Goal: Information Seeking & Learning: Learn about a topic

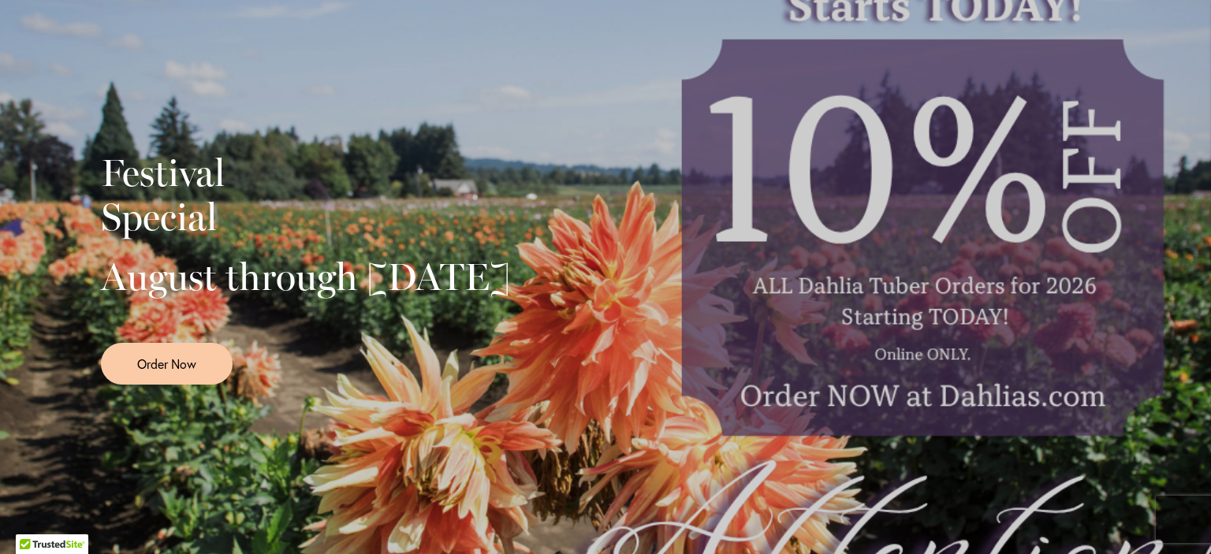
scroll to position [30, 0]
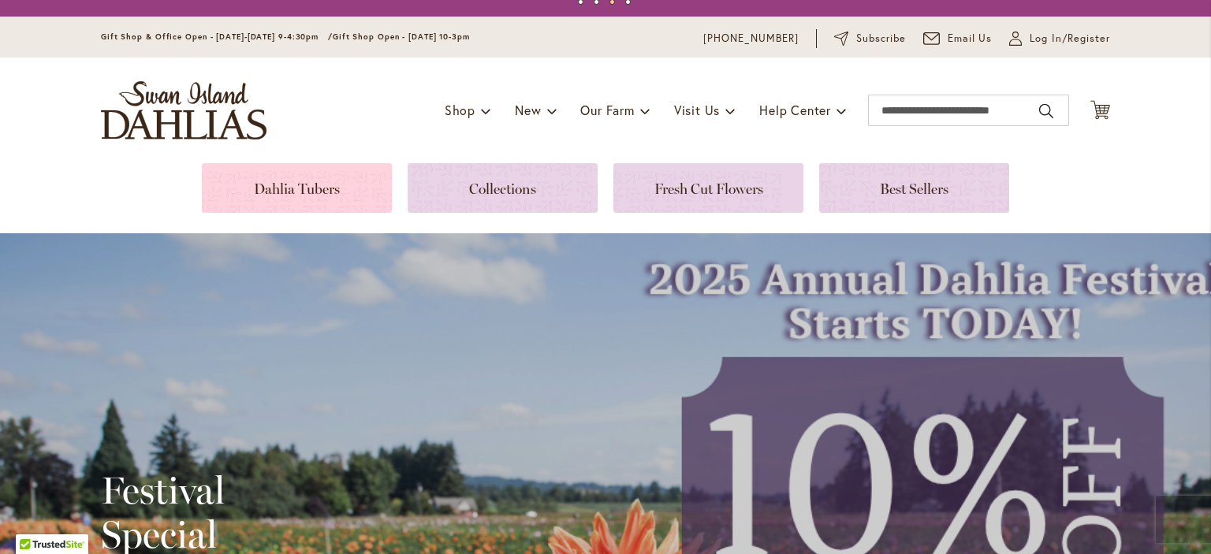
click at [289, 192] on link at bounding box center [297, 188] width 190 height 50
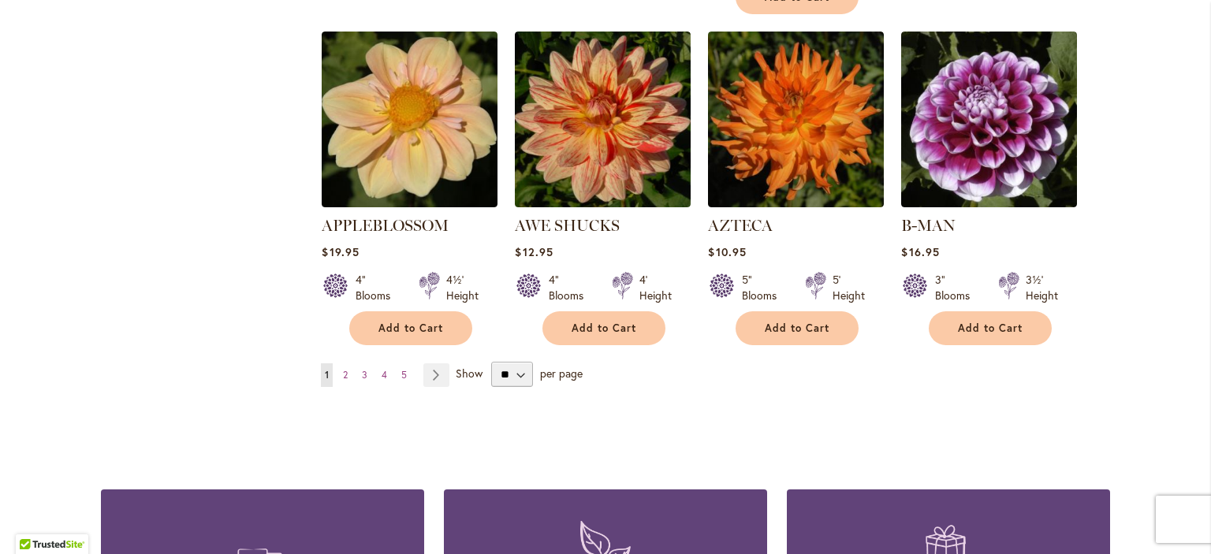
scroll to position [1461, 0]
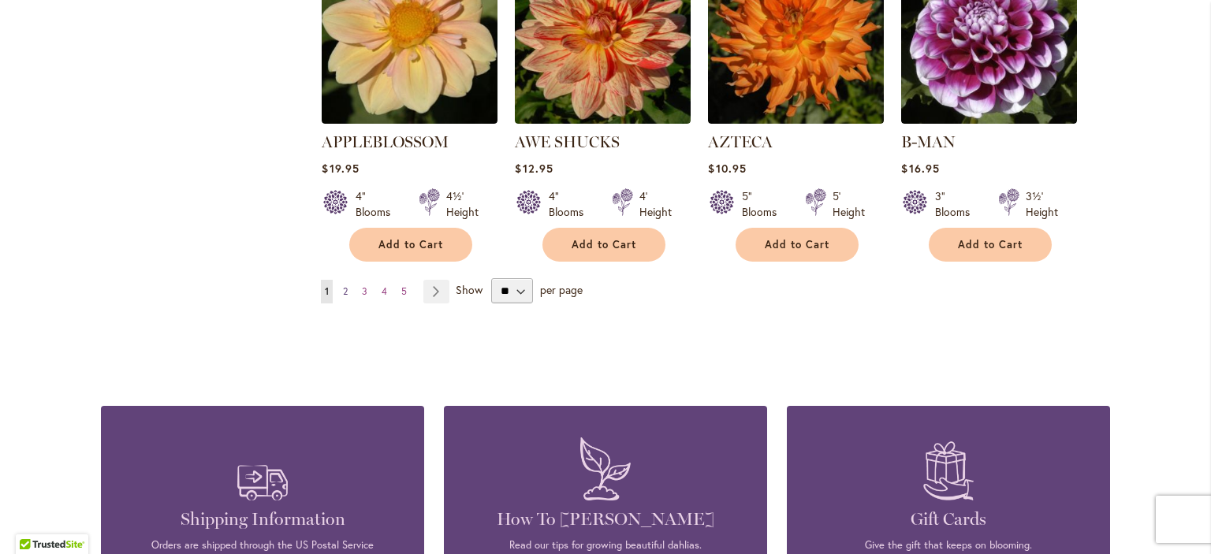
click at [344, 285] on span "2" at bounding box center [345, 291] width 5 height 12
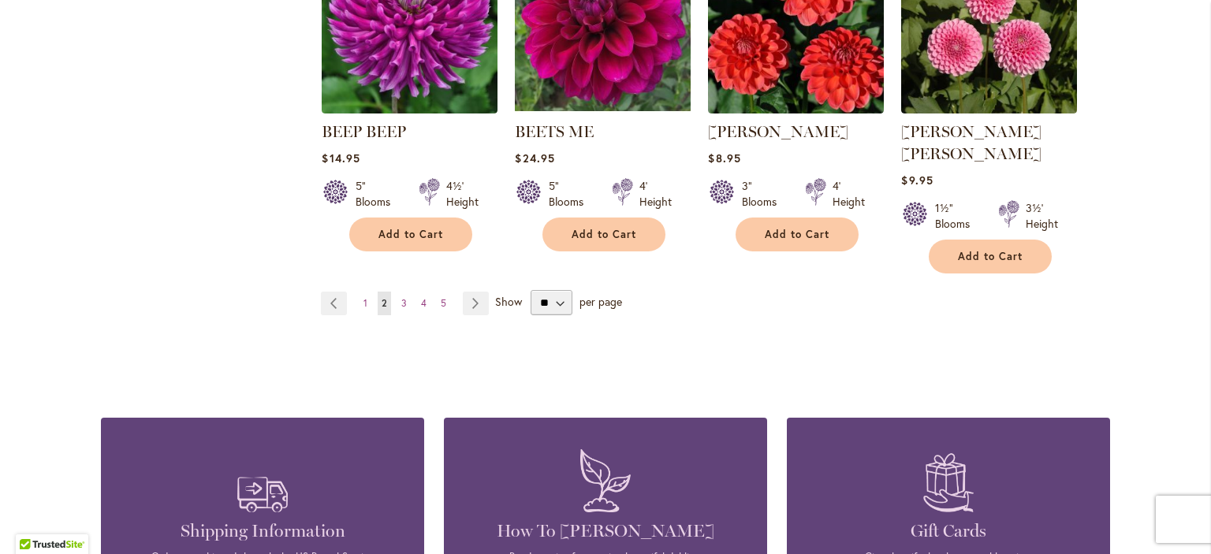
scroll to position [1462, 0]
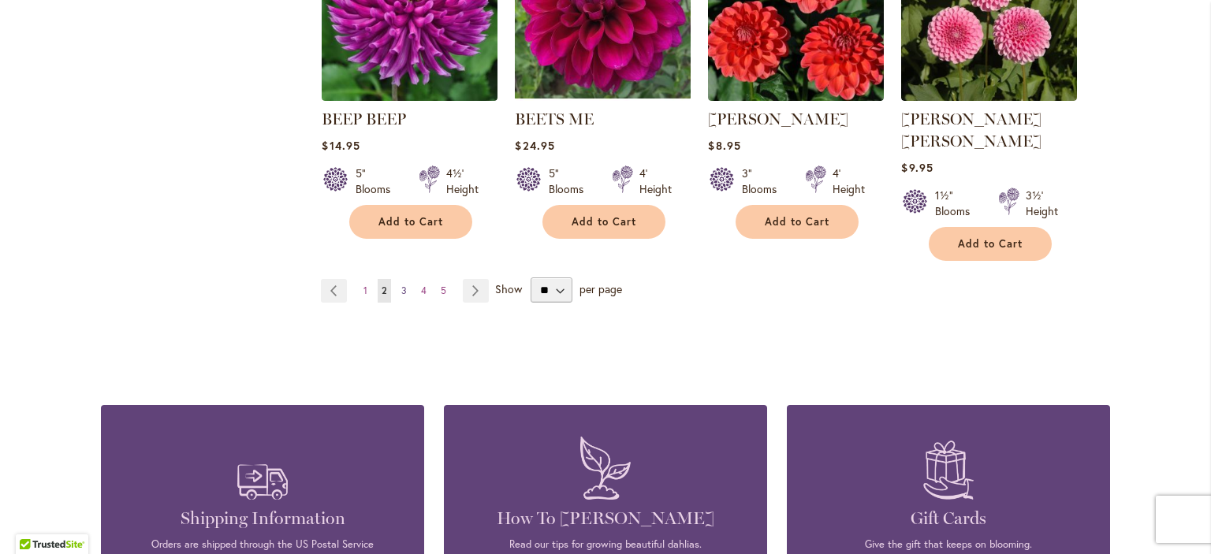
click at [408, 279] on link "Page 3" at bounding box center [403, 291] width 13 height 24
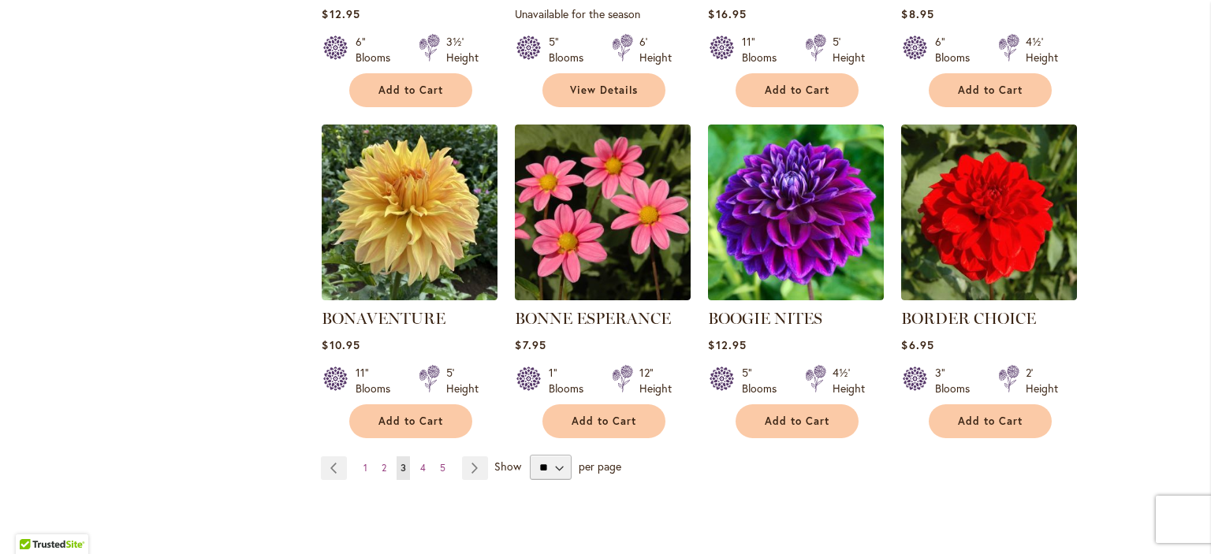
scroll to position [1271, 0]
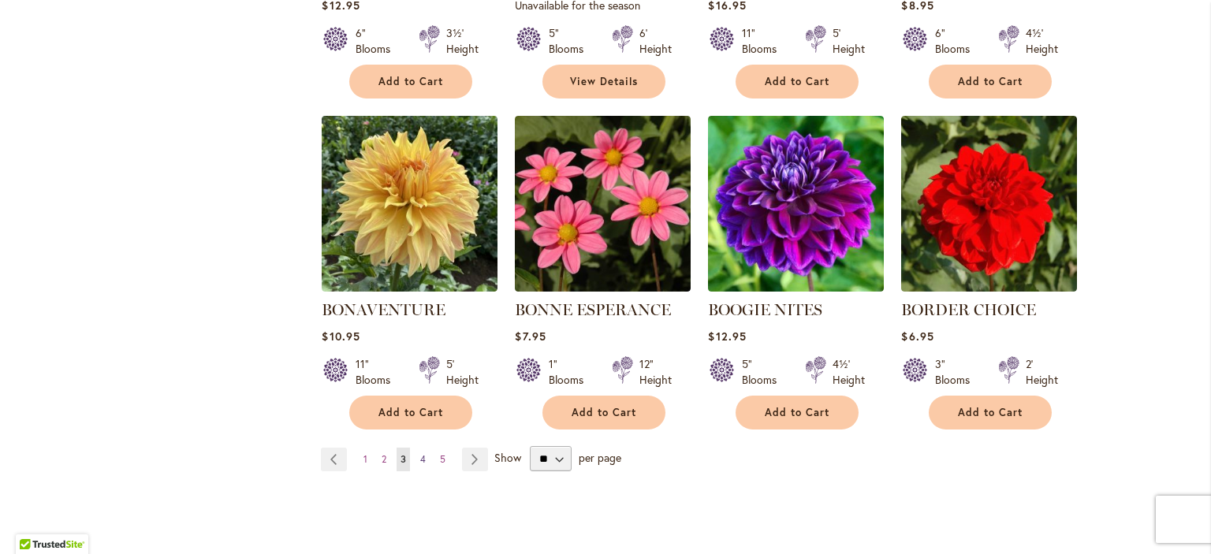
click at [423, 453] on span "4" at bounding box center [423, 459] width 6 height 12
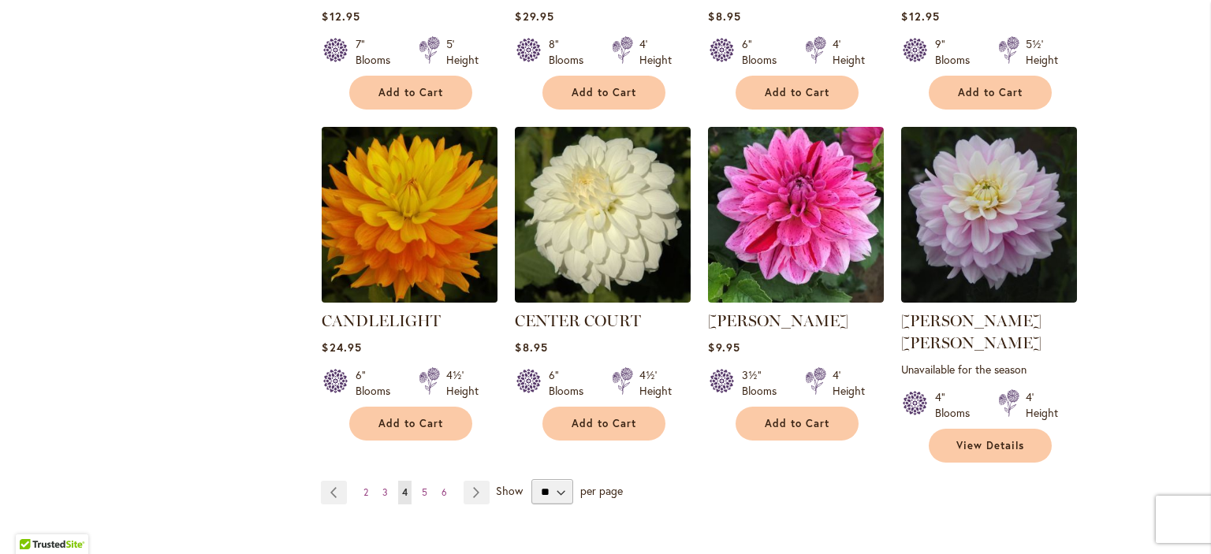
scroll to position [1381, 0]
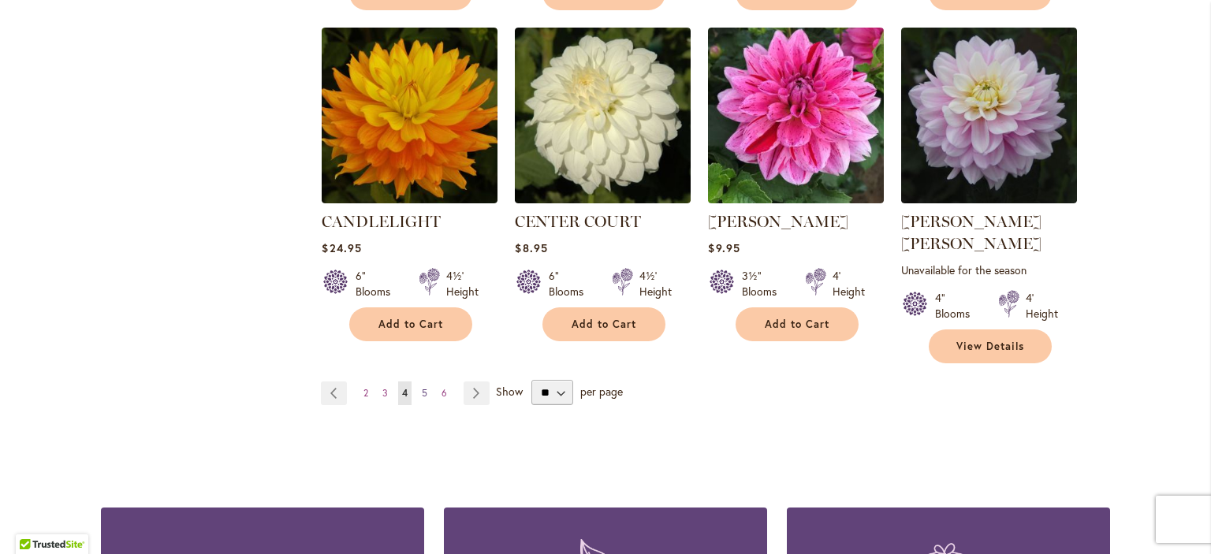
click at [427, 382] on link "Page 5" at bounding box center [424, 394] width 13 height 24
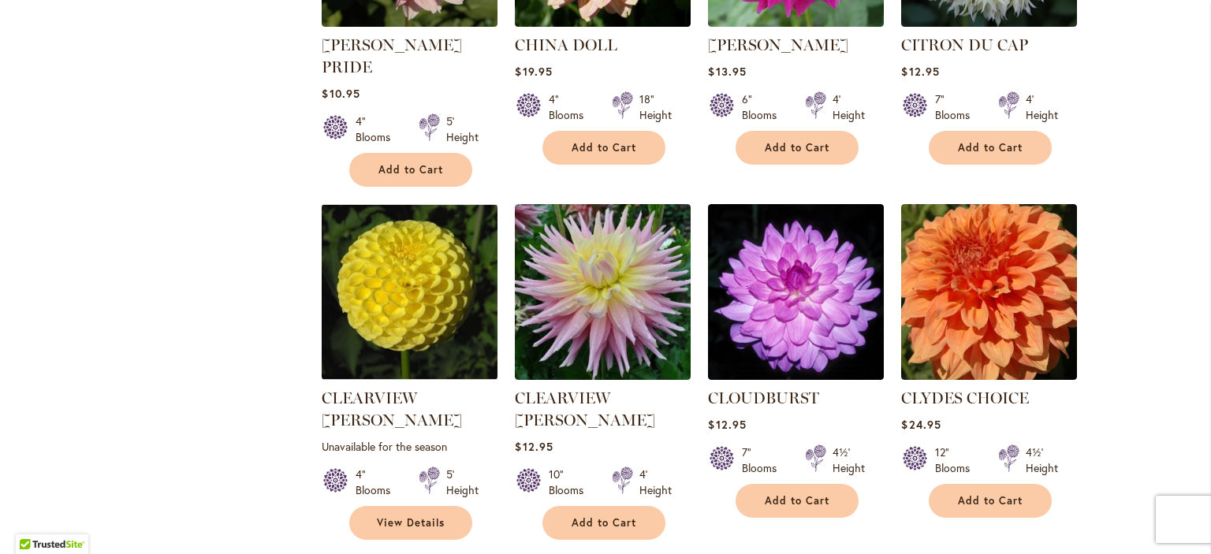
scroll to position [1430, 0]
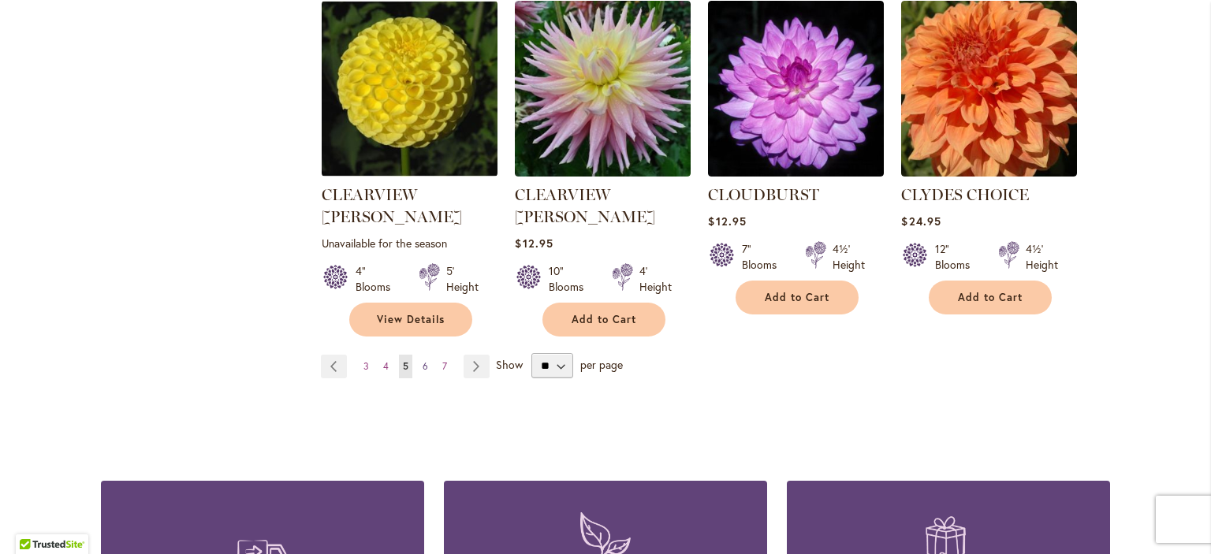
click at [429, 355] on link "Page 6" at bounding box center [425, 367] width 13 height 24
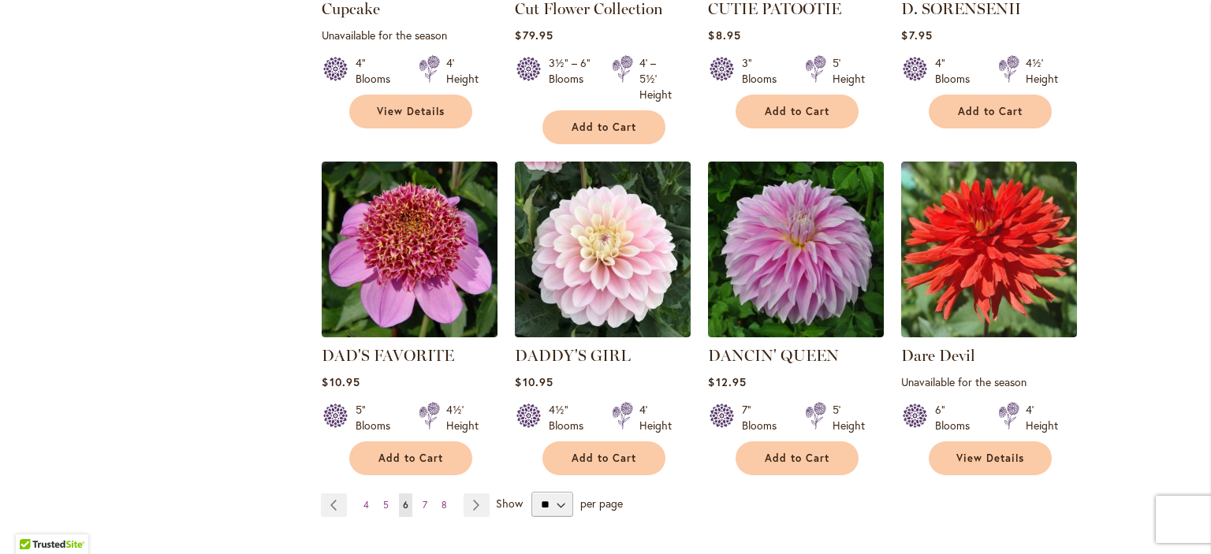
scroll to position [1350, 0]
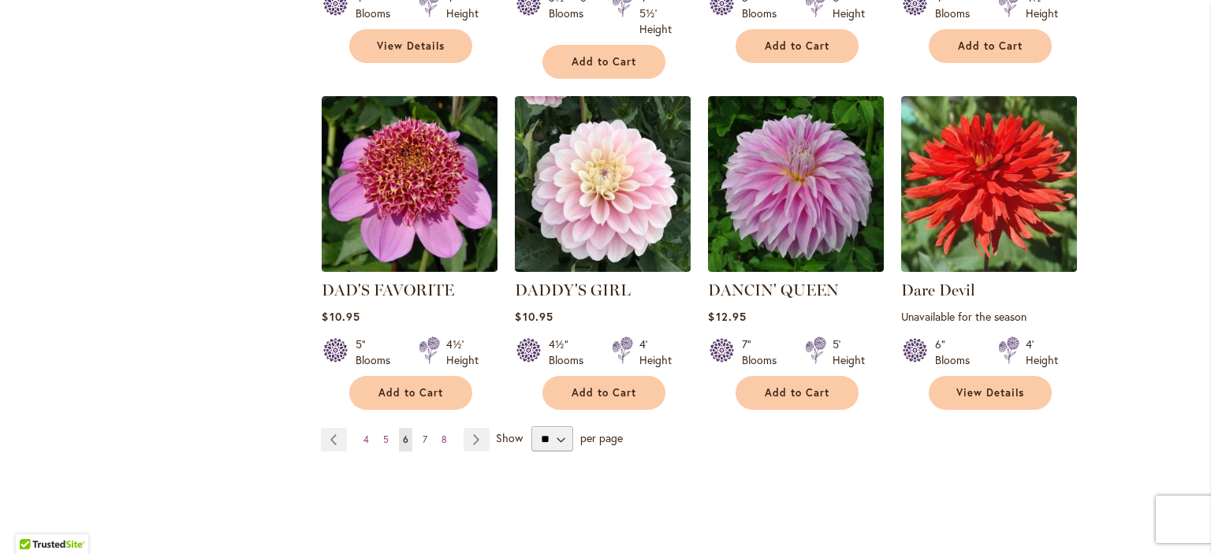
click at [424, 434] on span "7" at bounding box center [425, 440] width 5 height 12
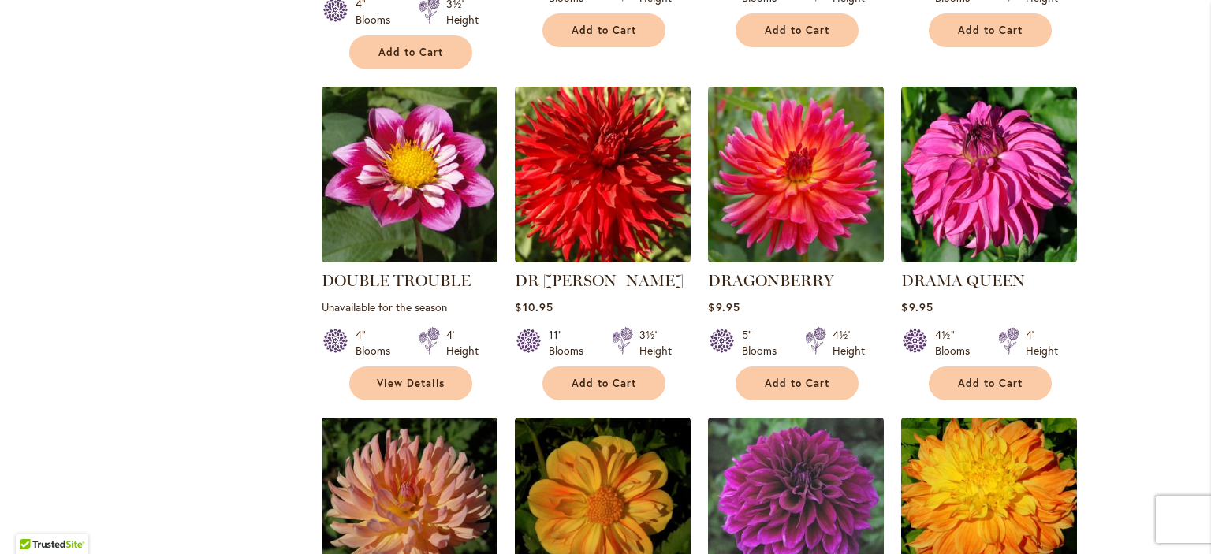
scroll to position [1033, 0]
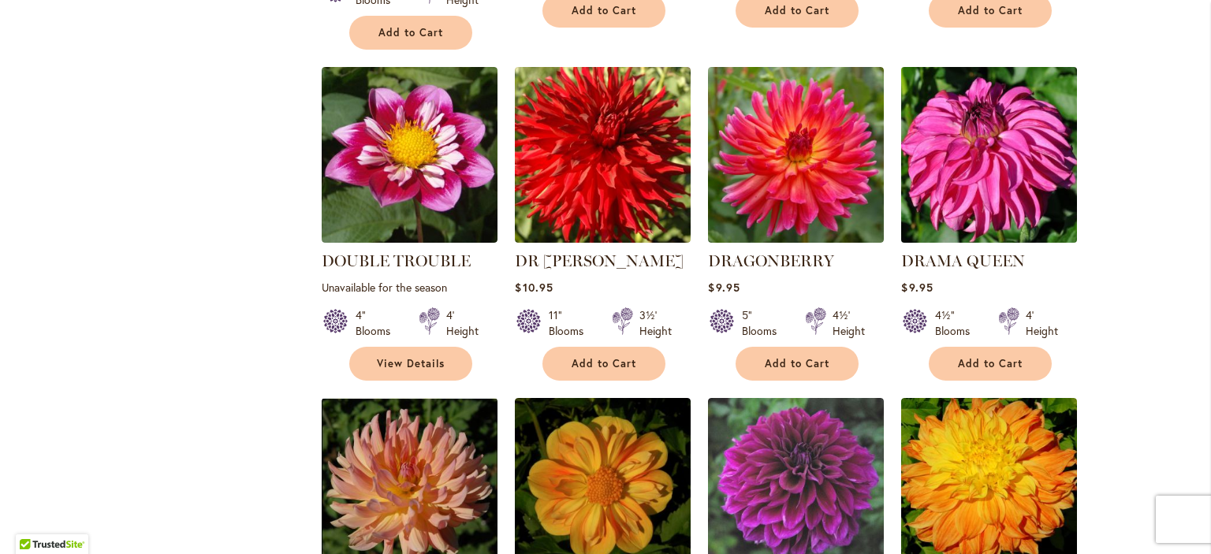
click at [1004, 149] on img at bounding box center [989, 155] width 184 height 184
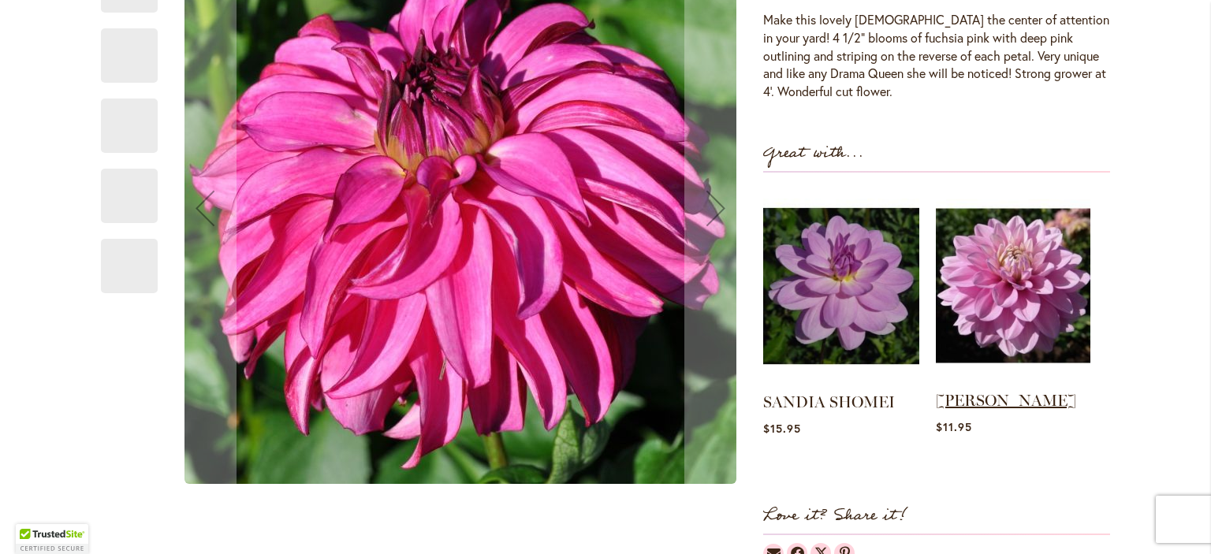
scroll to position [601, 0]
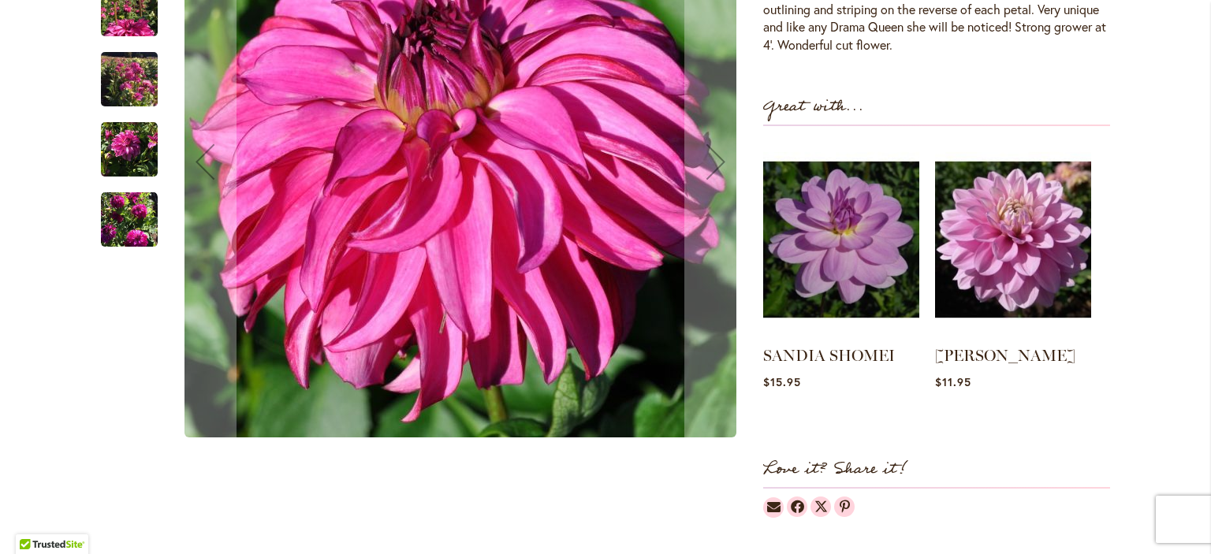
click at [125, 167] on img "DRAMA QUEEN" at bounding box center [129, 149] width 57 height 57
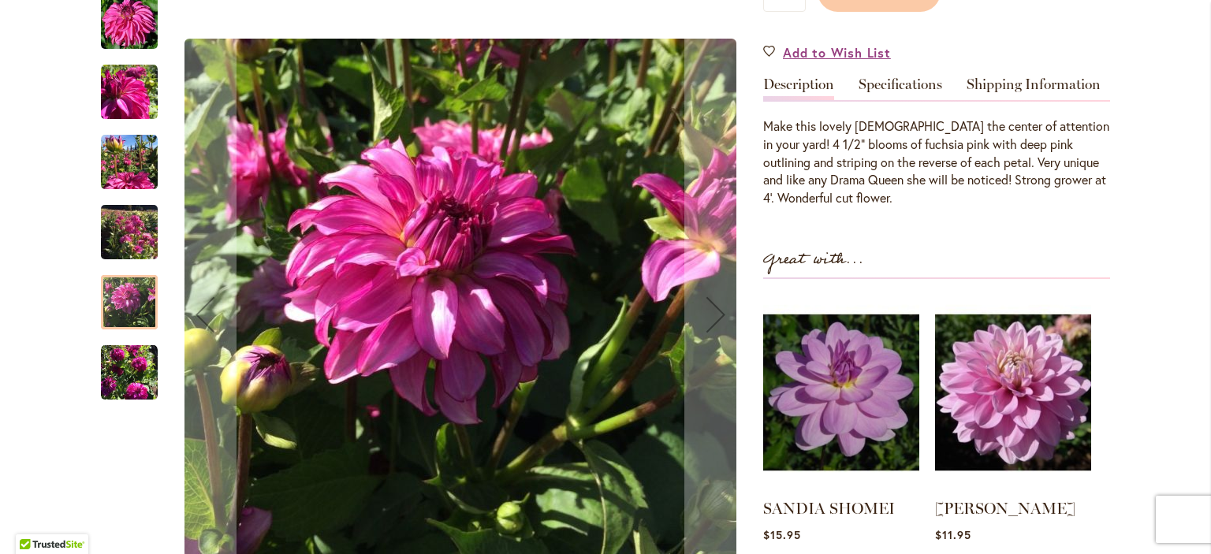
scroll to position [441, 0]
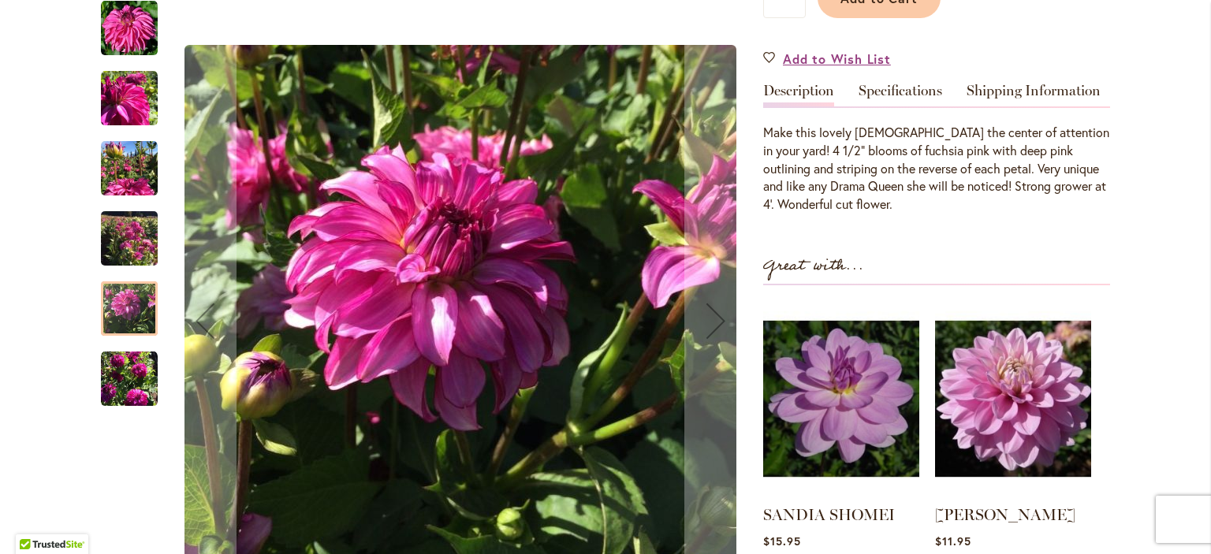
click at [138, 125] on img "DRAMA QUEEN" at bounding box center [129, 97] width 57 height 57
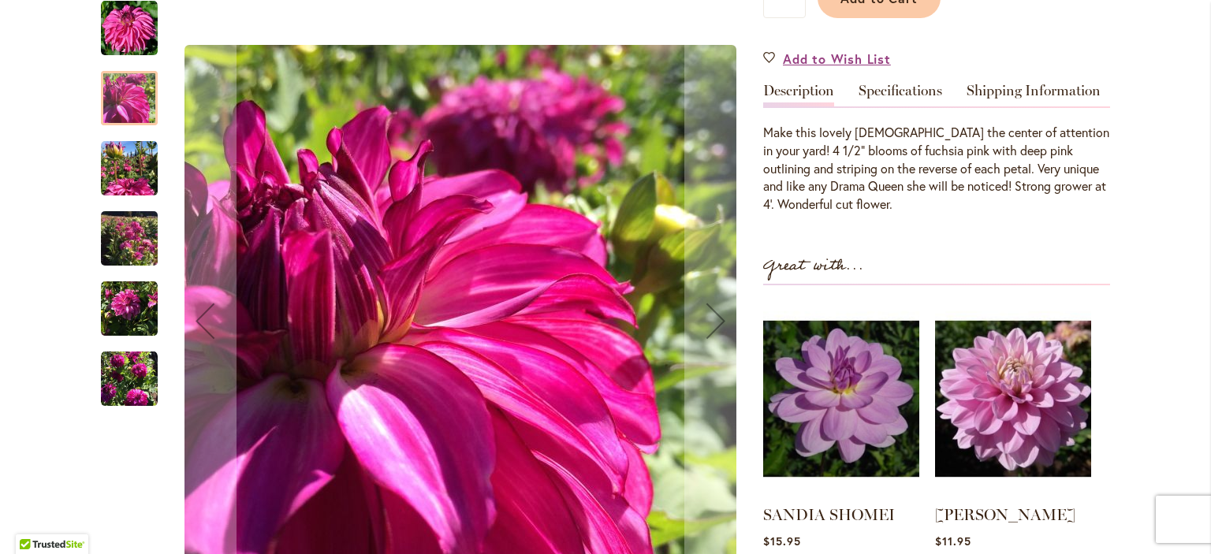
click at [137, 52] on img "DRAMA QUEEN" at bounding box center [129, 27] width 57 height 57
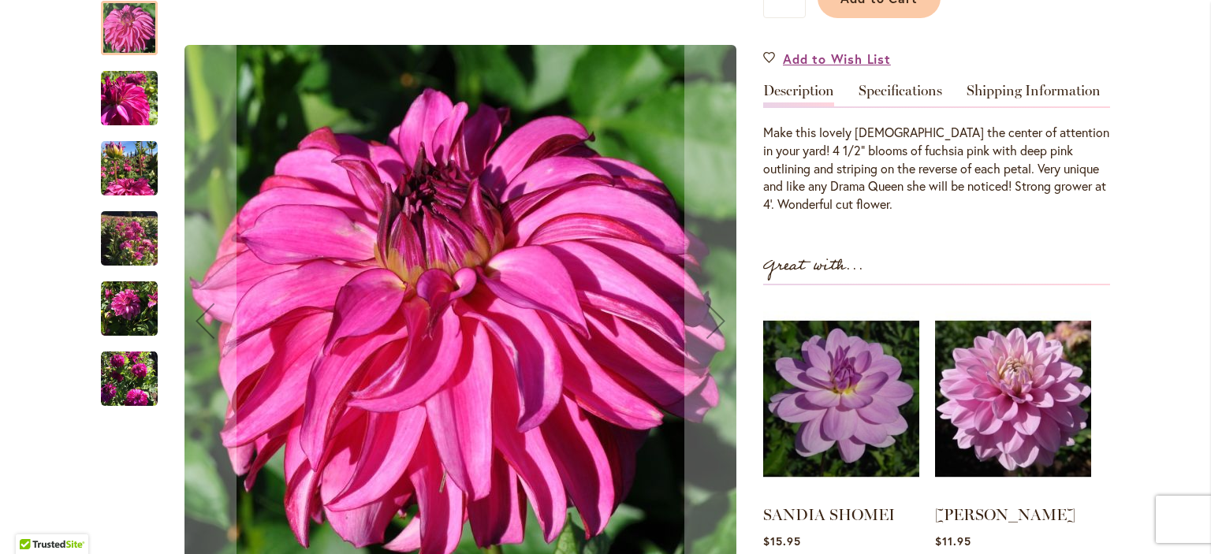
click at [137, 402] on img "DRAMA QUEEN" at bounding box center [129, 378] width 57 height 57
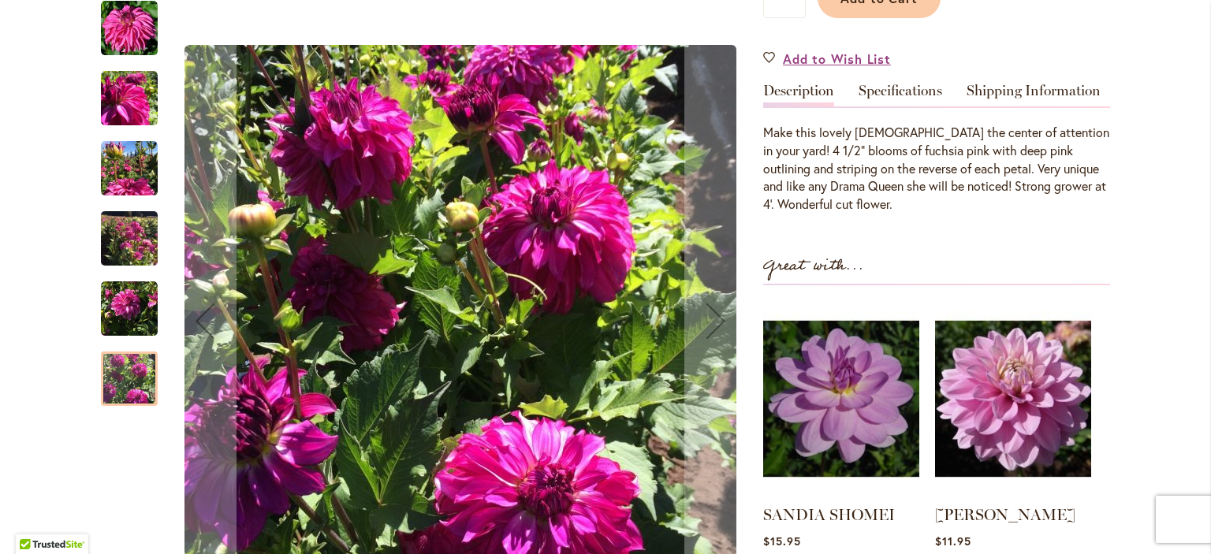
click at [147, 265] on img "DRAMA QUEEN" at bounding box center [129, 239] width 57 height 76
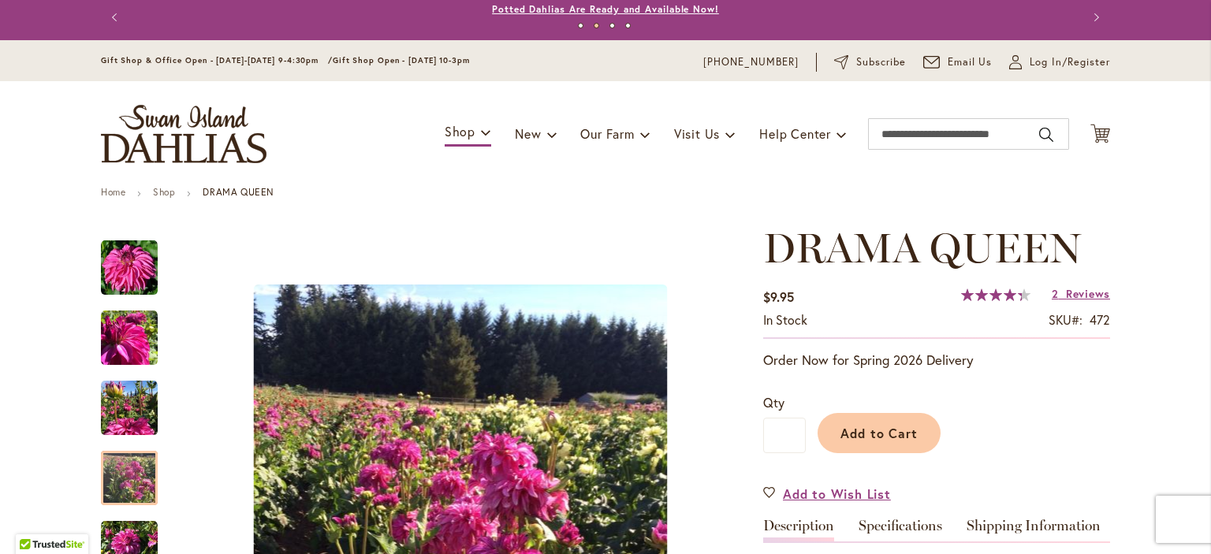
scroll to position [0, 0]
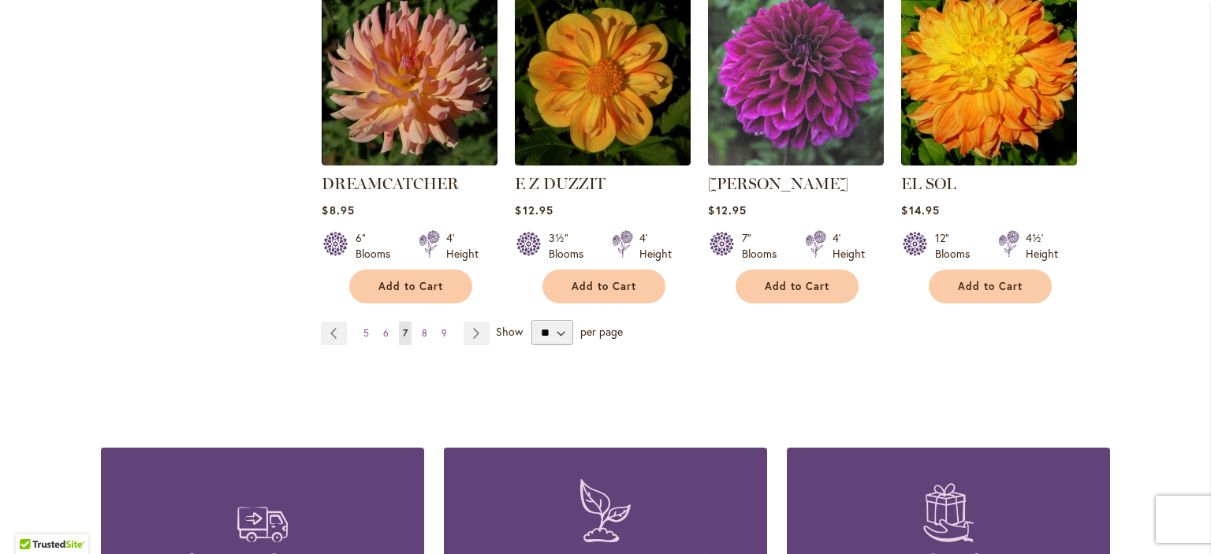
scroll to position [1510, 0]
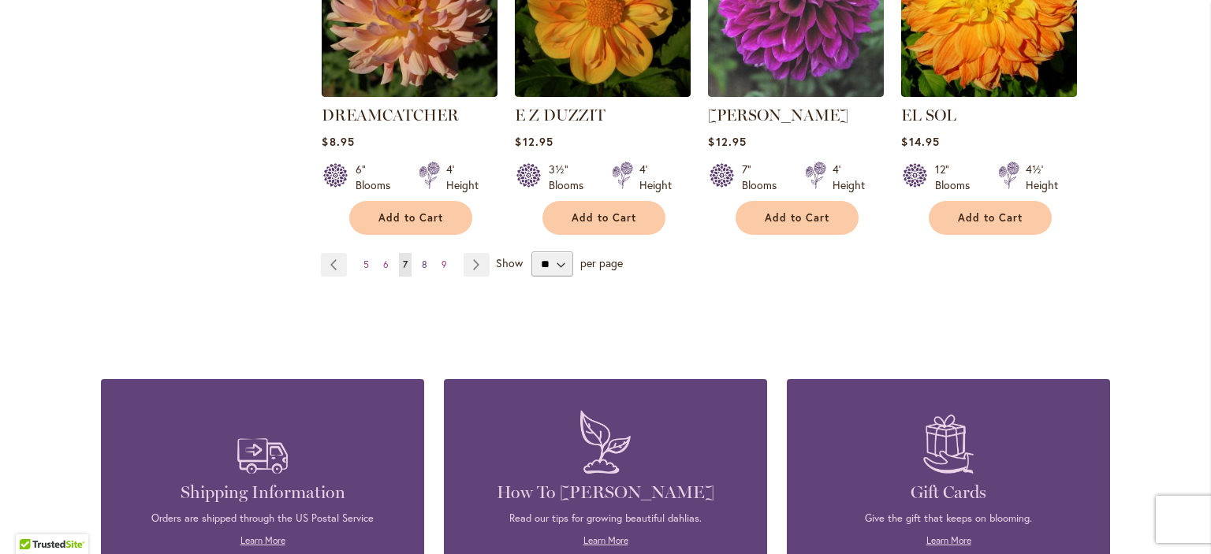
click at [429, 253] on link "Page 8" at bounding box center [424, 265] width 13 height 24
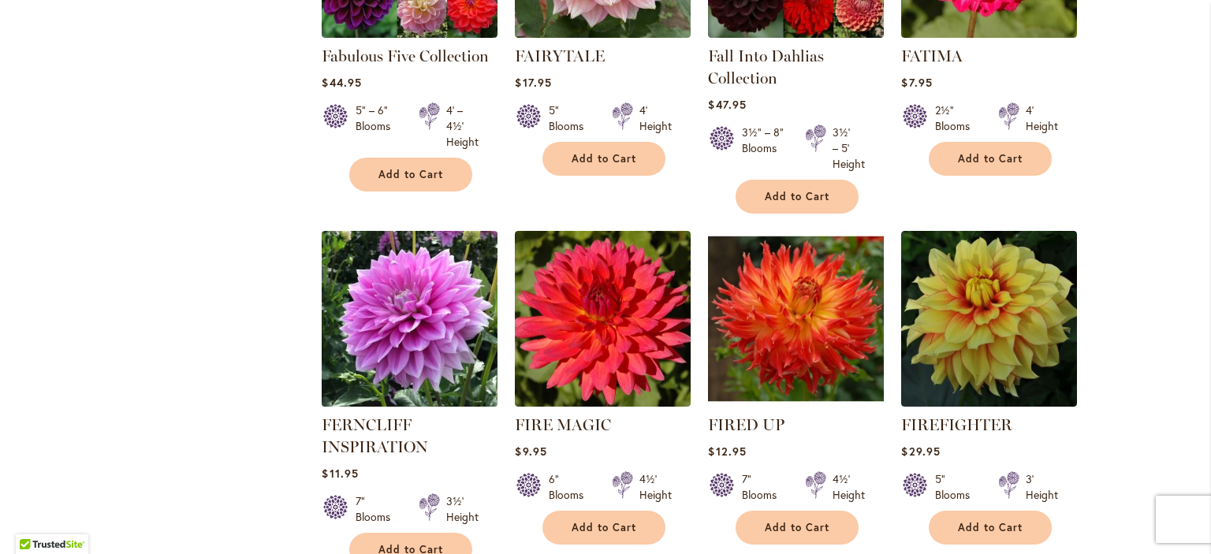
scroll to position [1302, 0]
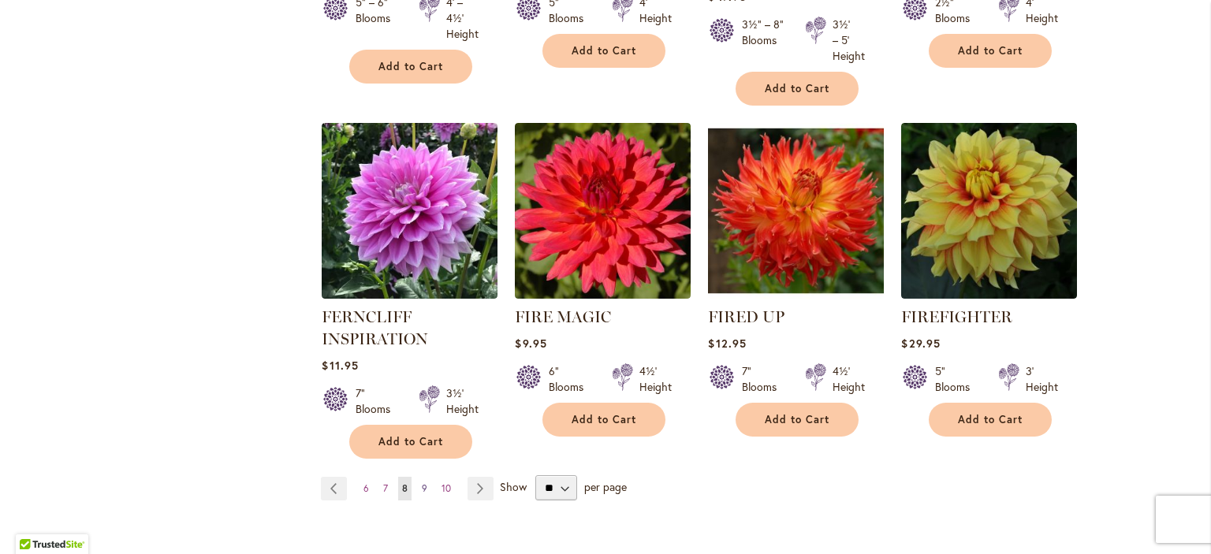
click at [422, 482] on span "9" at bounding box center [425, 488] width 6 height 12
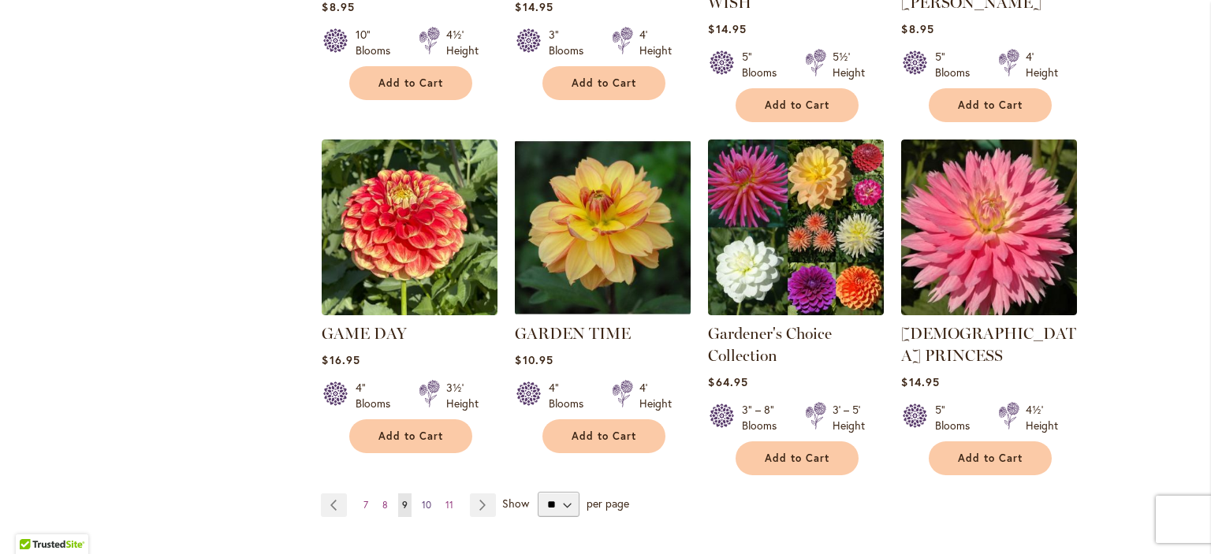
scroll to position [1381, 0]
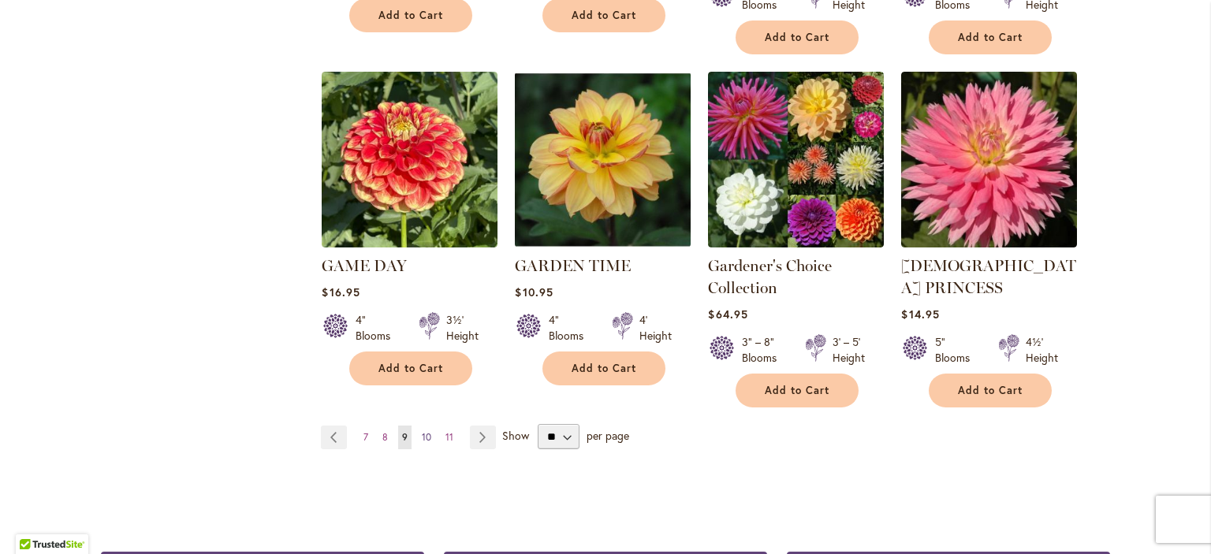
click at [428, 431] on span "10" at bounding box center [426, 437] width 9 height 12
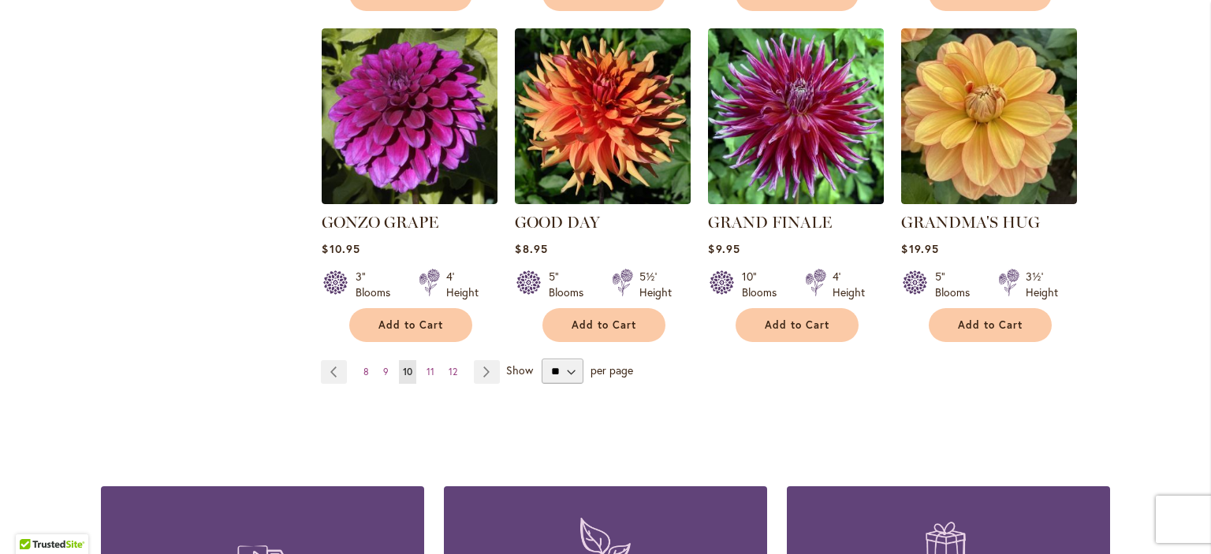
scroll to position [1381, 0]
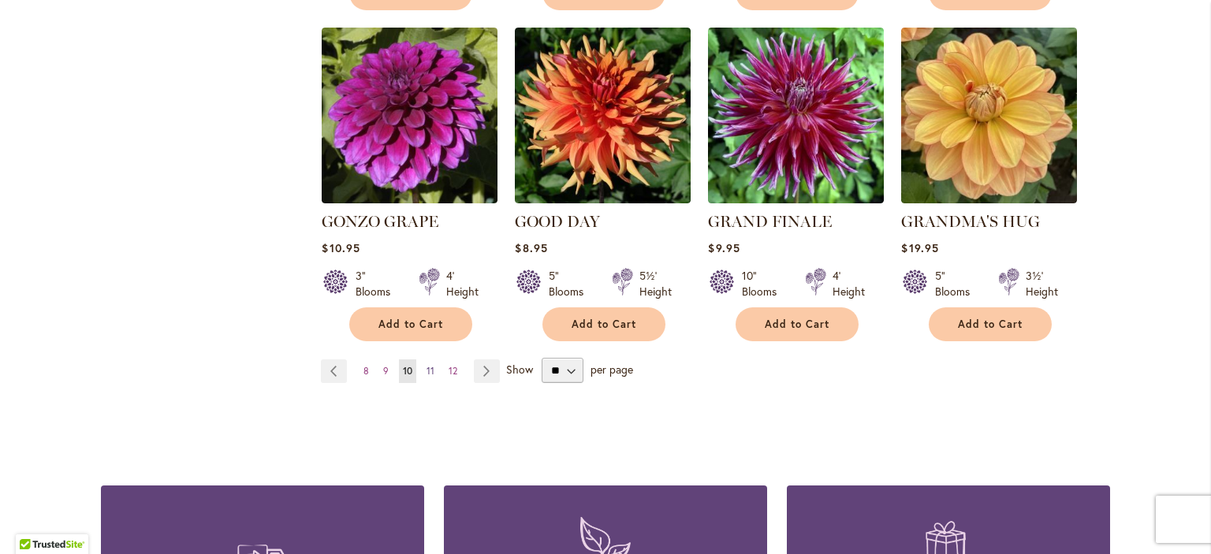
click at [425, 359] on link "Page 11" at bounding box center [431, 371] width 16 height 24
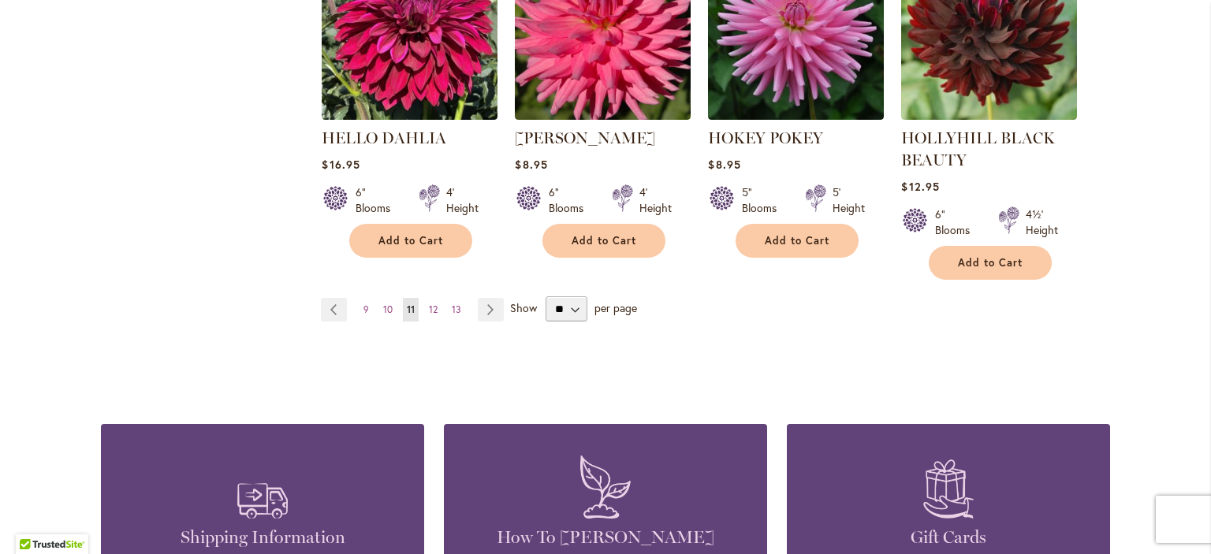
scroll to position [1510, 0]
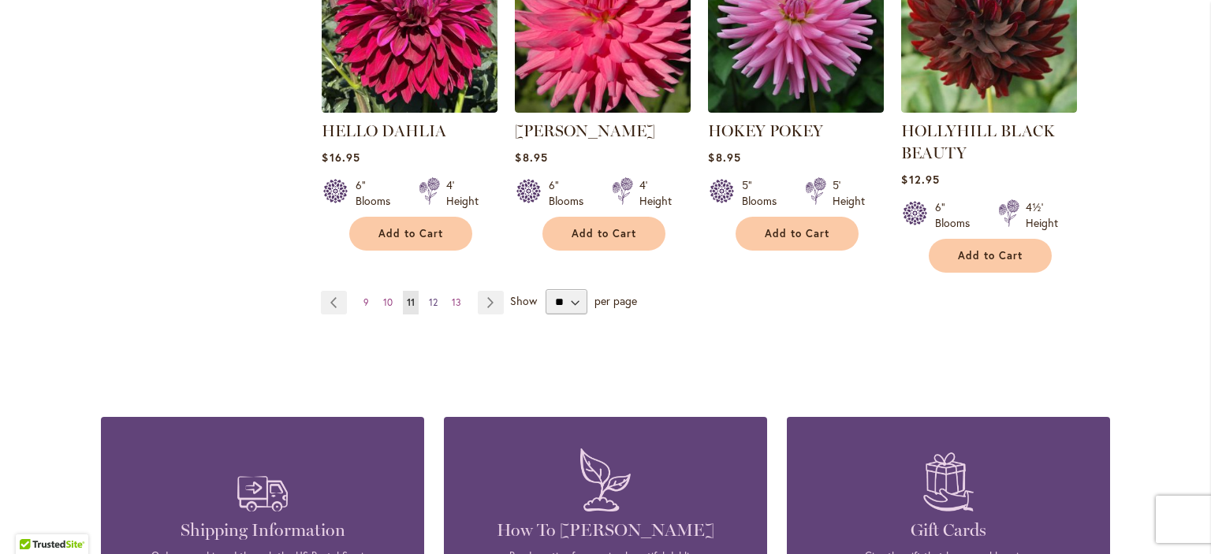
click at [434, 297] on span "12" at bounding box center [433, 302] width 9 height 12
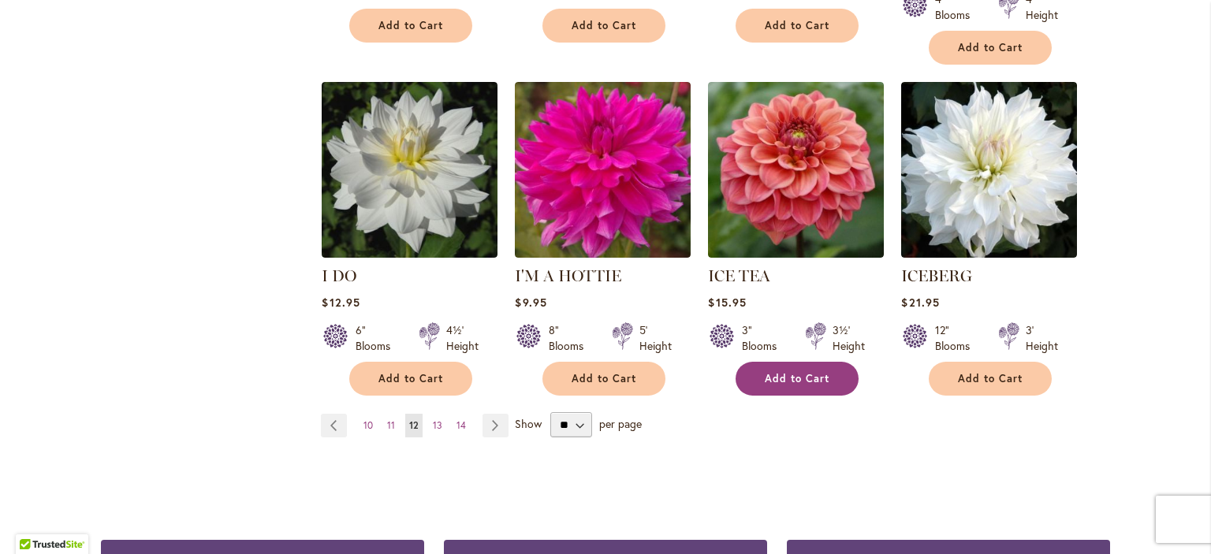
scroll to position [1350, 0]
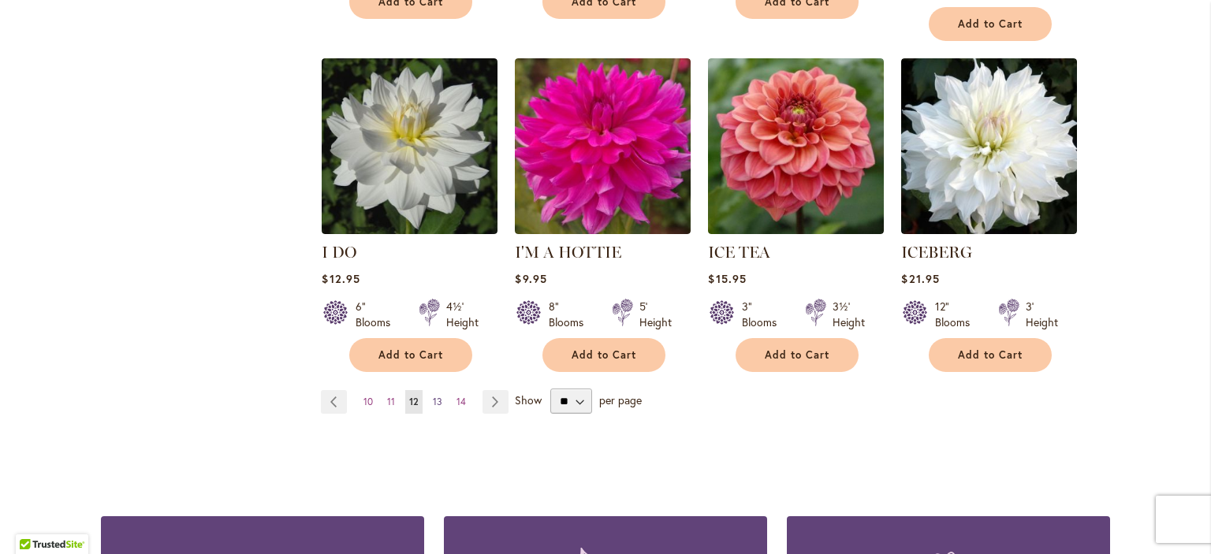
click at [434, 390] on link "Page 13" at bounding box center [437, 402] width 17 height 24
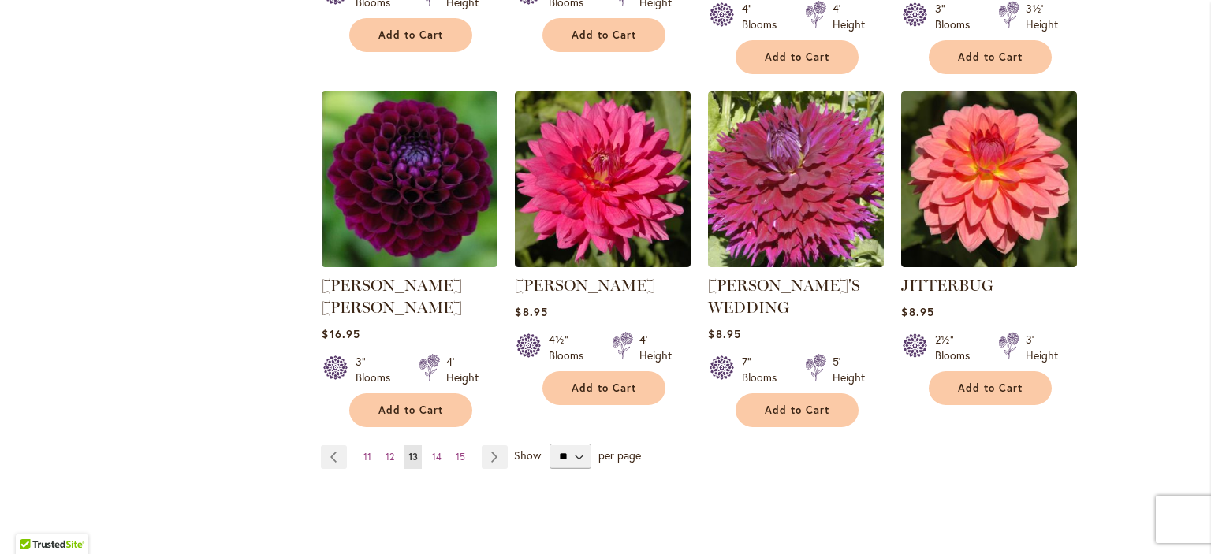
scroll to position [1460, 0]
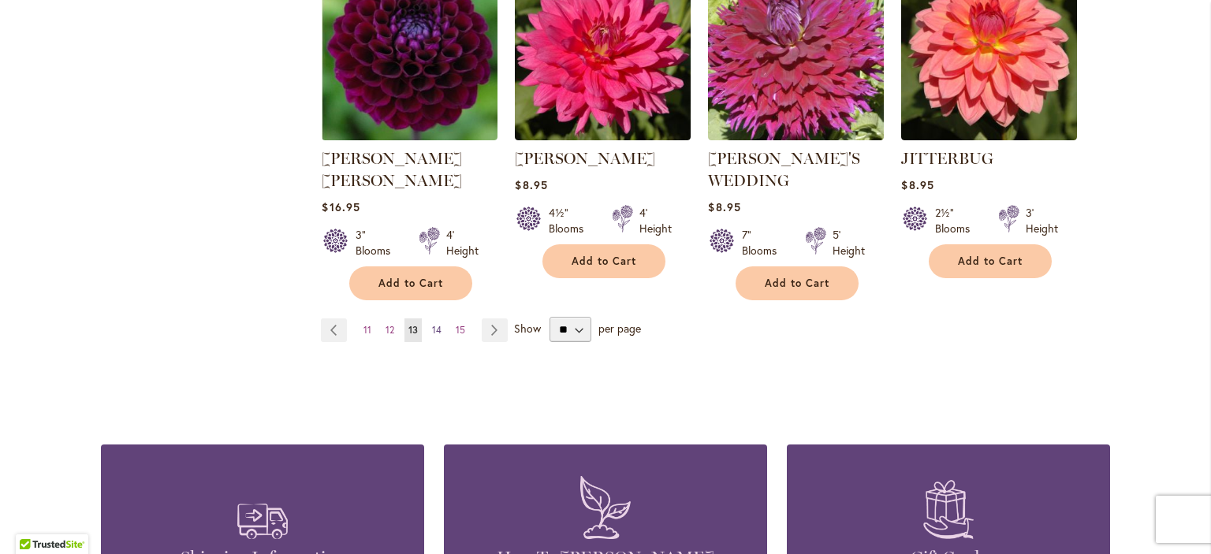
click at [433, 324] on span "14" at bounding box center [436, 330] width 9 height 12
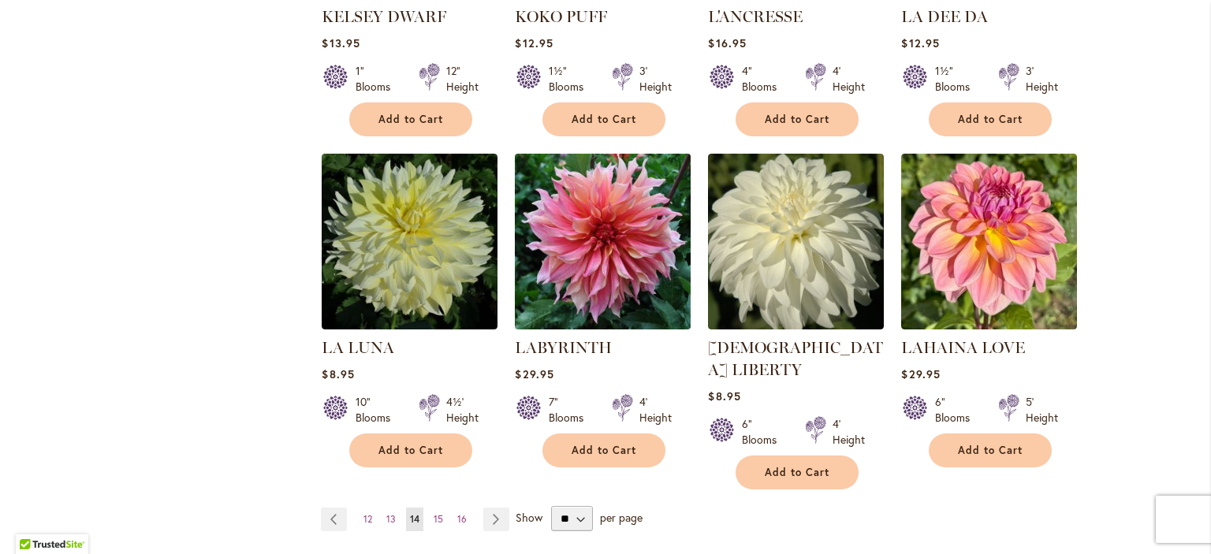
scroll to position [1271, 0]
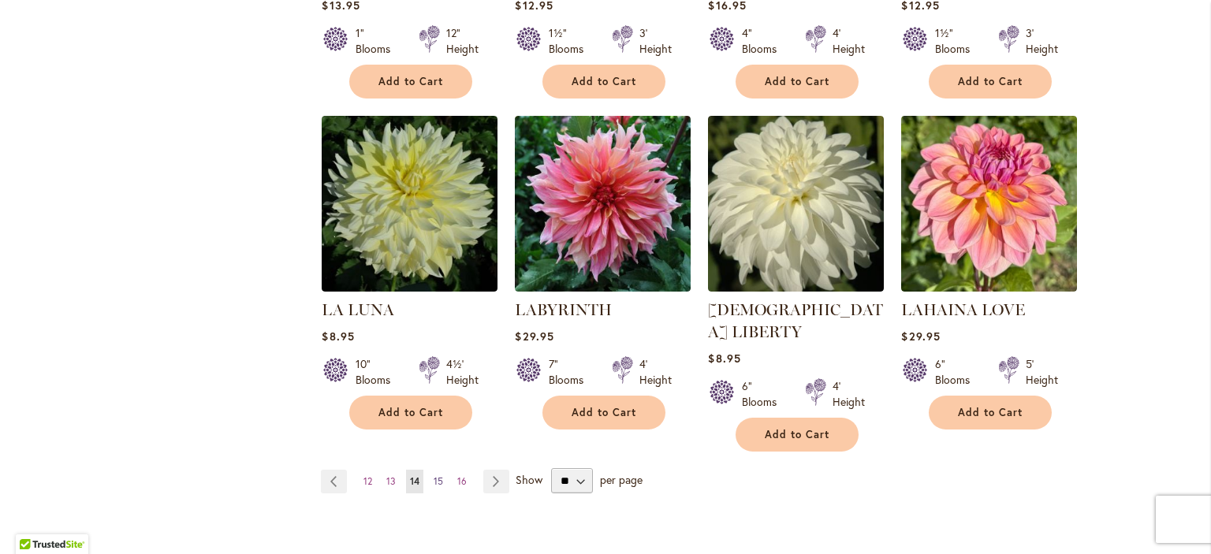
click at [438, 475] on span "15" at bounding box center [438, 481] width 9 height 12
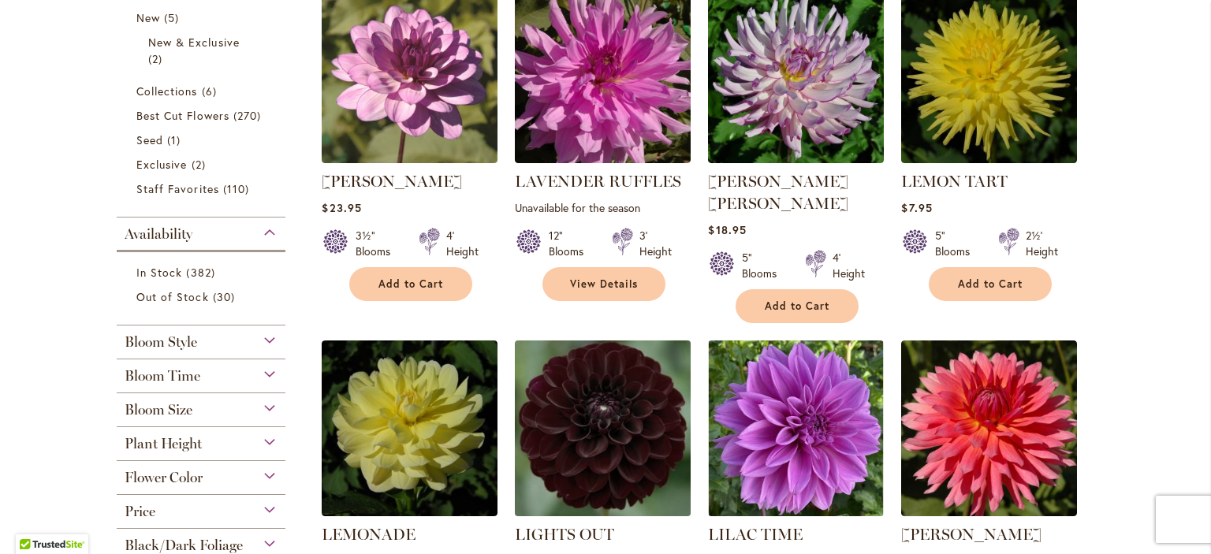
scroll to position [476, 0]
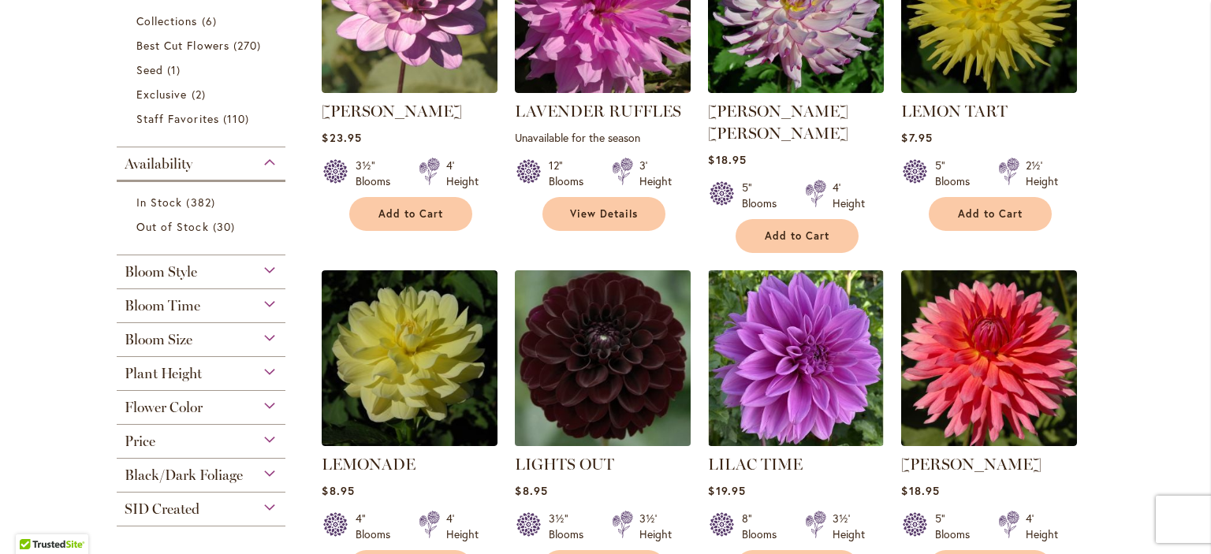
click at [580, 361] on img at bounding box center [603, 358] width 184 height 184
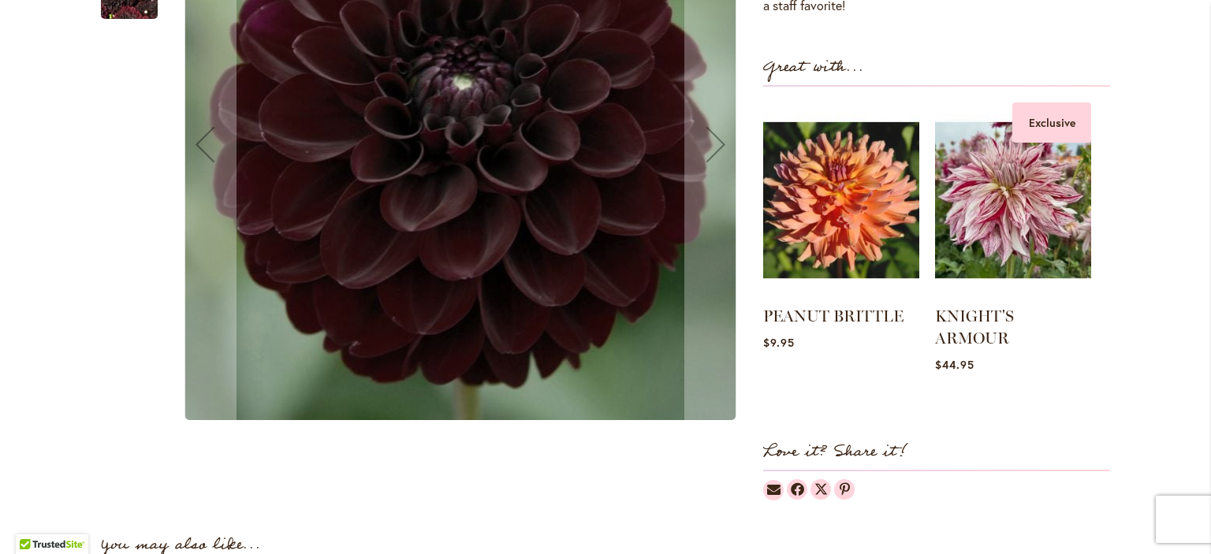
scroll to position [441, 0]
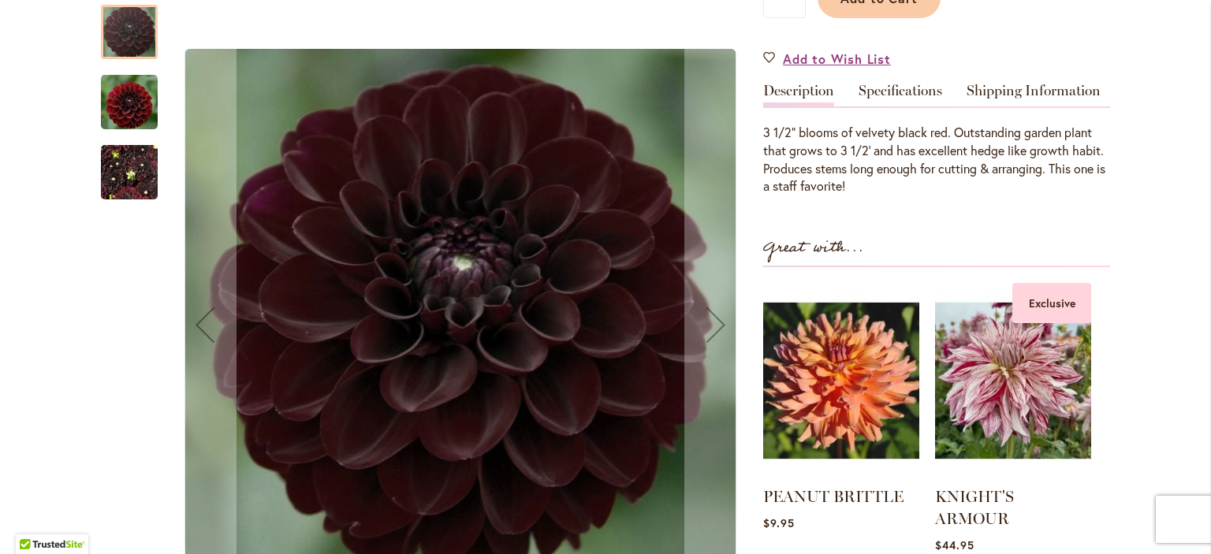
click at [130, 75] on img "LIGHTS OUT" at bounding box center [129, 102] width 57 height 58
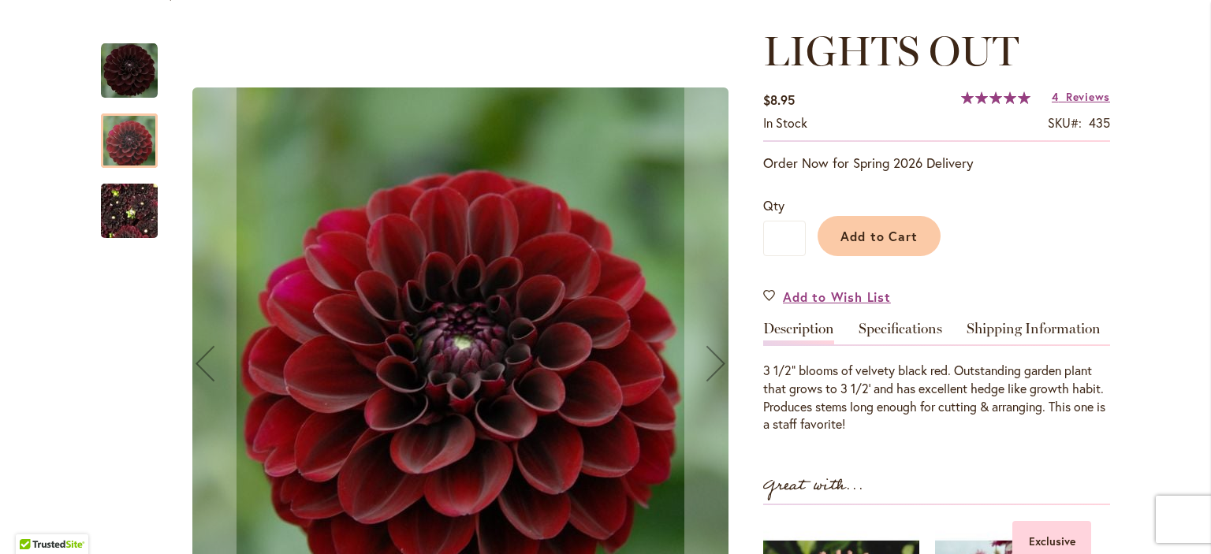
scroll to position [44, 0]
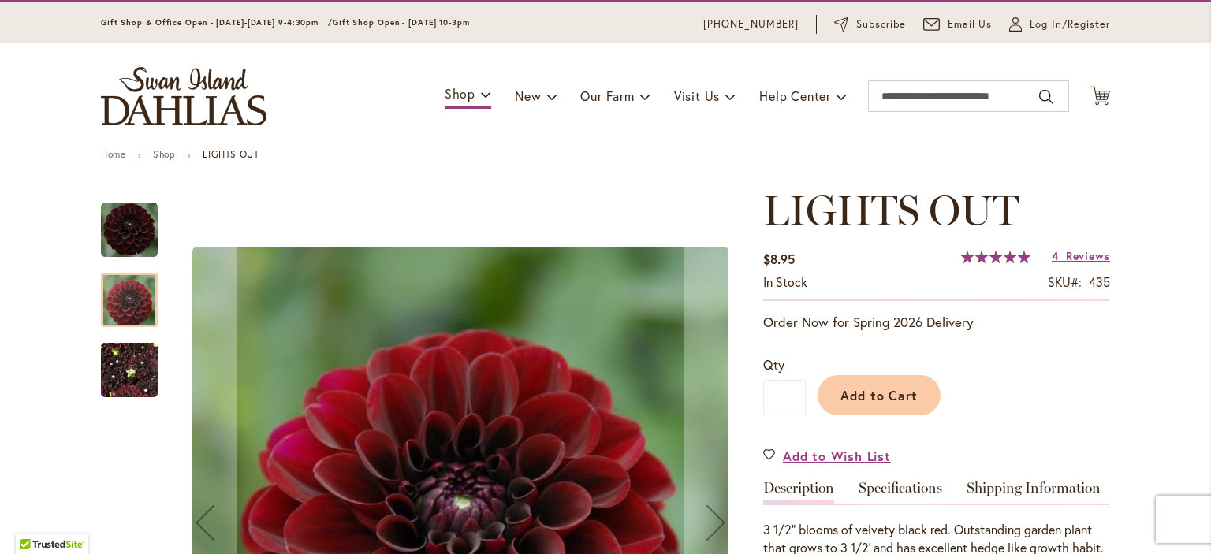
click at [126, 368] on img "LIGHTS OUT" at bounding box center [129, 371] width 57 height 76
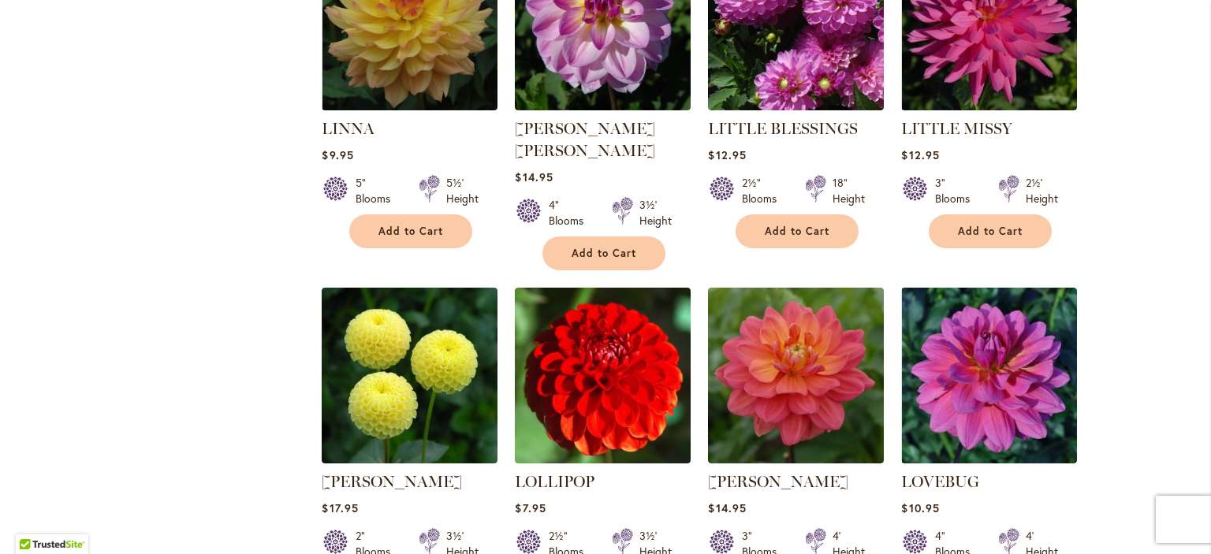
scroll to position [1461, 0]
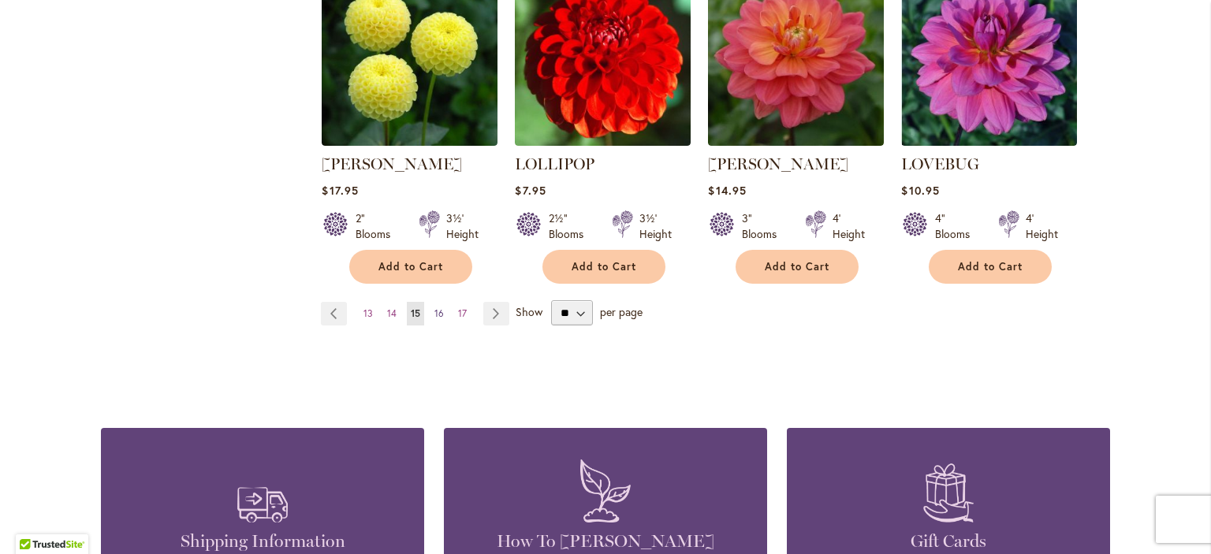
click at [443, 307] on span "16" at bounding box center [438, 313] width 9 height 12
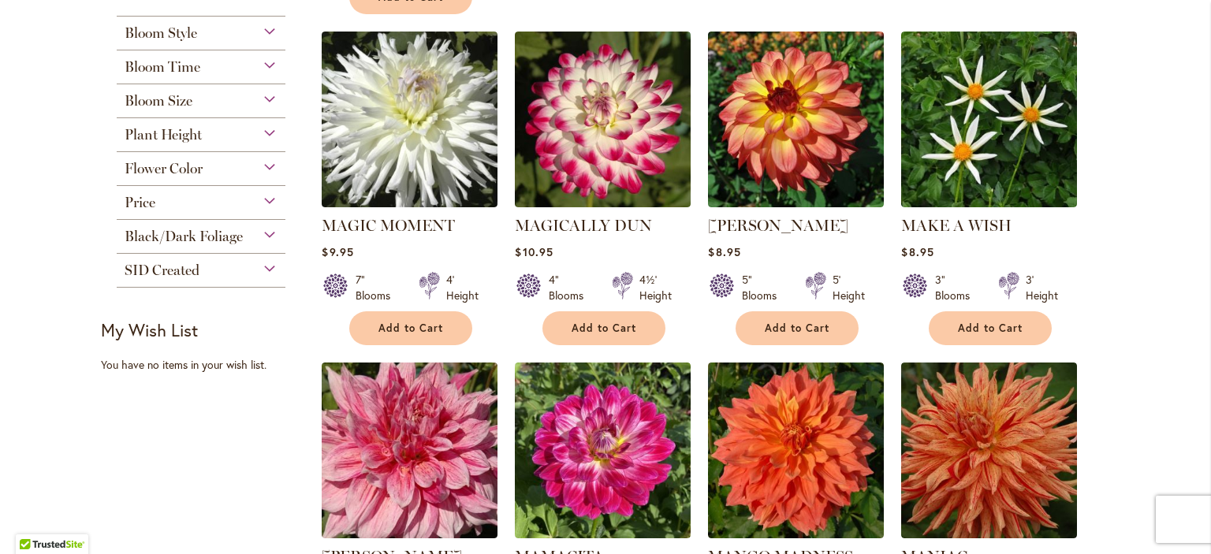
scroll to position [953, 0]
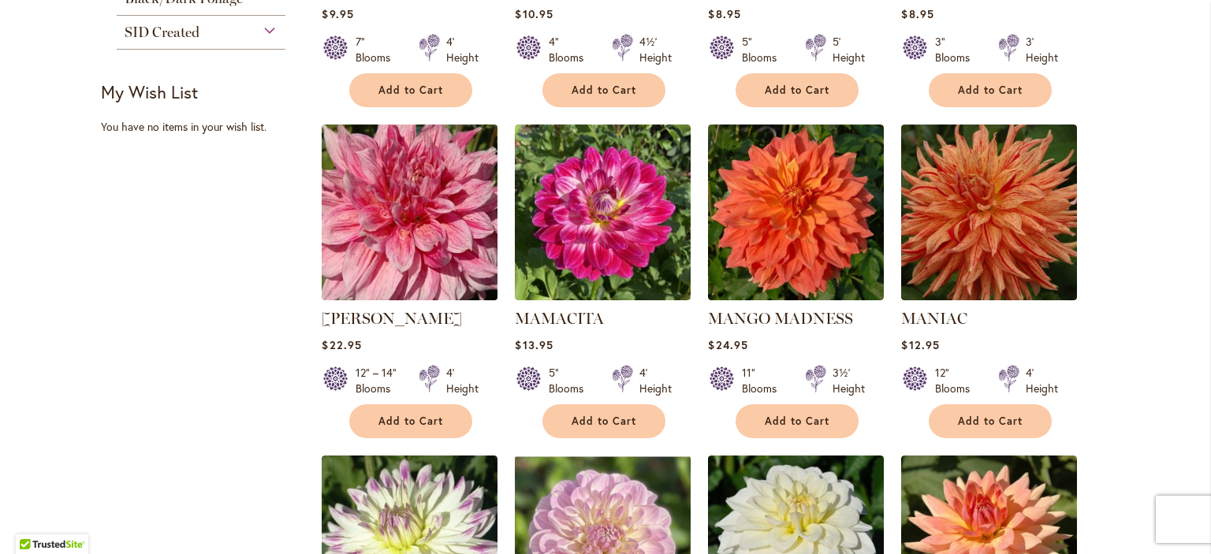
click at [415, 202] on img at bounding box center [410, 213] width 184 height 184
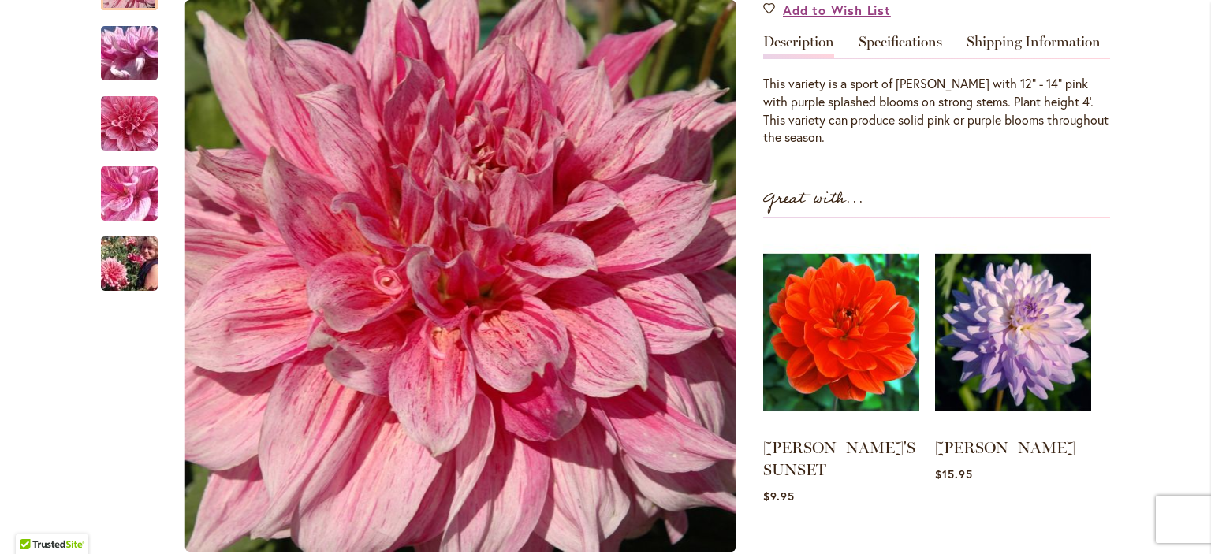
scroll to position [521, 0]
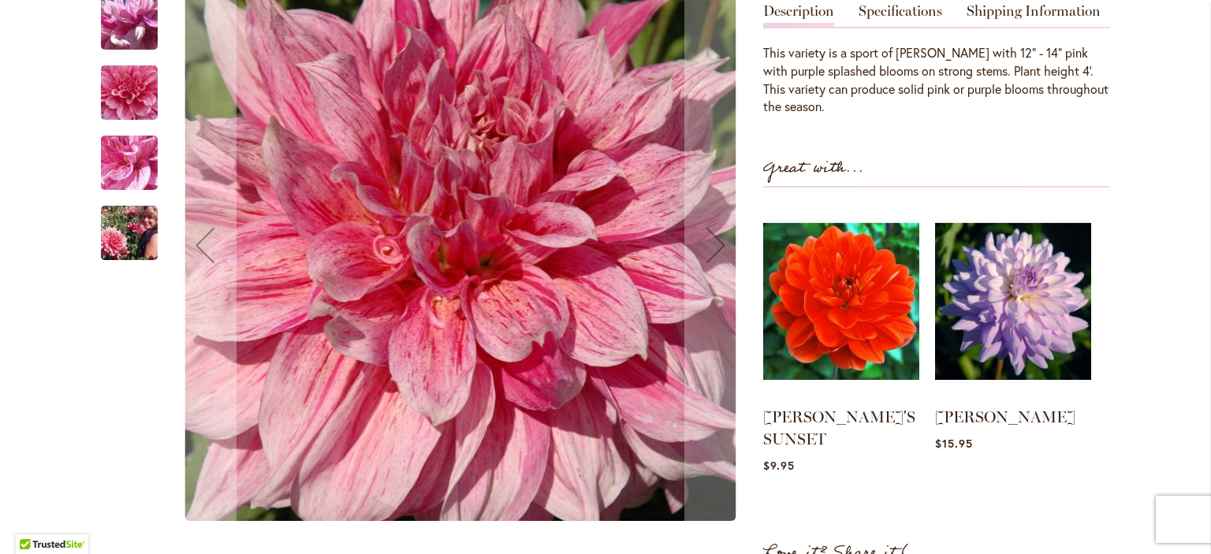
click at [124, 243] on img "MAKI" at bounding box center [130, 233] width 114 height 76
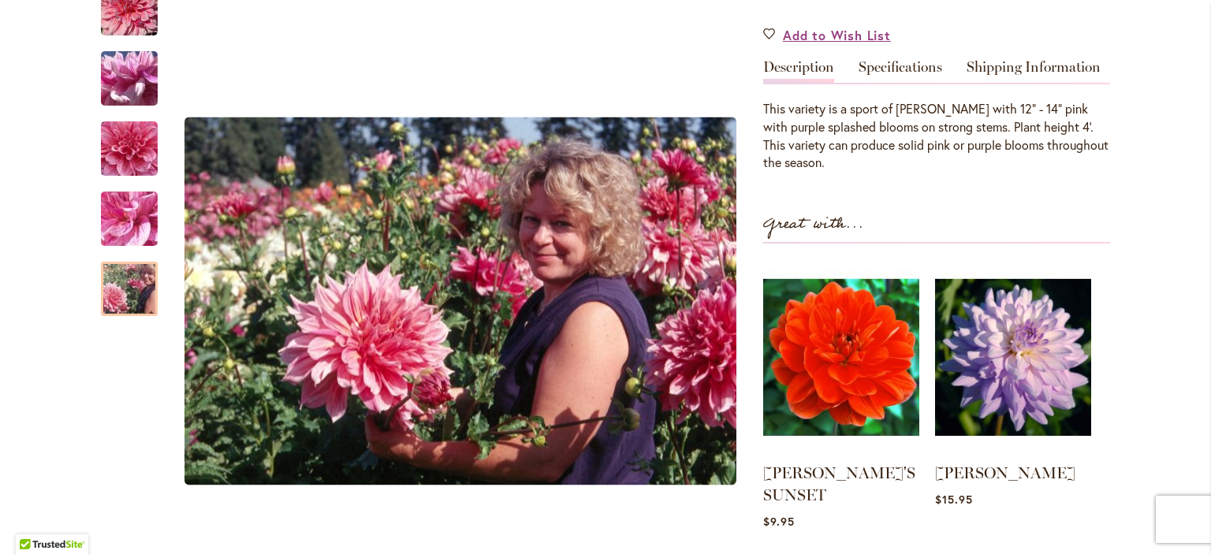
scroll to position [362, 0]
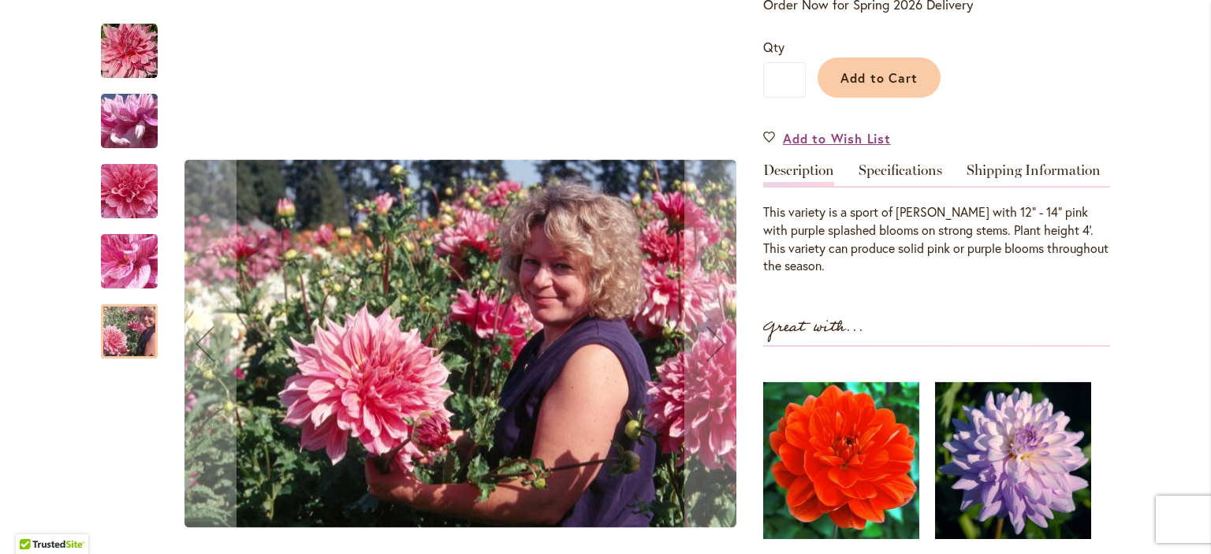
click at [133, 115] on img "MAKI" at bounding box center [130, 121] width 114 height 85
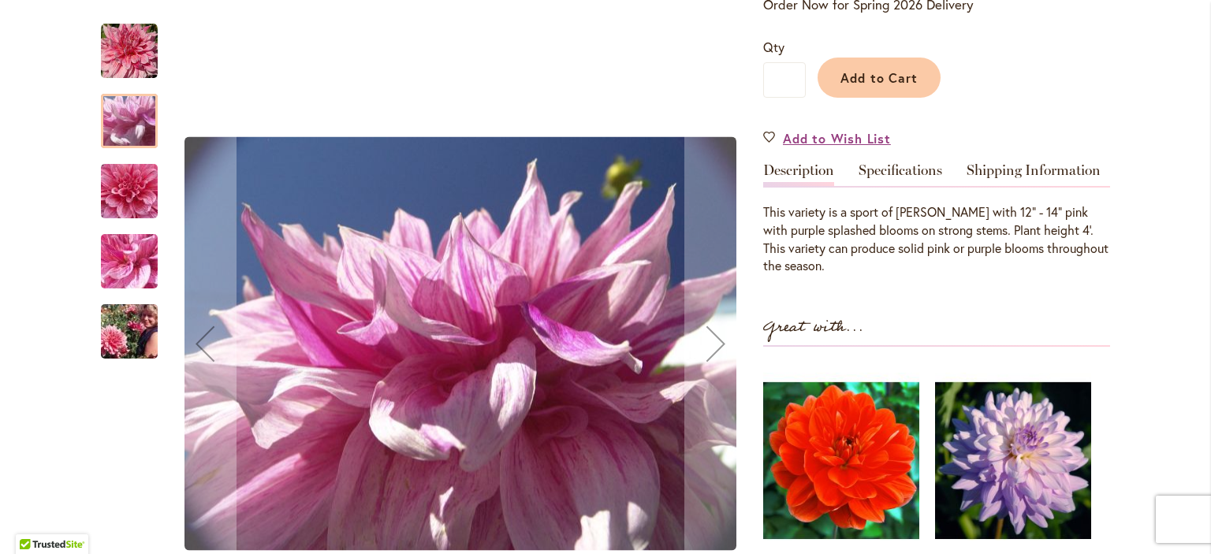
click at [130, 346] on img "MAKI" at bounding box center [130, 332] width 114 height 76
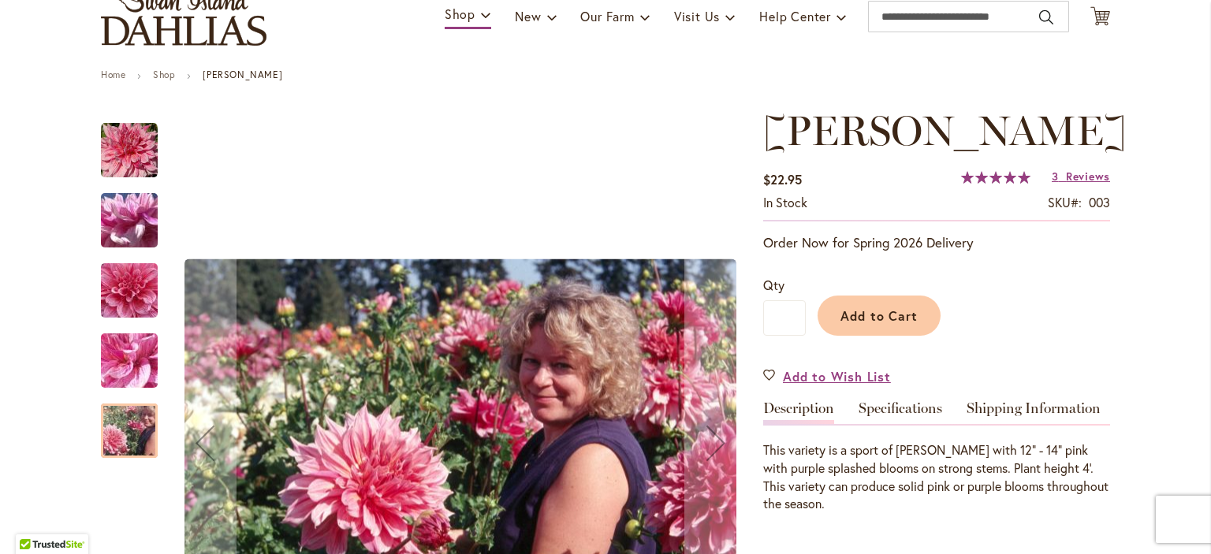
scroll to position [44, 0]
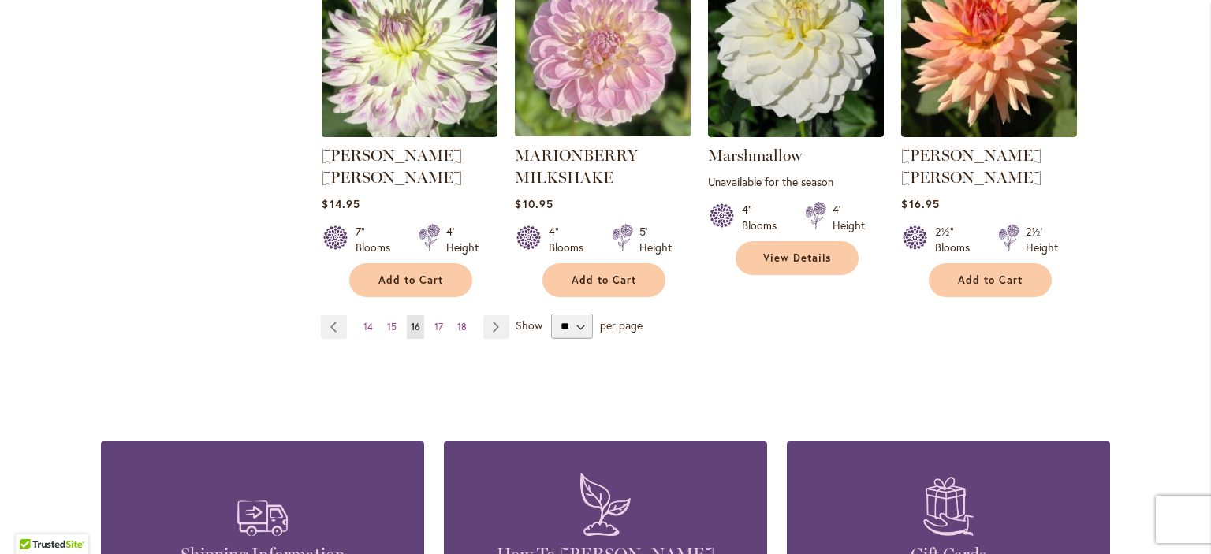
scroll to position [1460, 0]
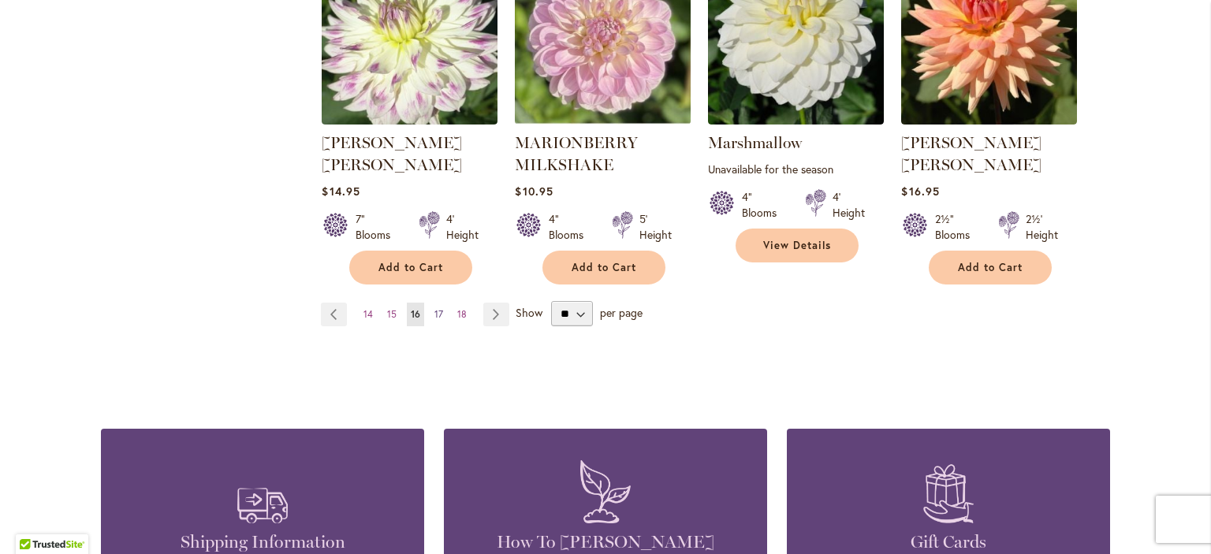
click at [434, 308] on span "17" at bounding box center [438, 314] width 9 height 12
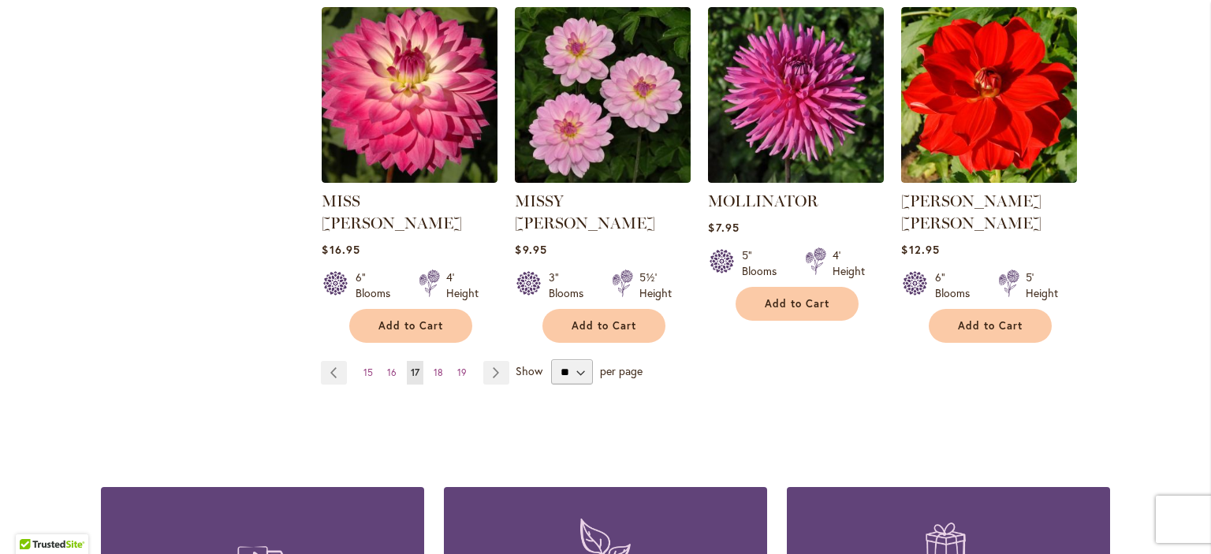
scroll to position [1430, 0]
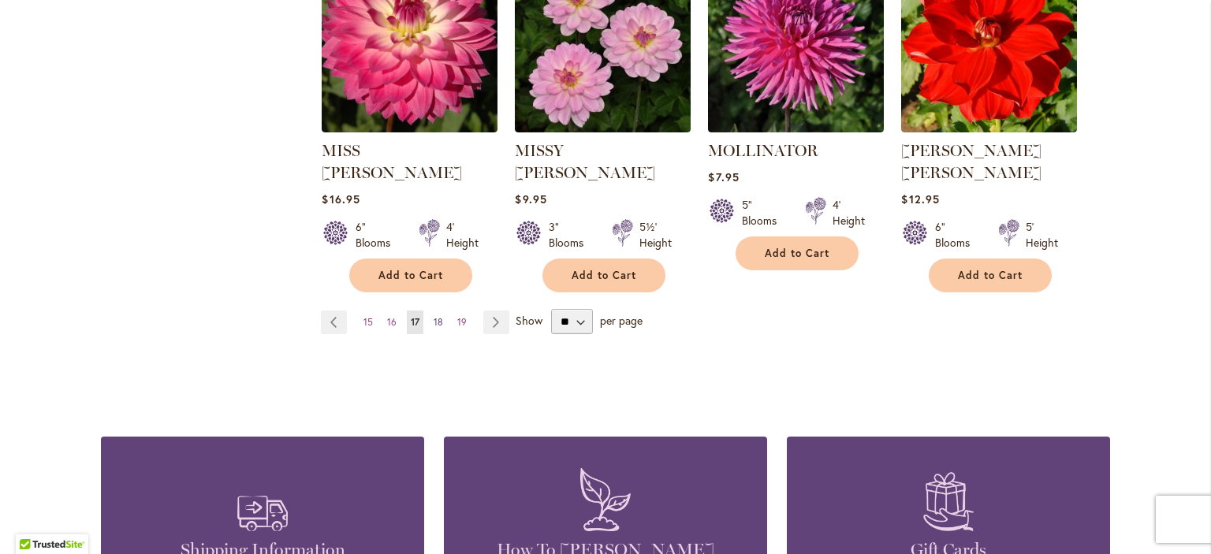
click at [438, 316] on span "18" at bounding box center [438, 322] width 9 height 12
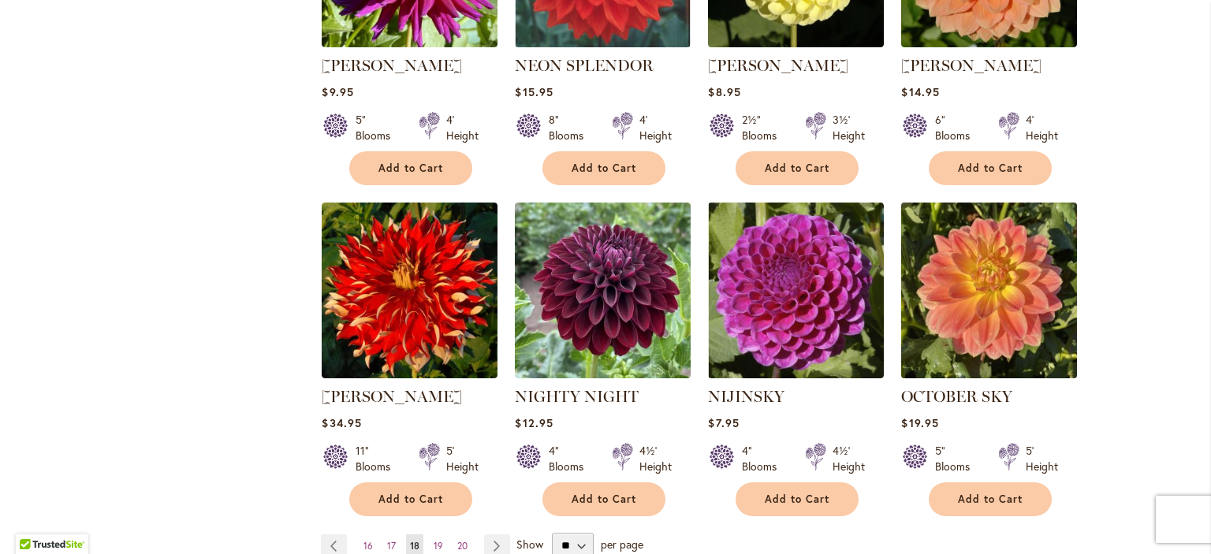
scroll to position [1271, 0]
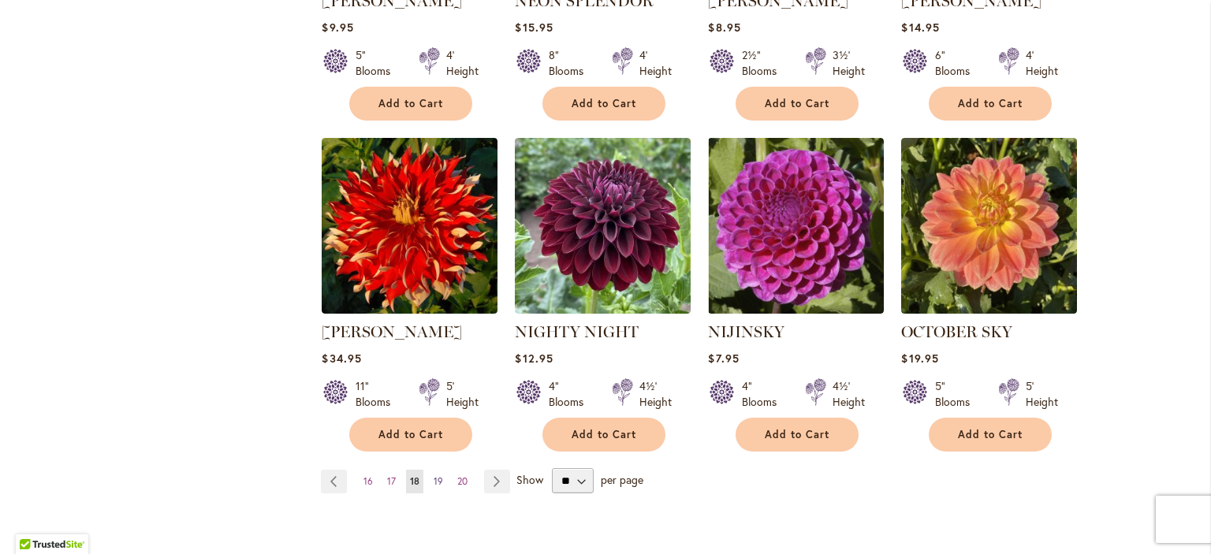
click at [437, 475] on span "19" at bounding box center [438, 481] width 9 height 12
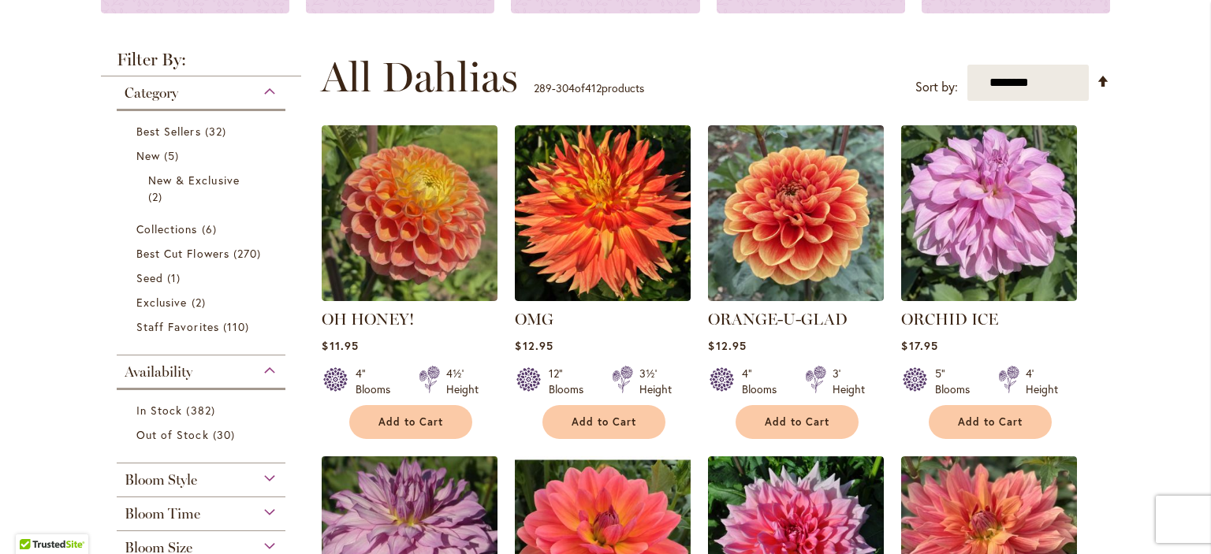
scroll to position [427, 0]
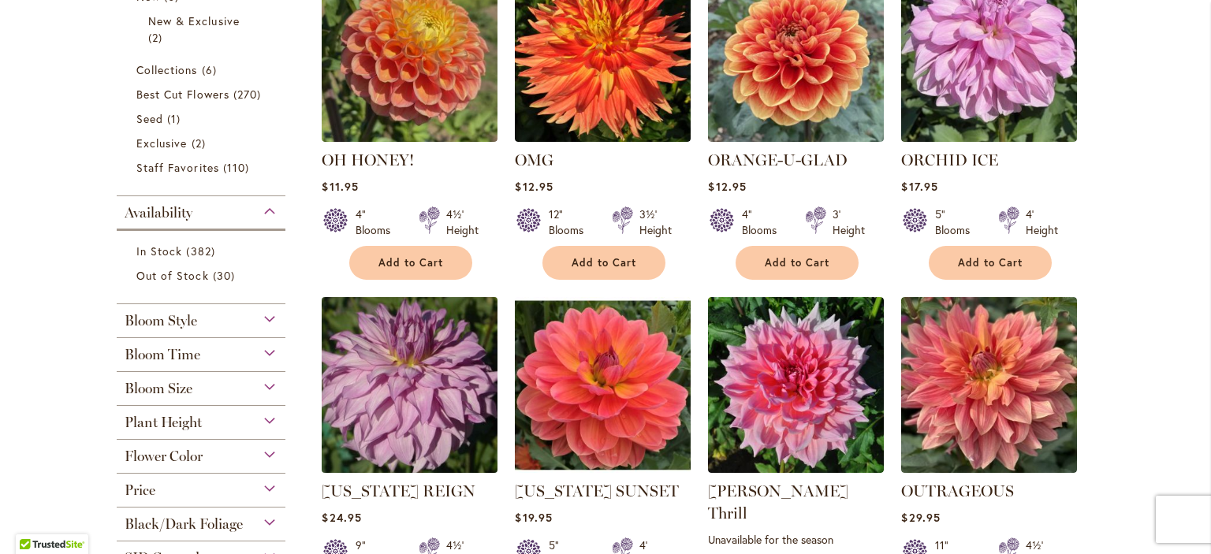
click at [412, 419] on img at bounding box center [410, 385] width 184 height 184
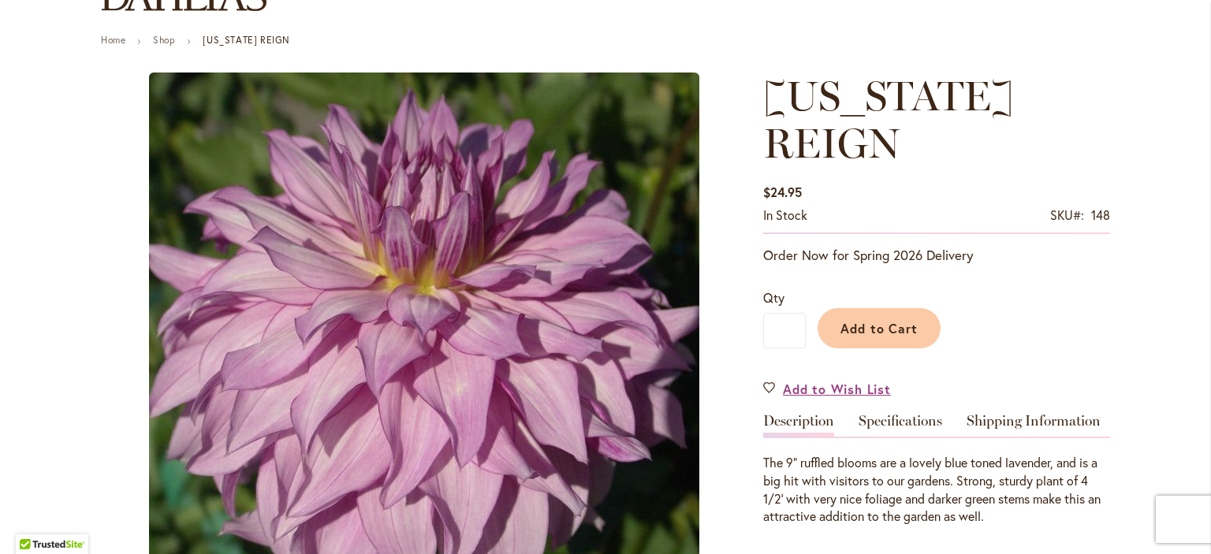
scroll to position [189, 0]
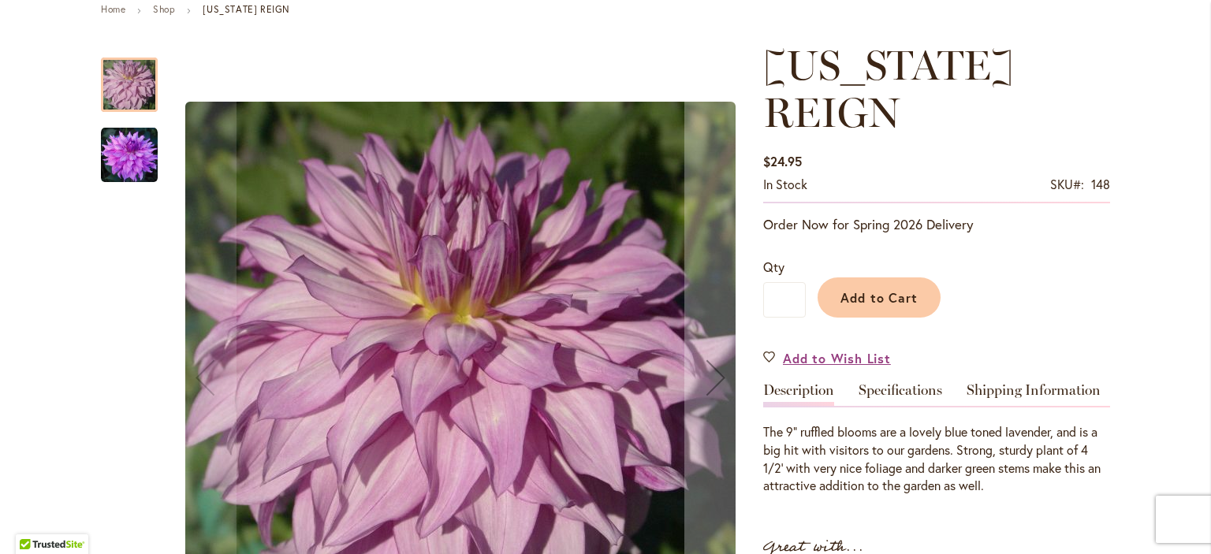
click at [115, 166] on img "OREGON REIGN" at bounding box center [129, 155] width 57 height 57
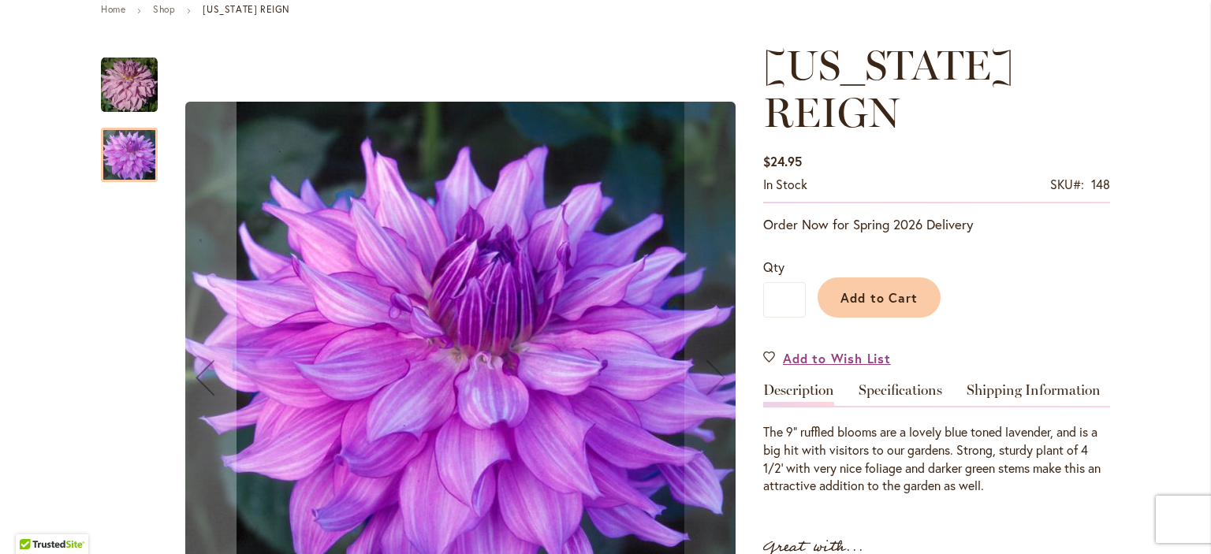
click at [137, 87] on img "OREGON REIGN" at bounding box center [129, 85] width 57 height 57
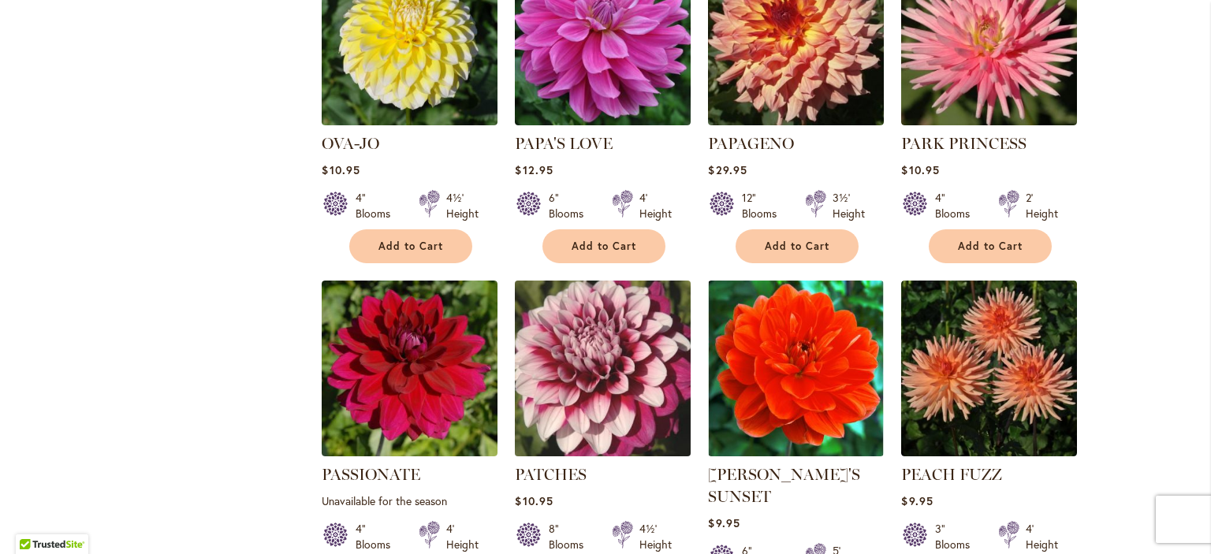
scroll to position [1174, 0]
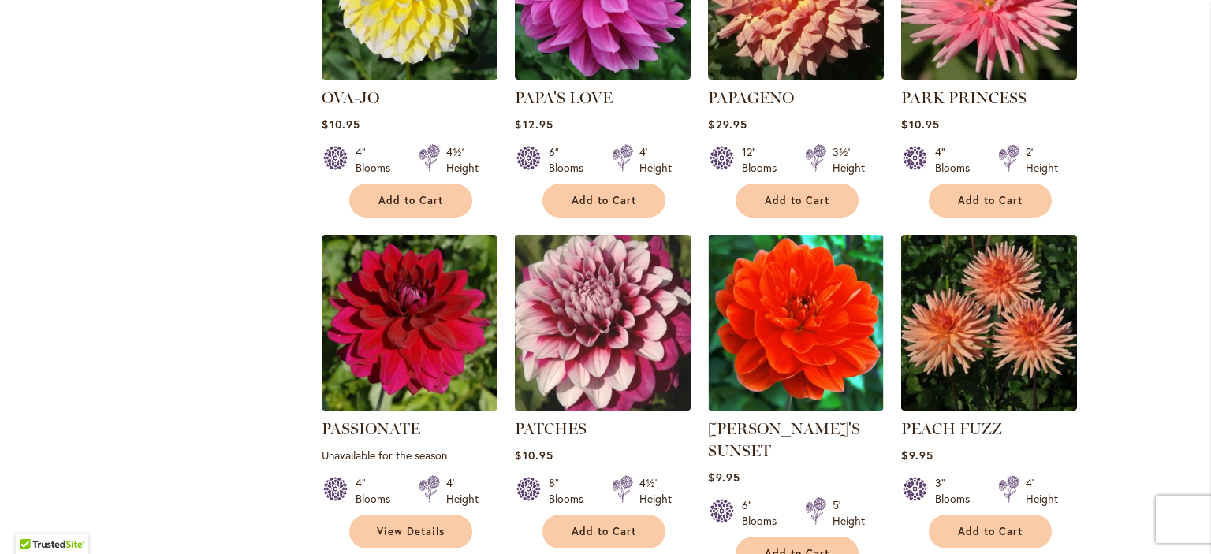
click at [640, 314] on img at bounding box center [603, 323] width 184 height 184
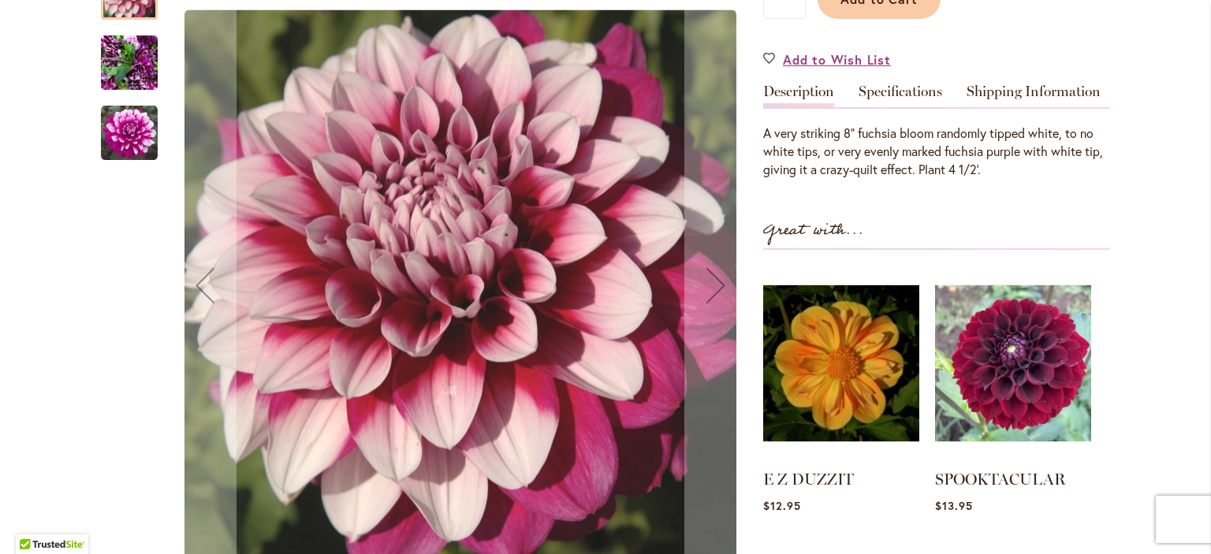
scroll to position [362, 0]
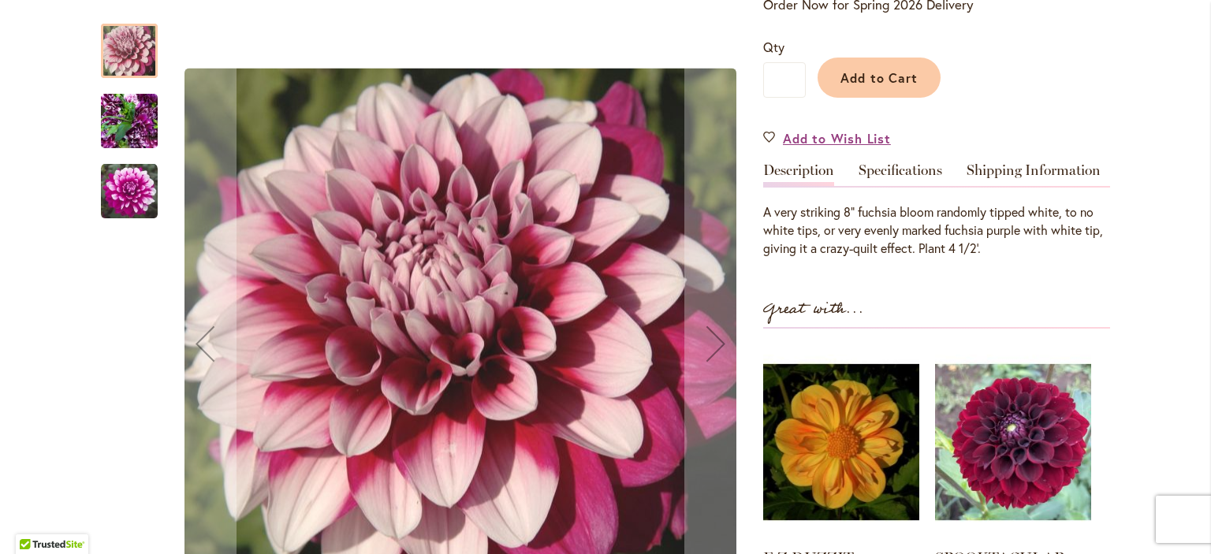
click at [137, 184] on img "Patches" at bounding box center [129, 191] width 57 height 57
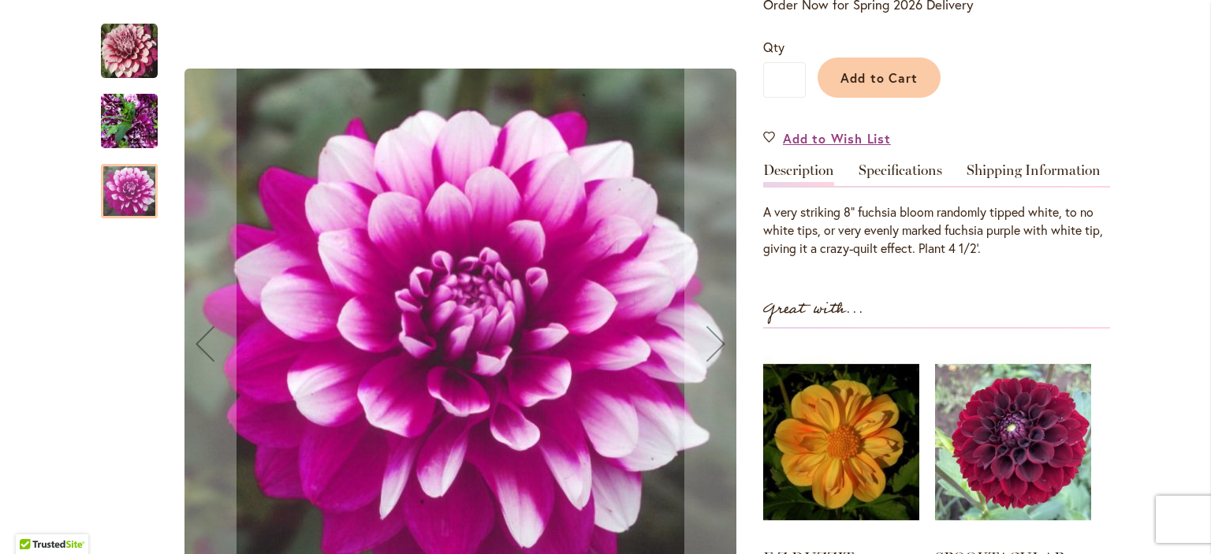
click at [126, 129] on img "Patches" at bounding box center [129, 122] width 57 height 76
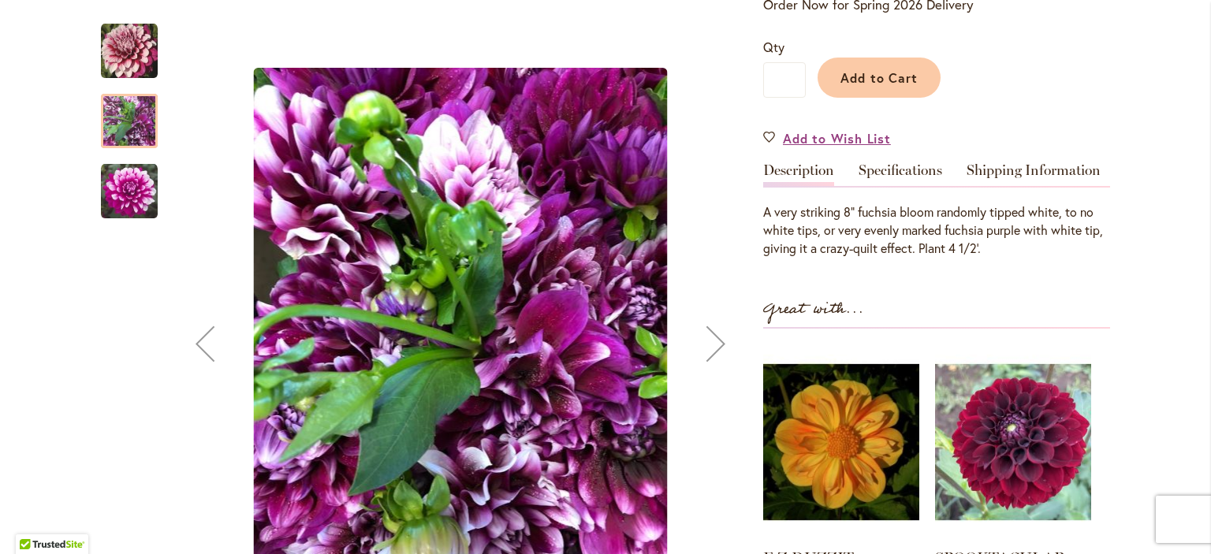
click at [133, 57] on img "Patches" at bounding box center [129, 51] width 57 height 57
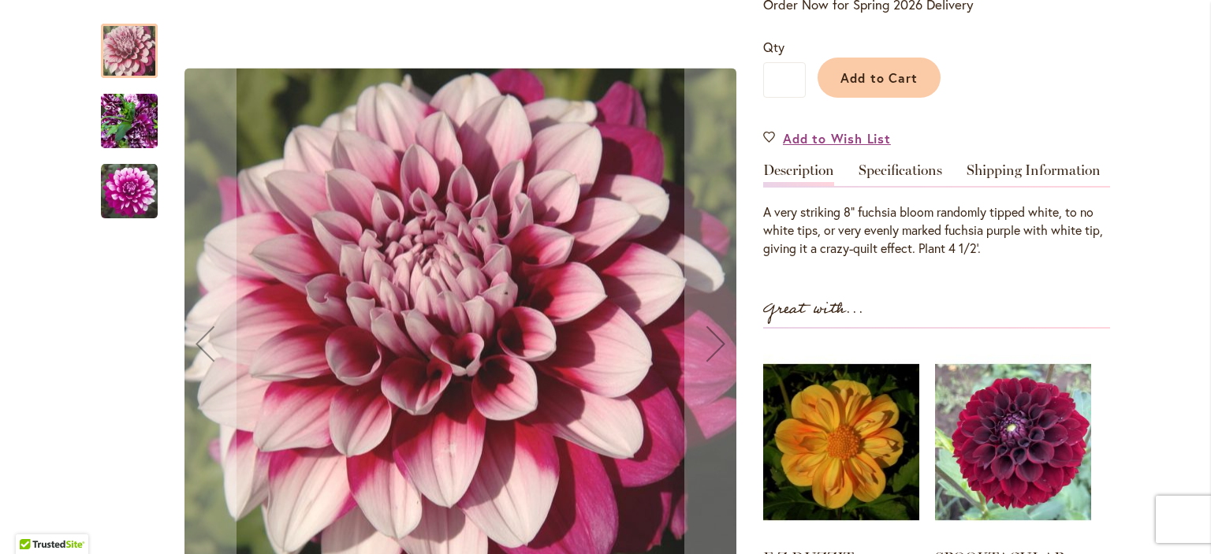
click at [112, 199] on img "Patches" at bounding box center [129, 191] width 57 height 57
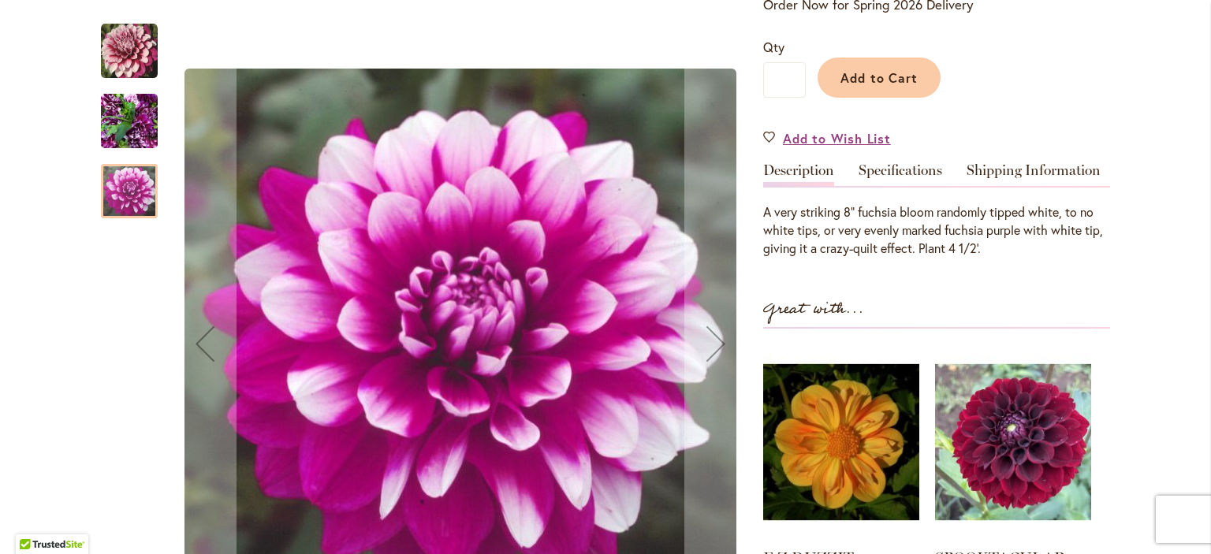
click at [132, 52] on img "Patches" at bounding box center [129, 51] width 57 height 57
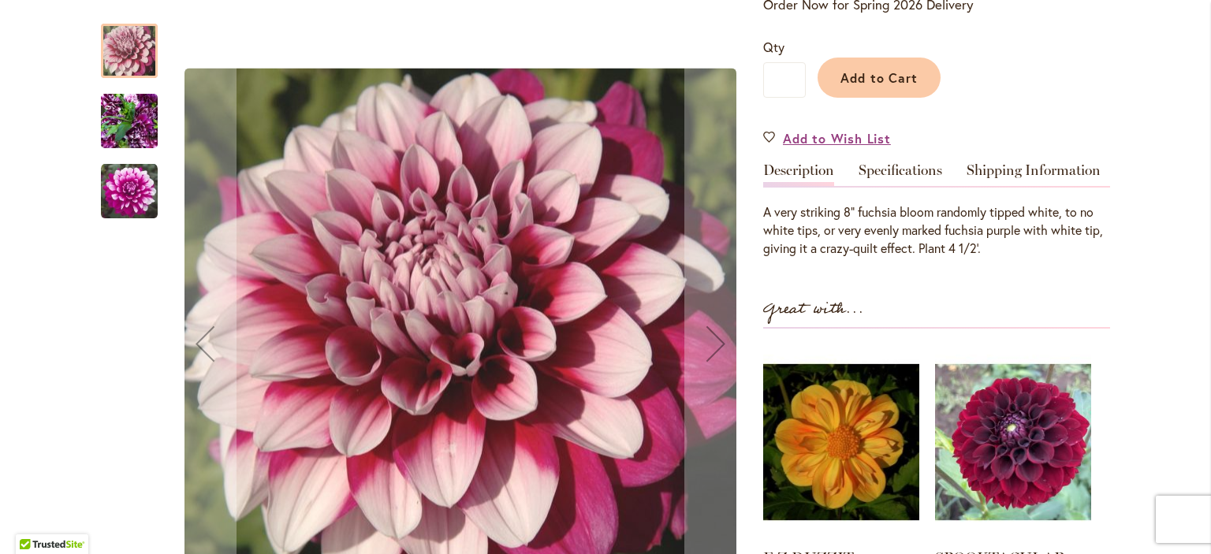
click at [132, 201] on img "Patches" at bounding box center [129, 191] width 57 height 57
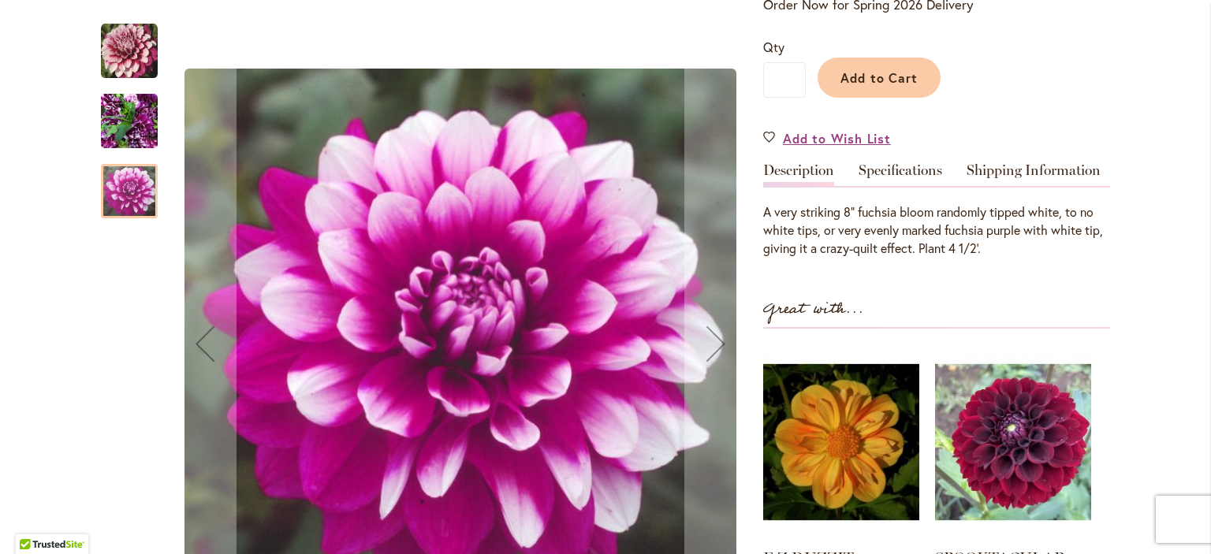
click at [134, 128] on img "Patches" at bounding box center [129, 122] width 57 height 76
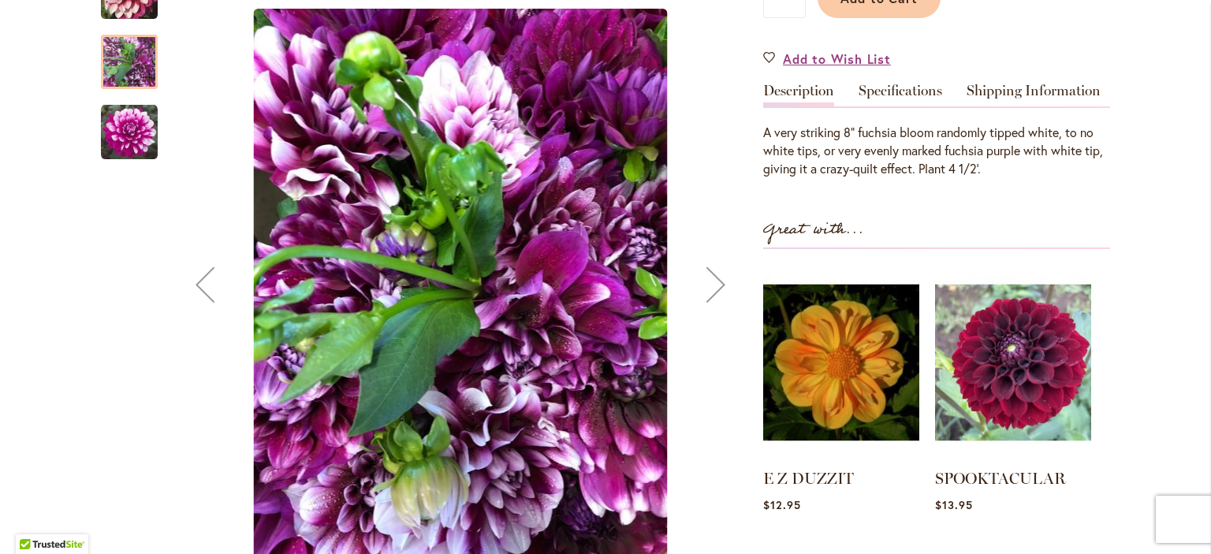
scroll to position [44, 0]
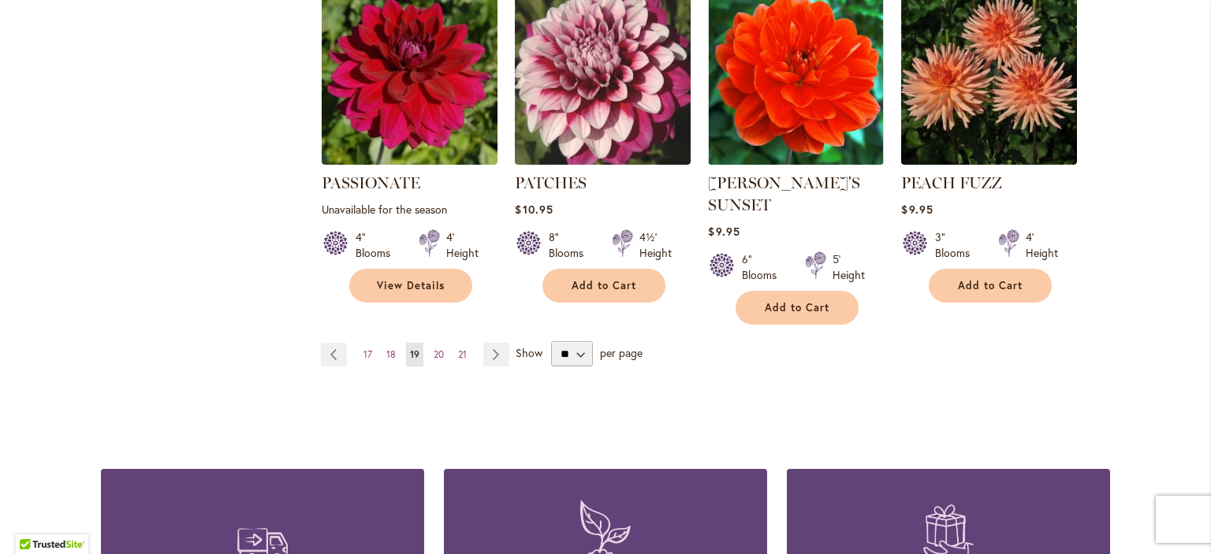
scroll to position [1492, 0]
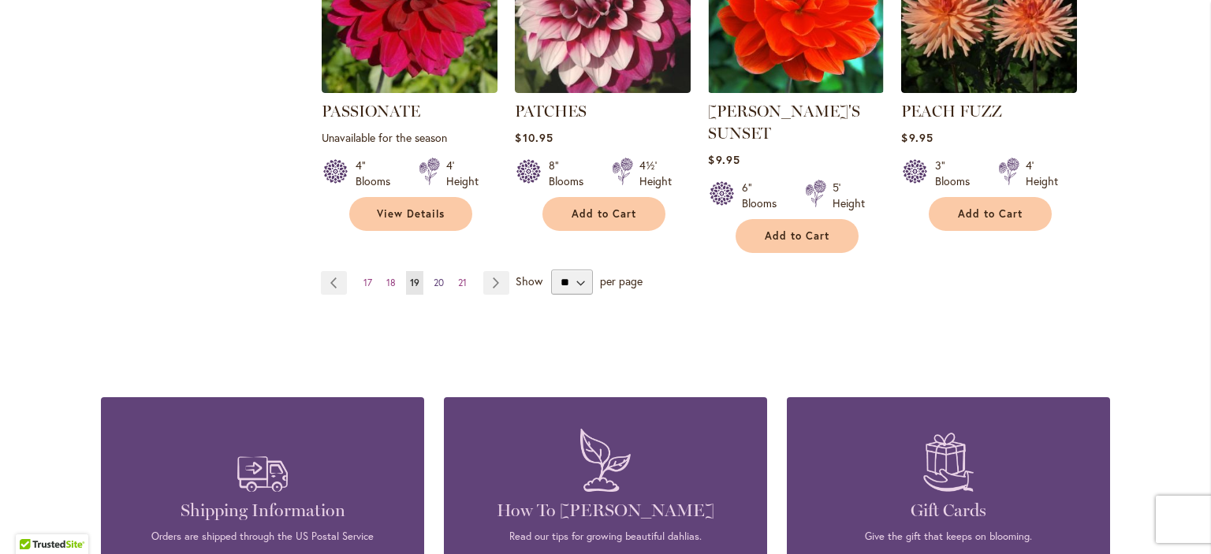
click at [446, 271] on link "Page 20" at bounding box center [439, 283] width 18 height 24
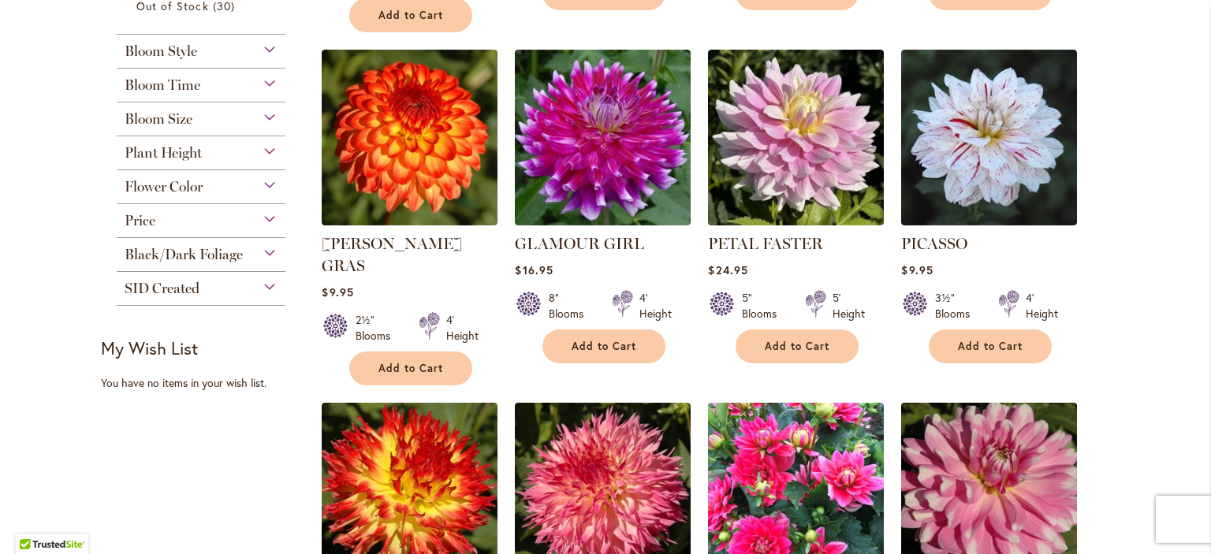
scroll to position [825, 0]
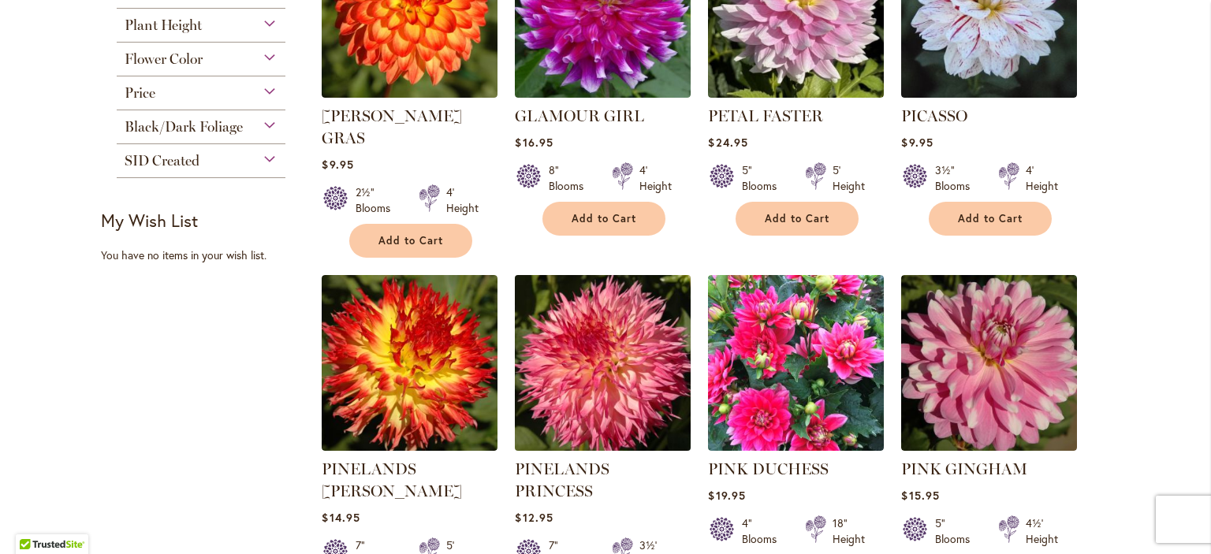
click at [627, 339] on img at bounding box center [603, 363] width 184 height 184
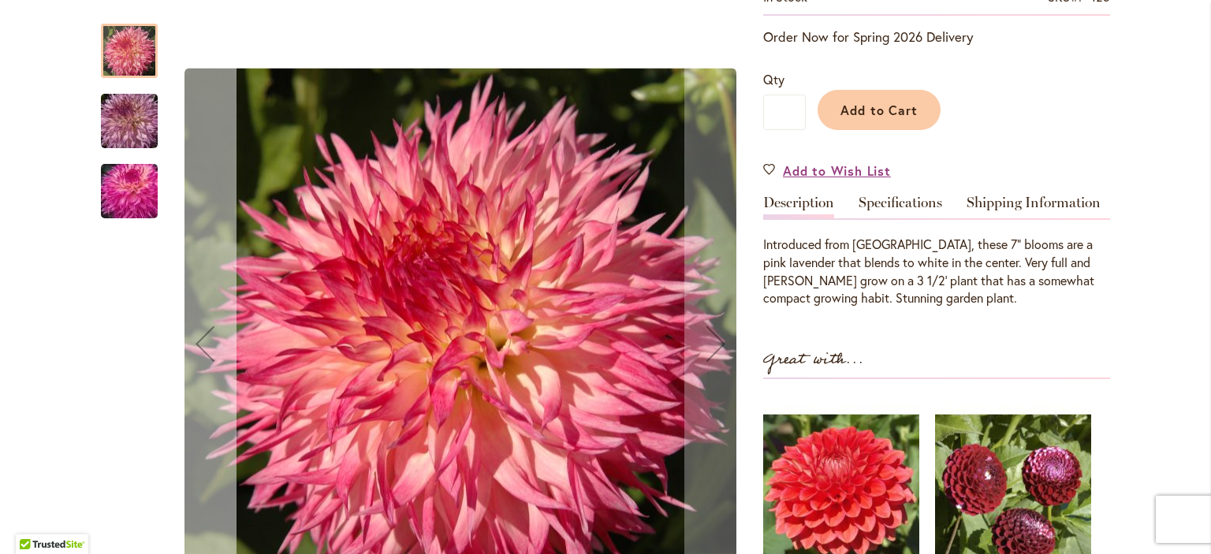
scroll to position [318, 0]
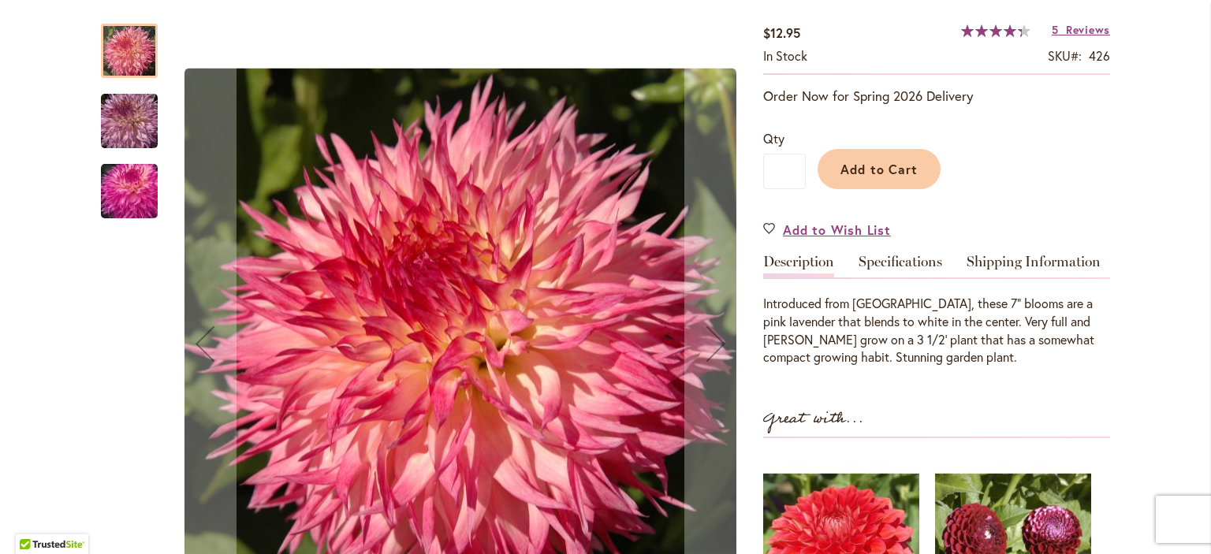
click at [123, 114] on img "PINELANDS PRINCESS" at bounding box center [130, 122] width 114 height 76
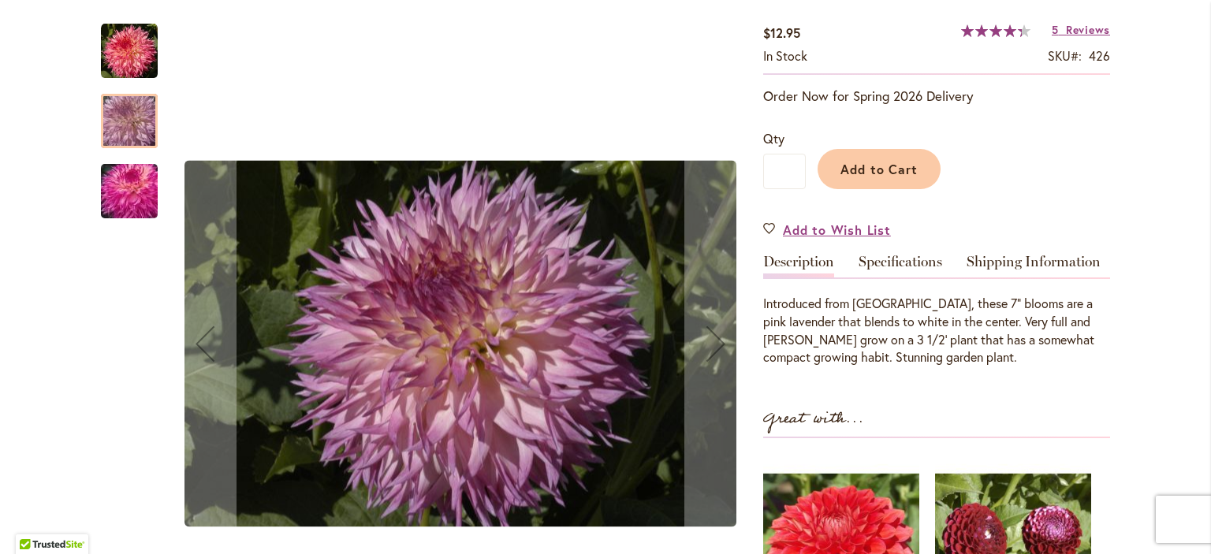
click at [122, 43] on img "PINELANDS PRINCESS" at bounding box center [129, 51] width 57 height 57
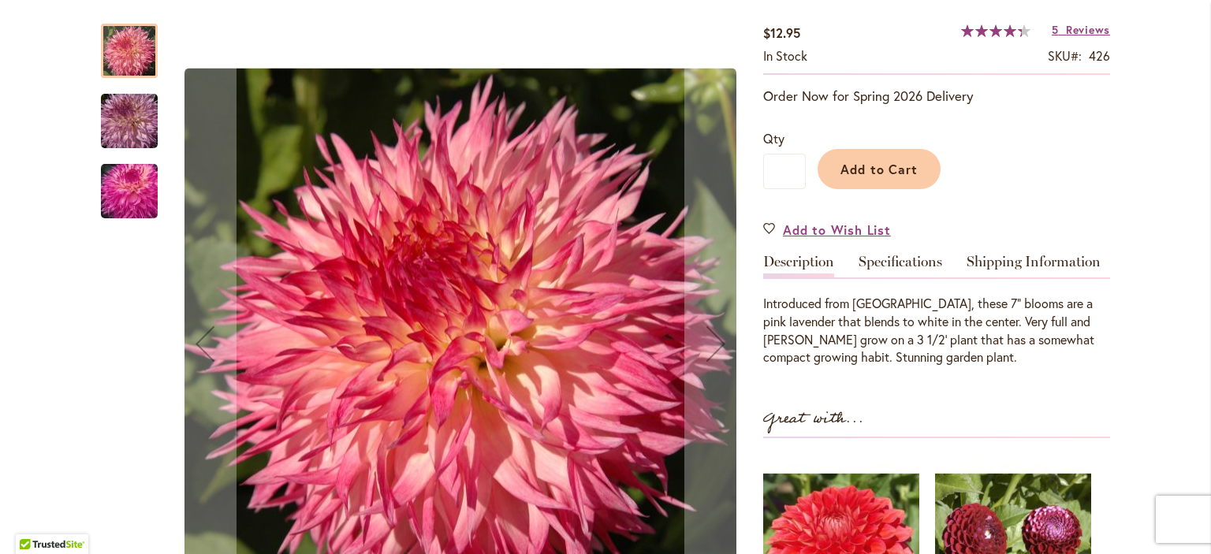
click at [142, 201] on img "PINELANDS PRINCESS" at bounding box center [130, 192] width 114 height 76
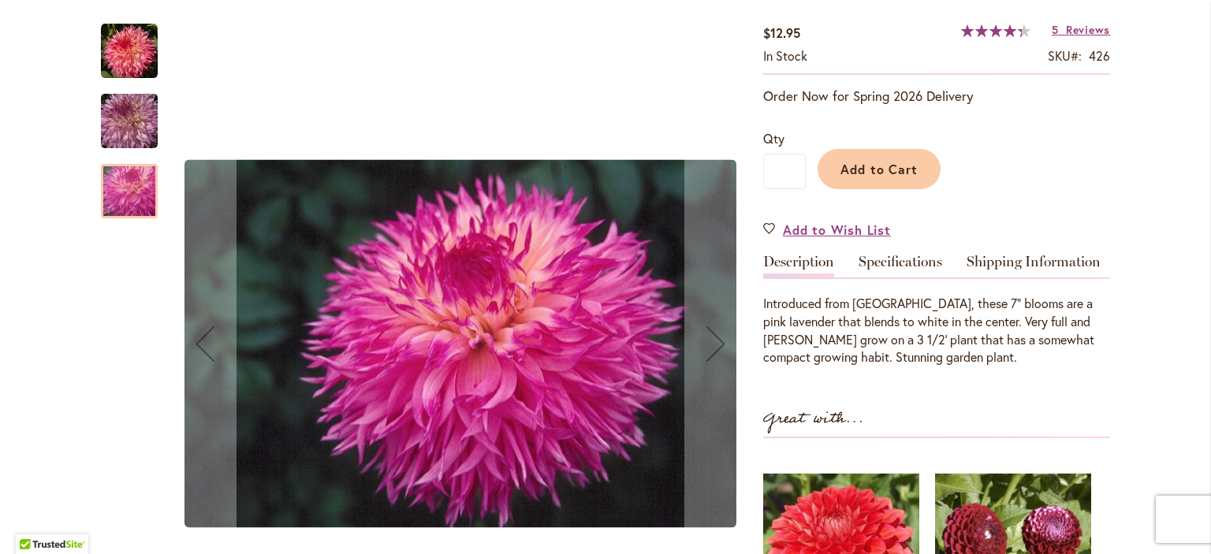
click at [117, 54] on img "PINELANDS PRINCESS" at bounding box center [129, 51] width 57 height 57
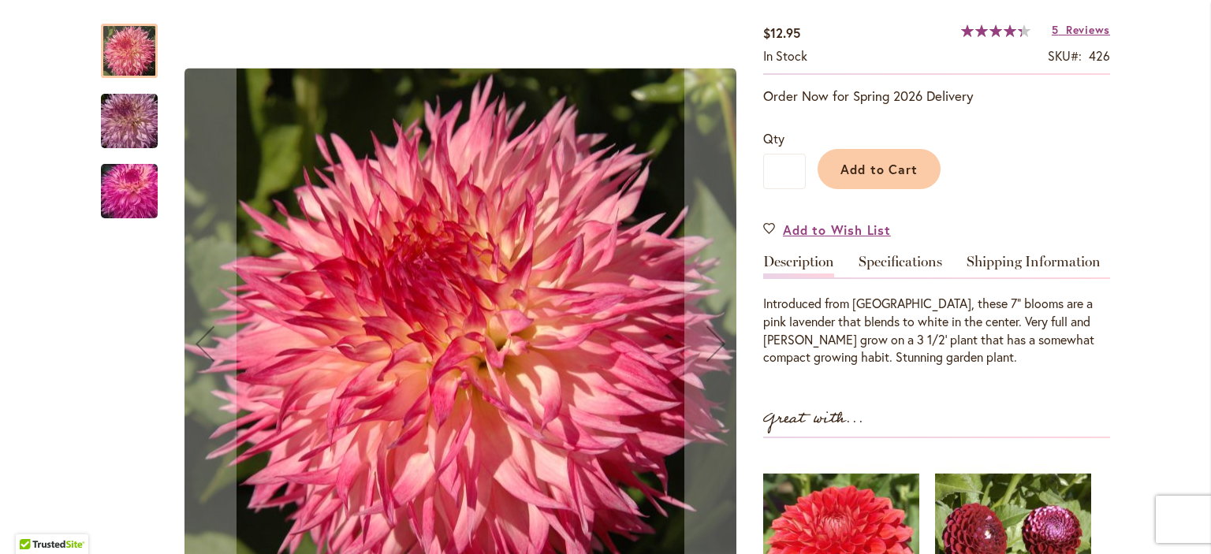
click at [128, 191] on img "PINELANDS PRINCESS" at bounding box center [130, 192] width 114 height 76
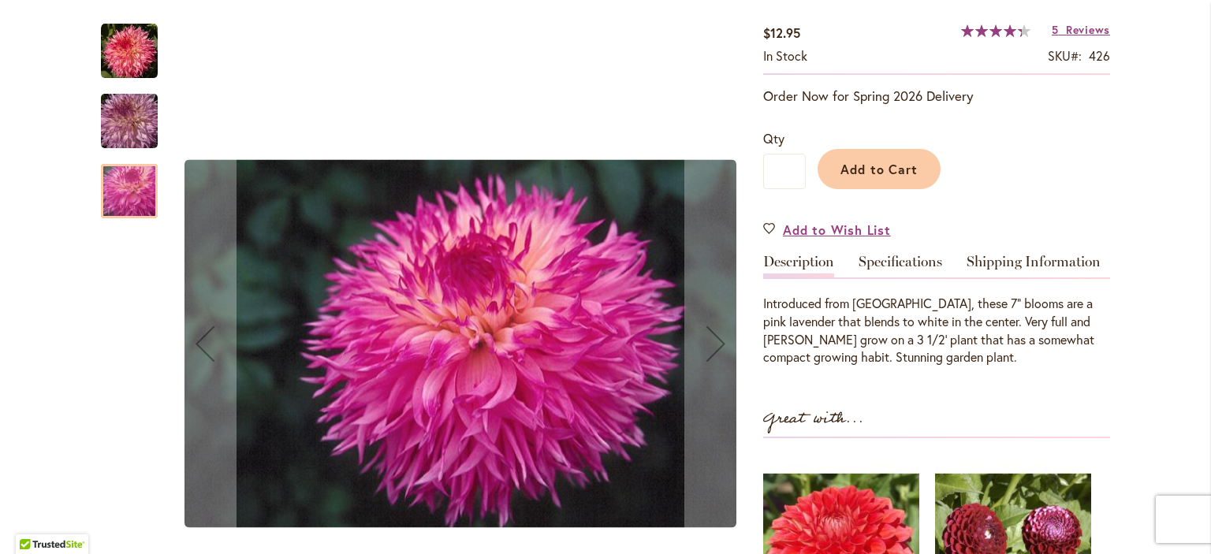
click at [134, 132] on img "PINELANDS PRINCESS" at bounding box center [130, 122] width 114 height 76
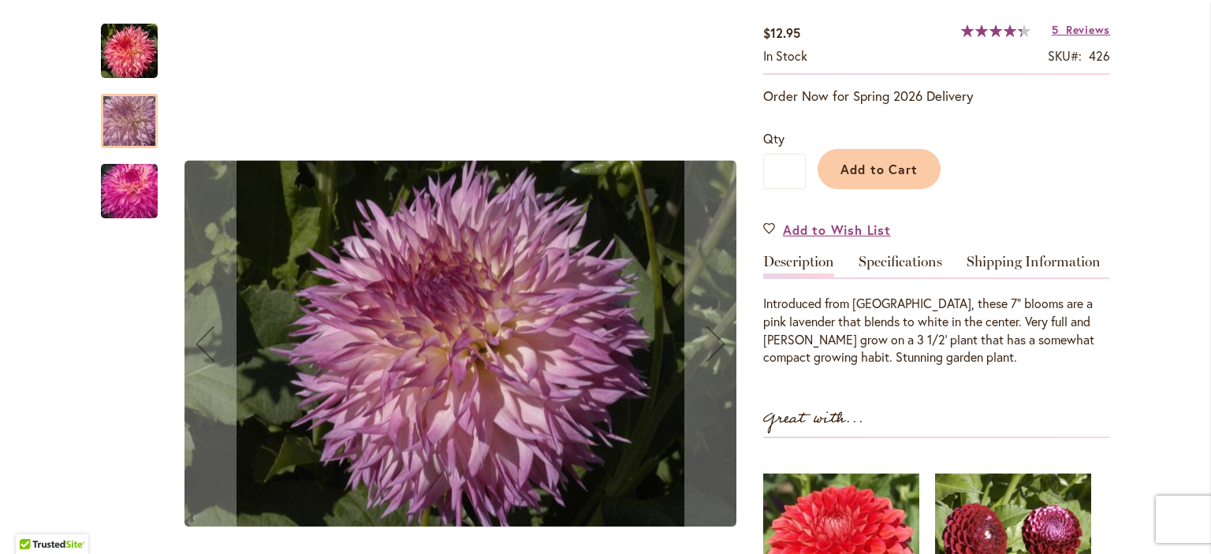
drag, startPoint x: 117, startPoint y: 191, endPoint x: 130, endPoint y: 162, distance: 32.1
click at [116, 191] on img "PINELANDS PRINCESS" at bounding box center [130, 192] width 114 height 76
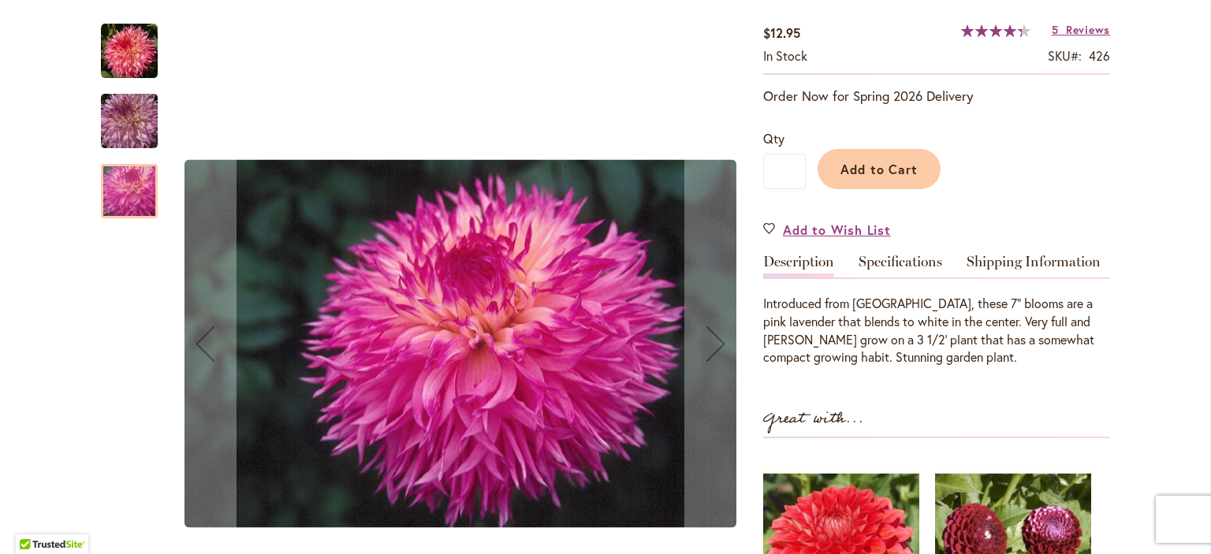
click at [134, 33] on img "PINELANDS PRINCESS" at bounding box center [129, 51] width 57 height 57
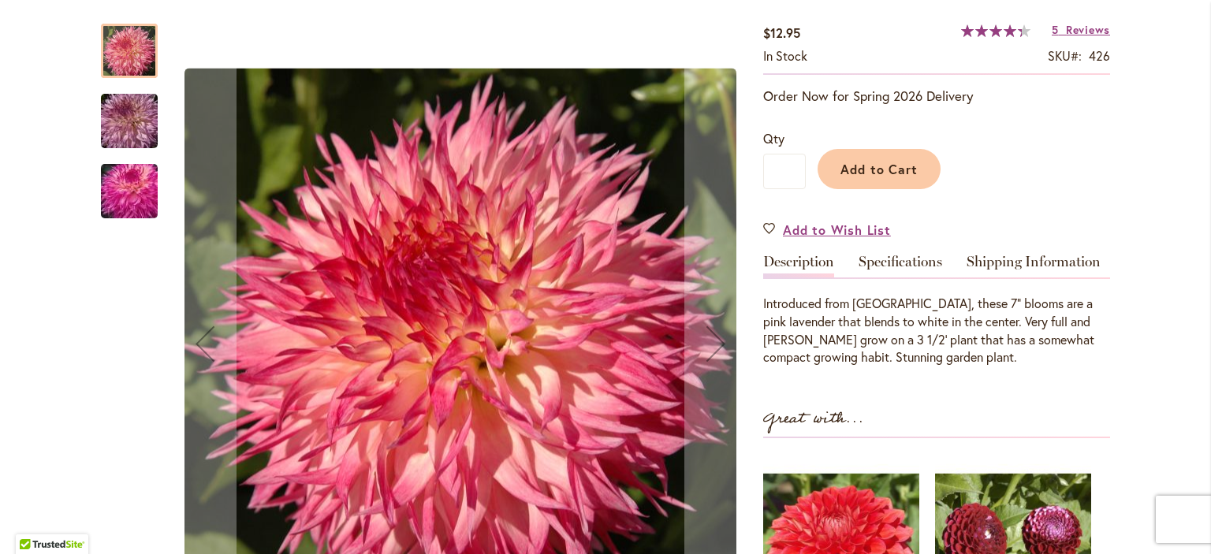
click at [135, 190] on img "PINELANDS PRINCESS" at bounding box center [130, 192] width 114 height 76
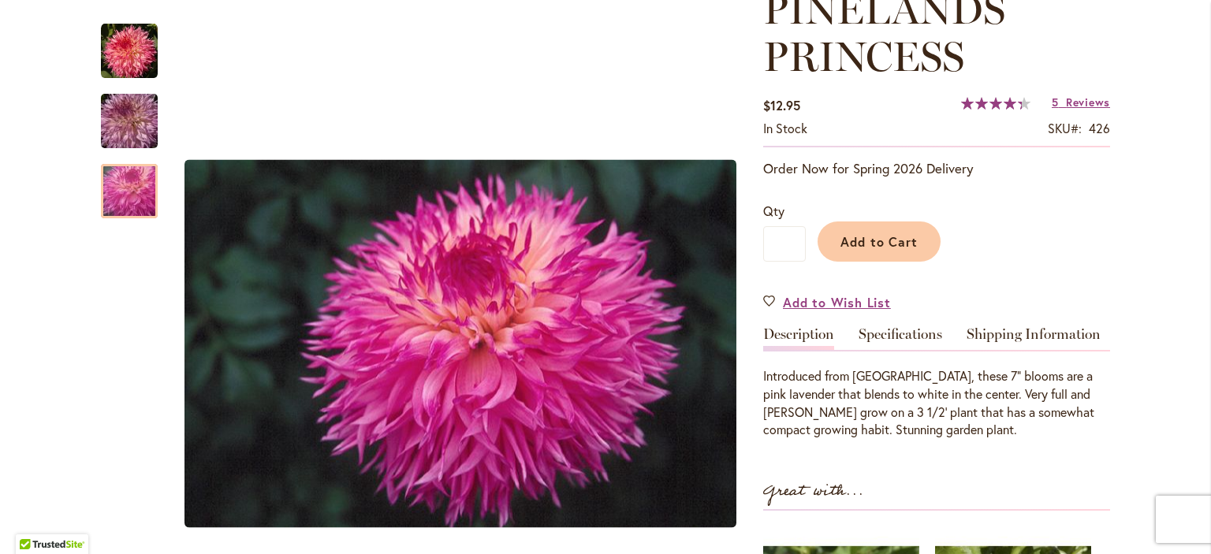
scroll to position [238, 0]
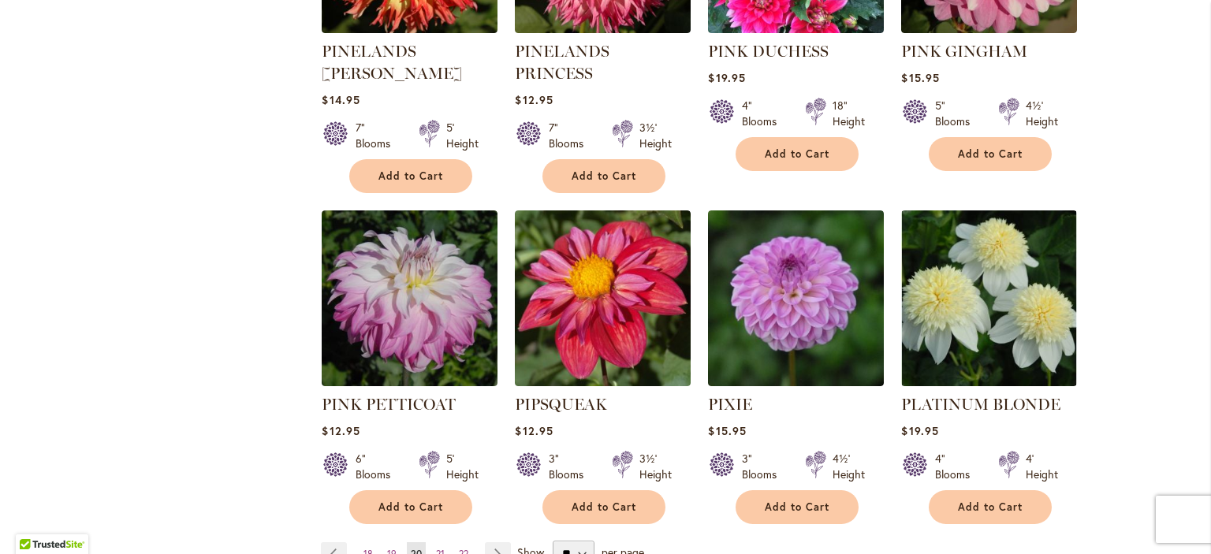
scroll to position [1460, 0]
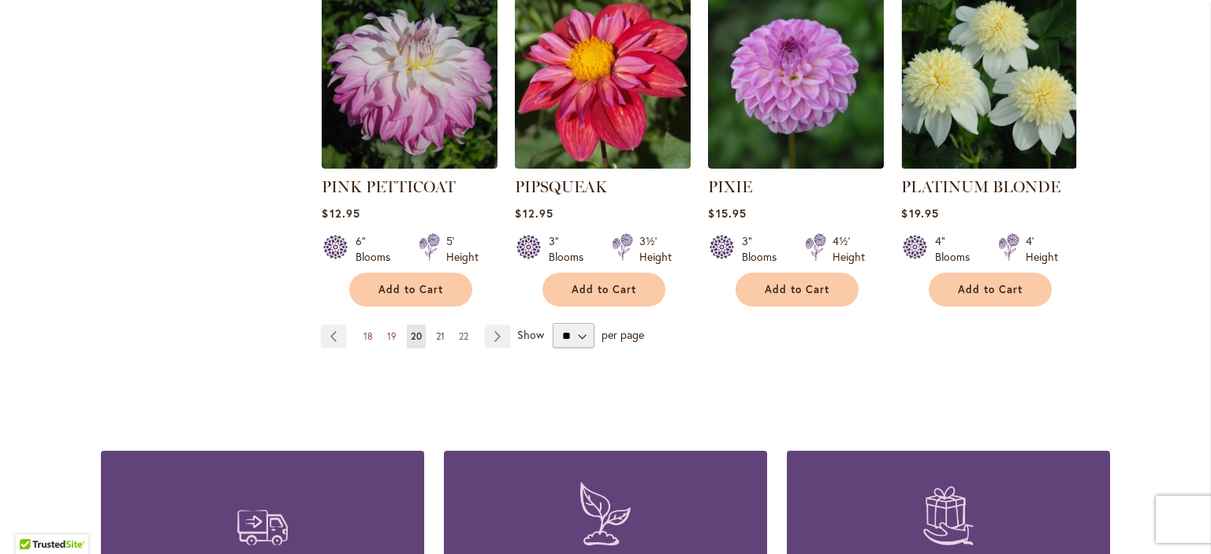
click at [441, 330] on span "21" at bounding box center [440, 336] width 9 height 12
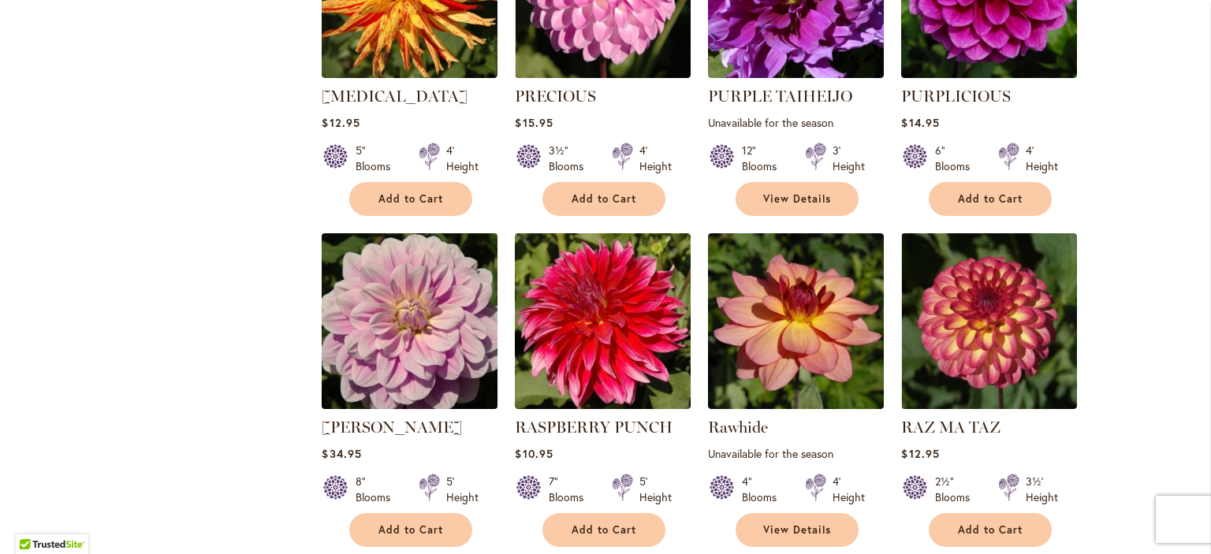
scroll to position [907, 0]
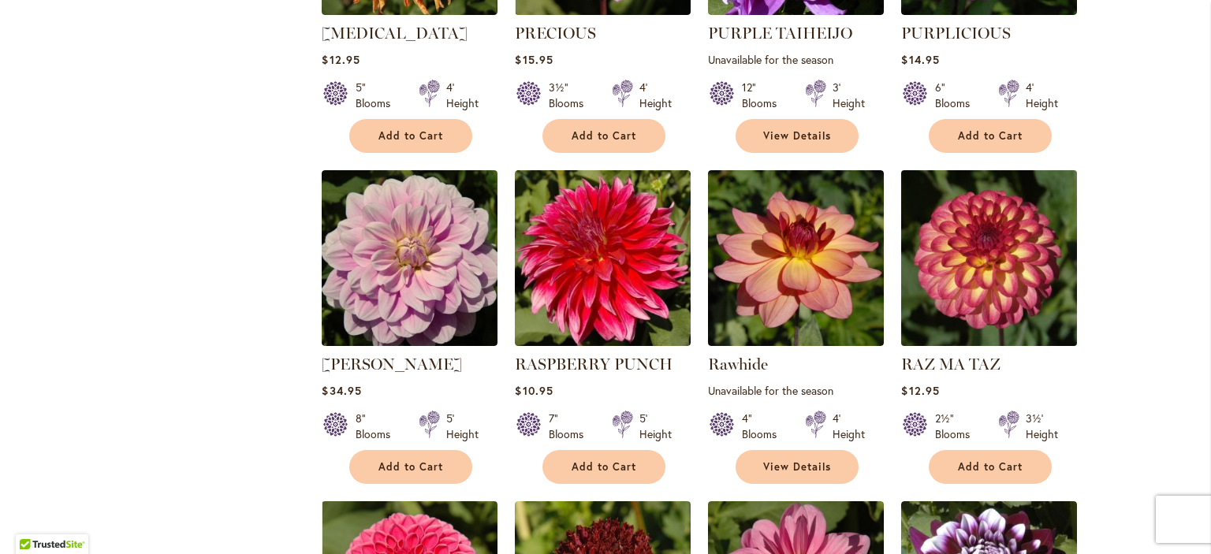
click at [992, 280] on img at bounding box center [989, 258] width 184 height 184
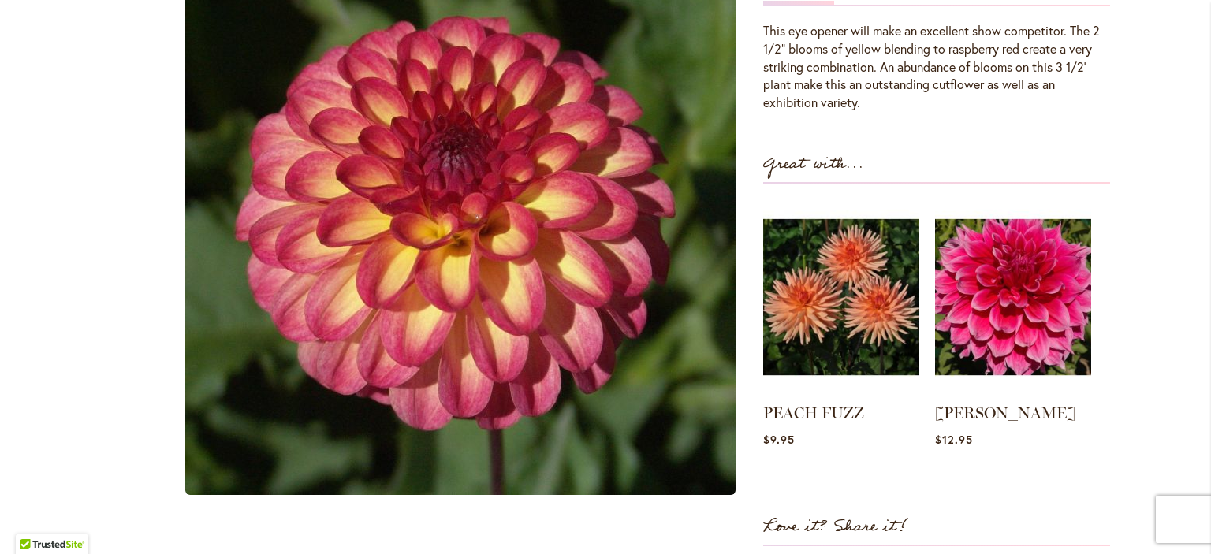
scroll to position [441, 0]
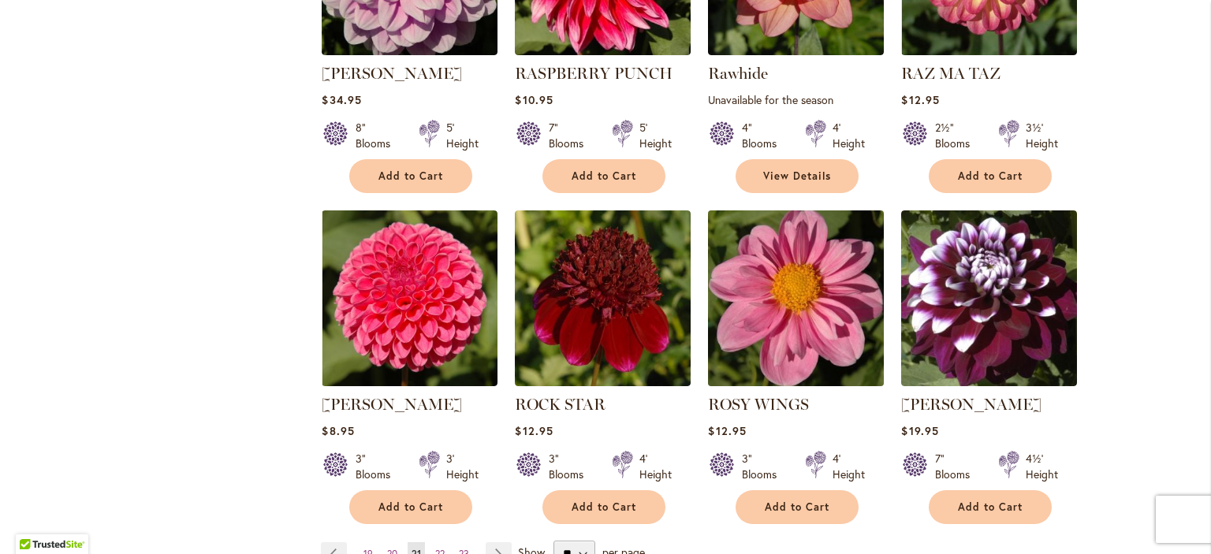
scroll to position [1305, 0]
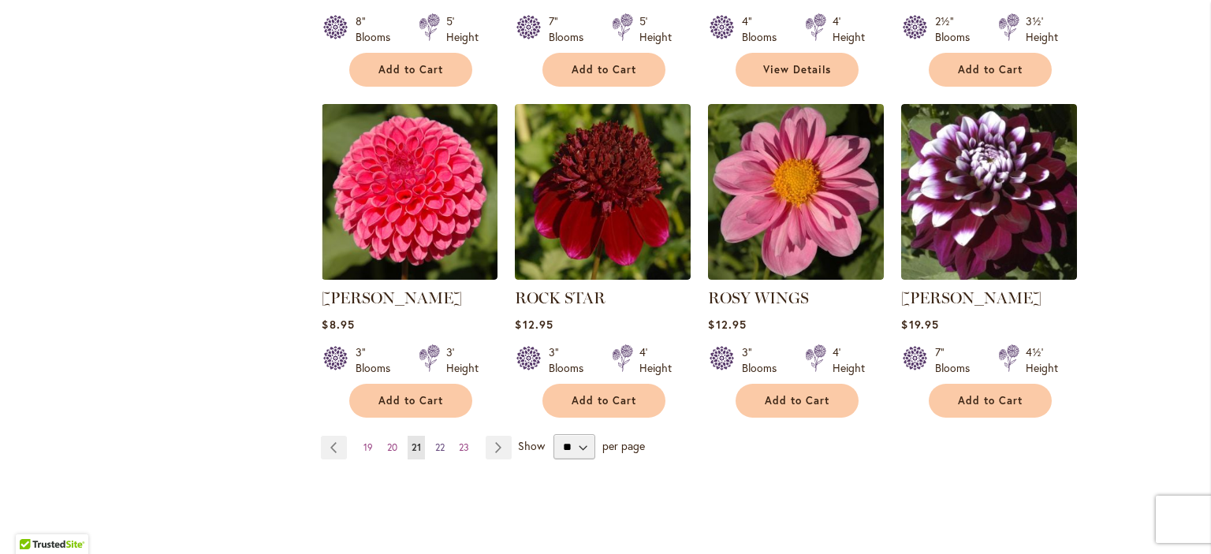
click at [441, 442] on span "22" at bounding box center [439, 447] width 9 height 12
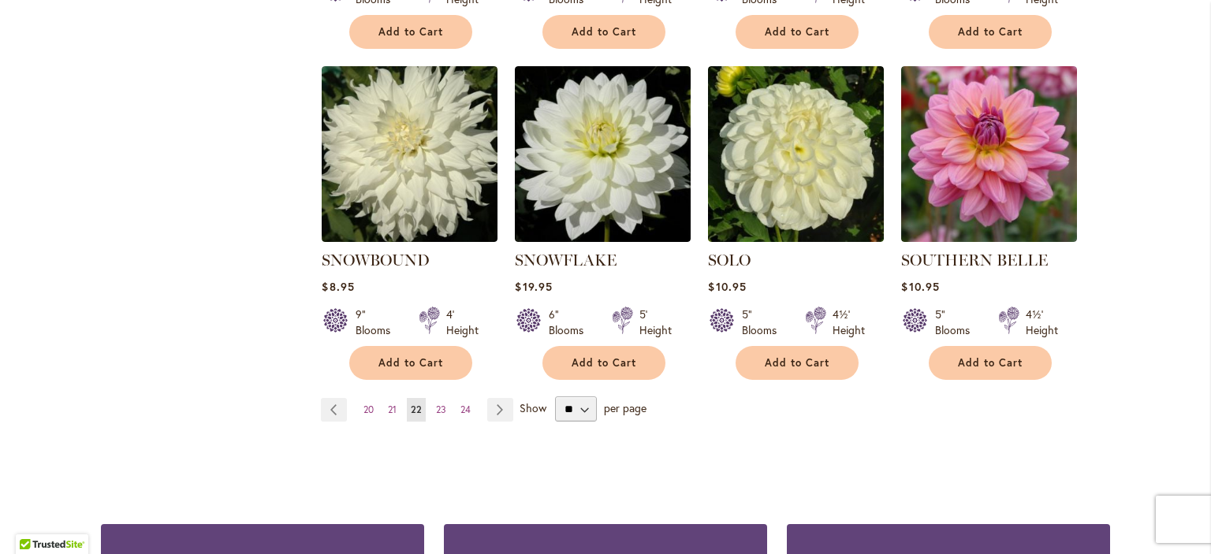
scroll to position [1461, 0]
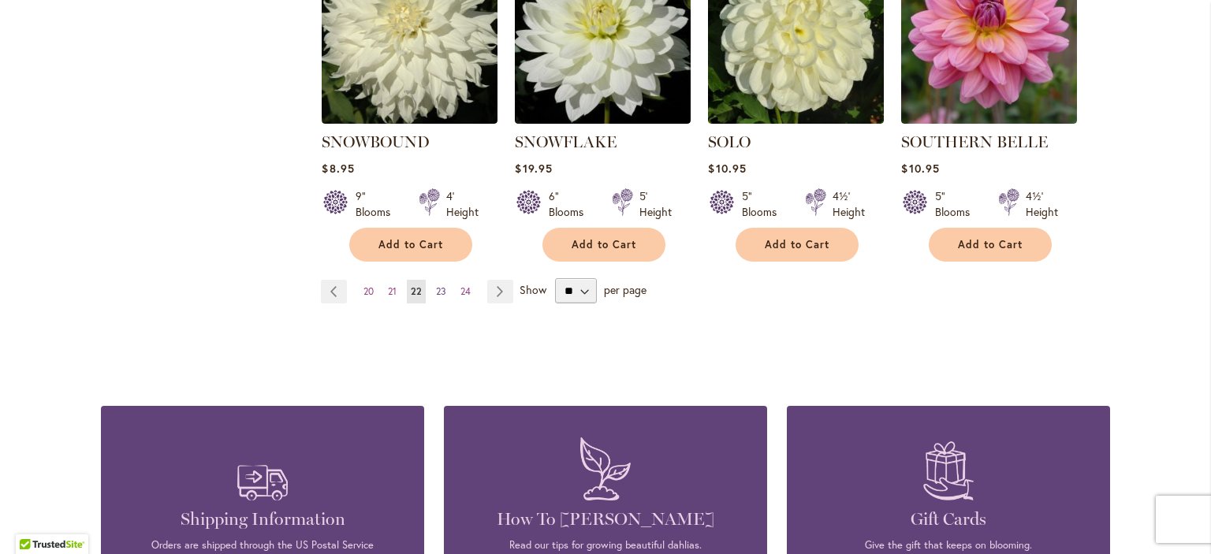
click at [439, 285] on span "23" at bounding box center [441, 291] width 10 height 12
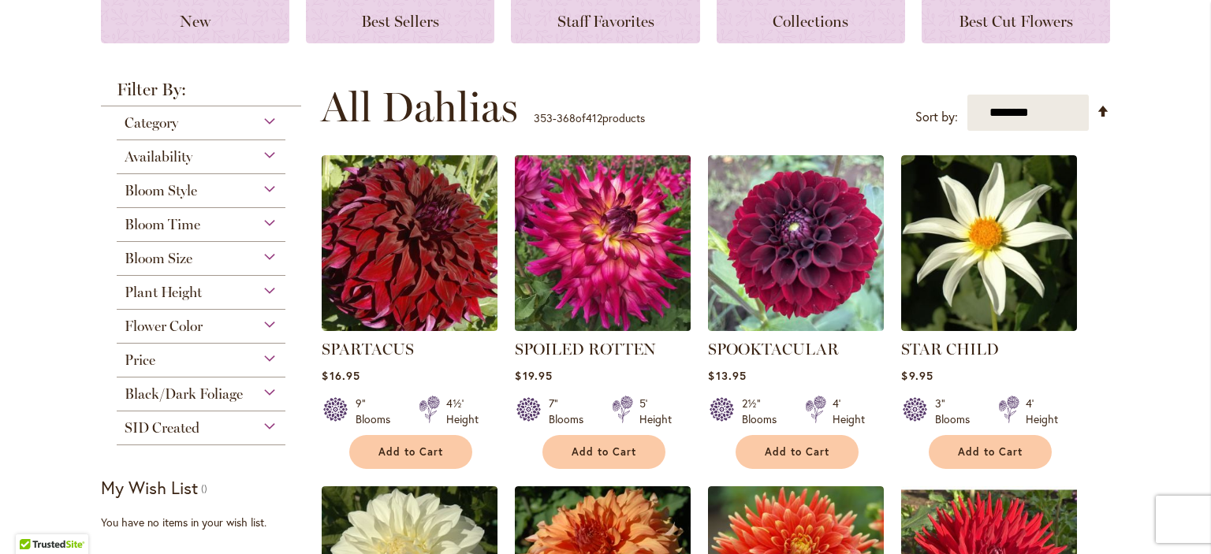
scroll to position [268, 0]
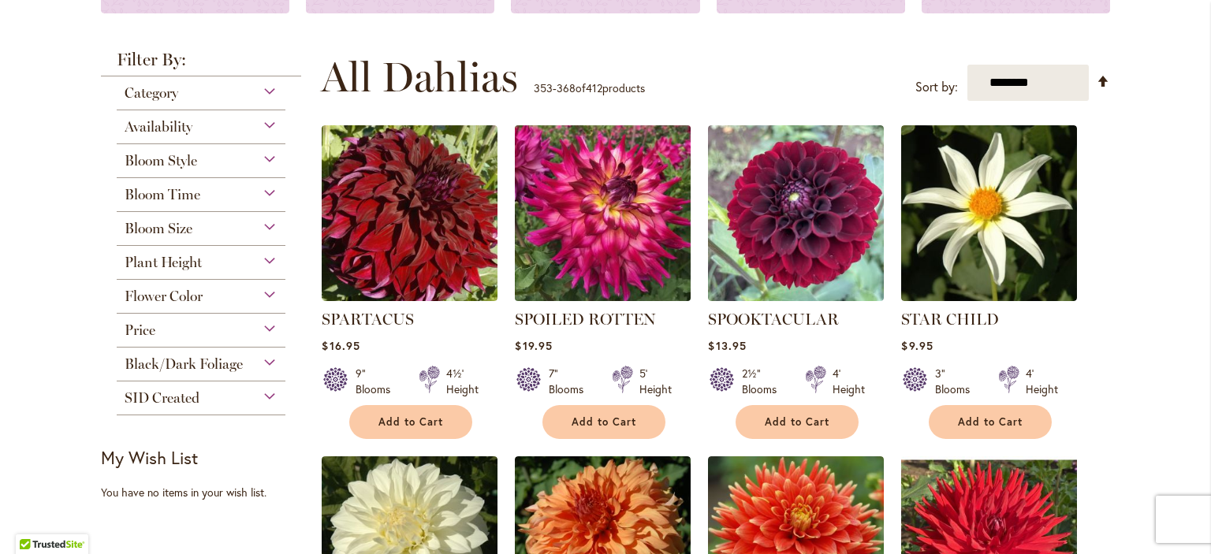
click at [610, 238] on img at bounding box center [603, 213] width 184 height 184
click at [579, 216] on img at bounding box center [603, 213] width 184 height 184
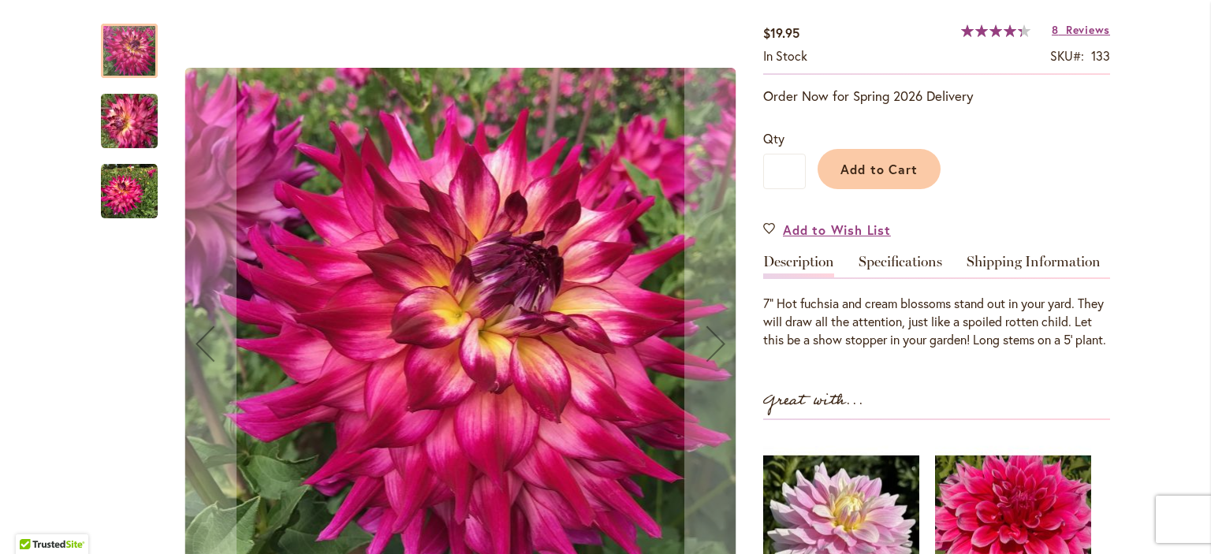
scroll to position [348, 0]
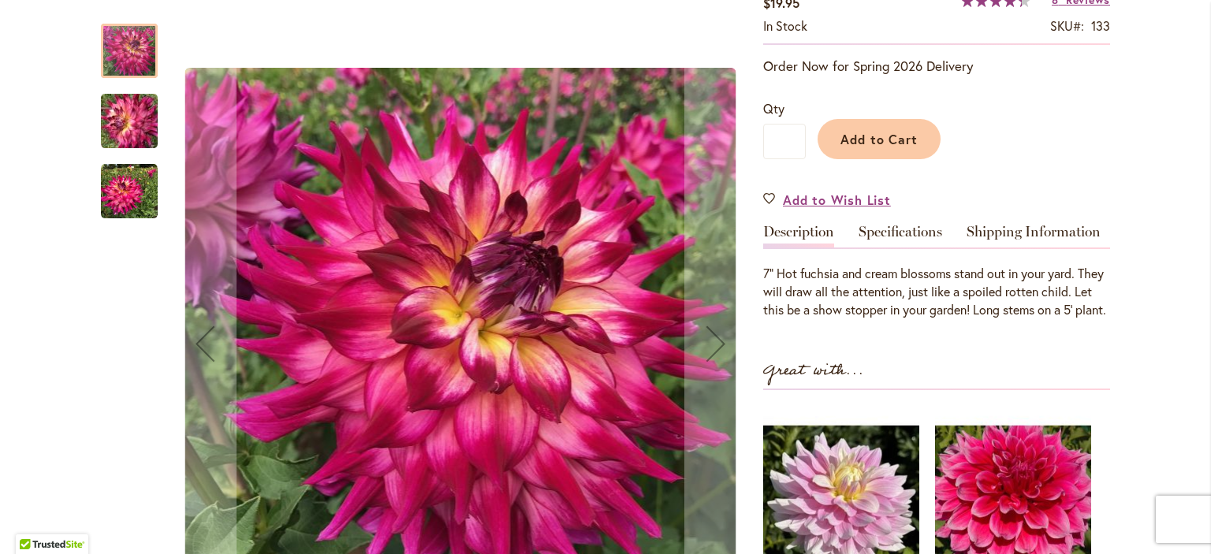
click at [125, 190] on img "SPOILED ROTTEN" at bounding box center [129, 191] width 57 height 57
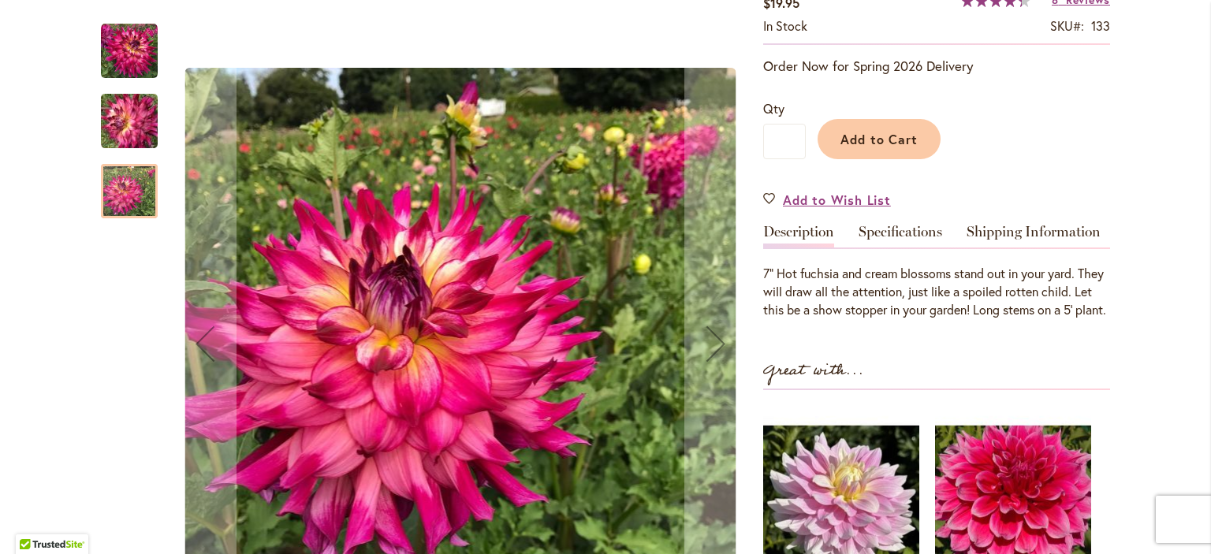
click at [121, 125] on img "SPOILED ROTTEN" at bounding box center [130, 121] width 114 height 85
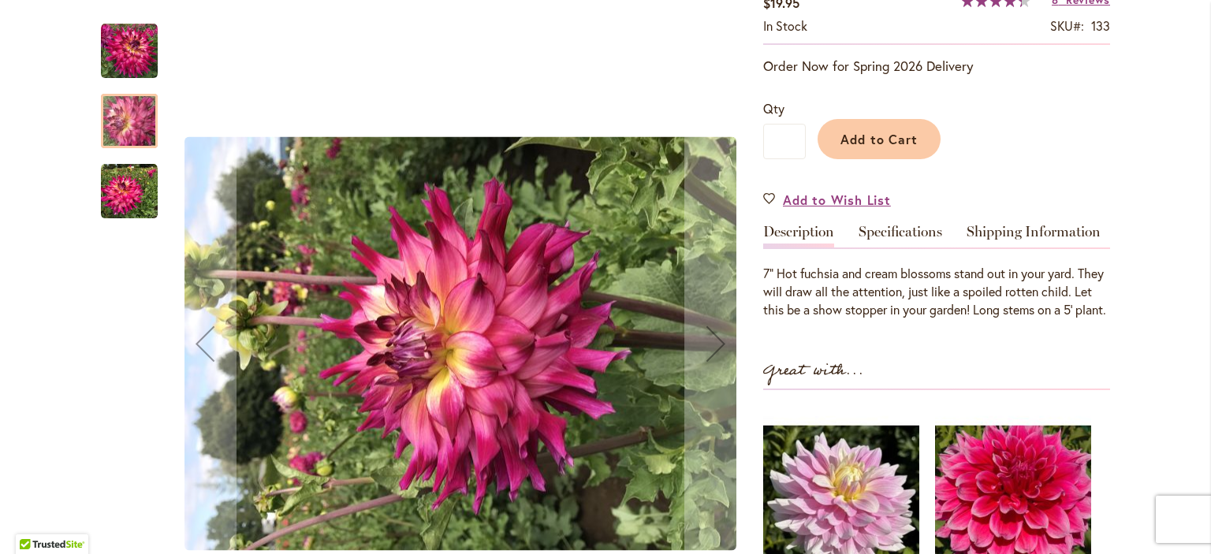
click at [113, 192] on img "SPOILED ROTTEN" at bounding box center [129, 191] width 57 height 57
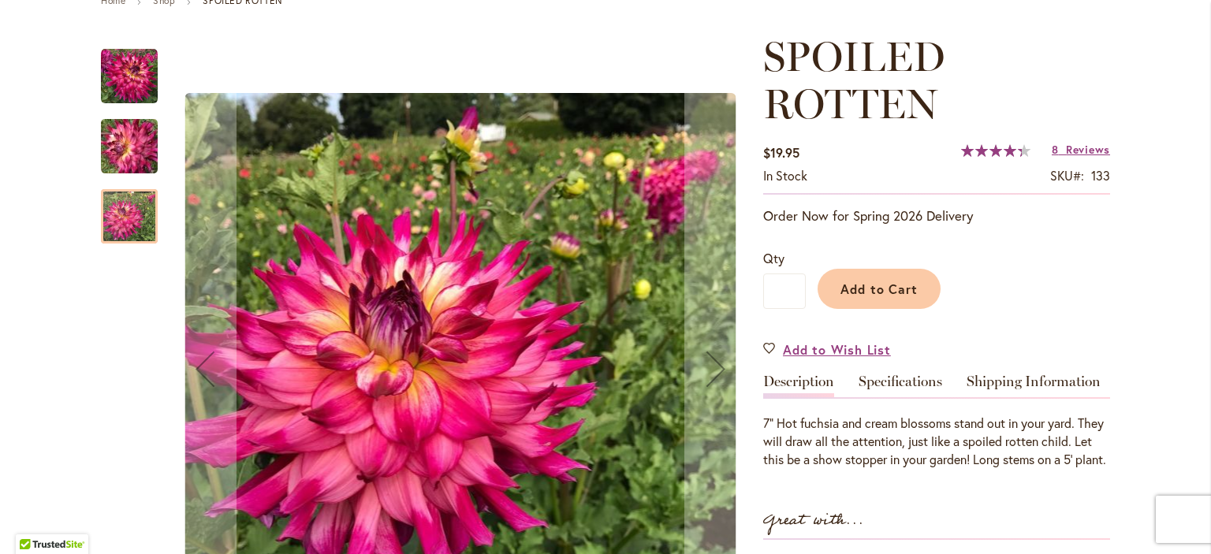
scroll to position [189, 0]
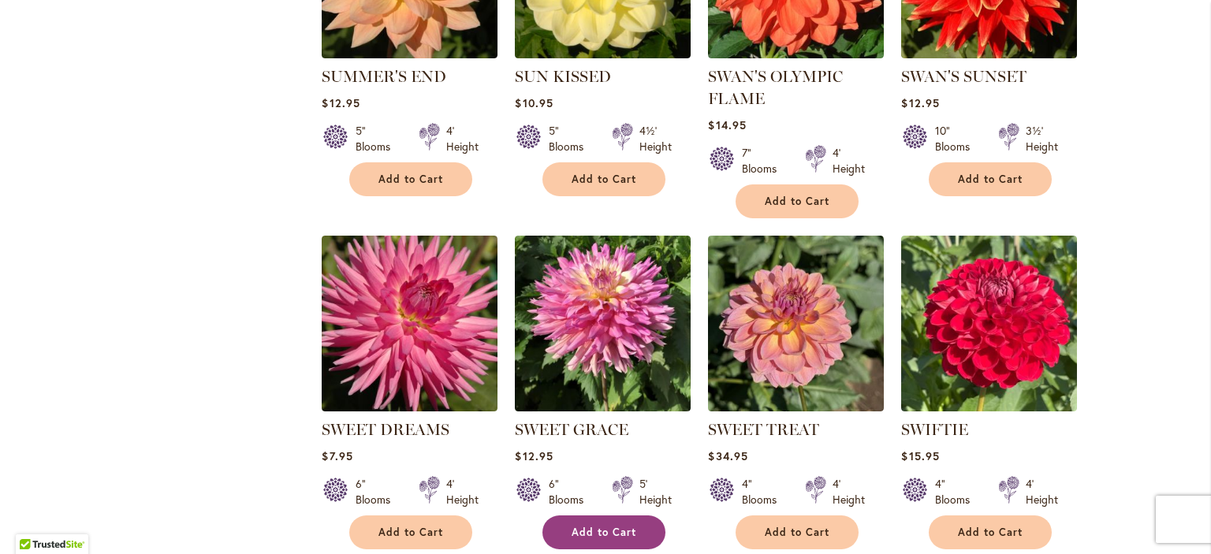
scroll to position [1332, 0]
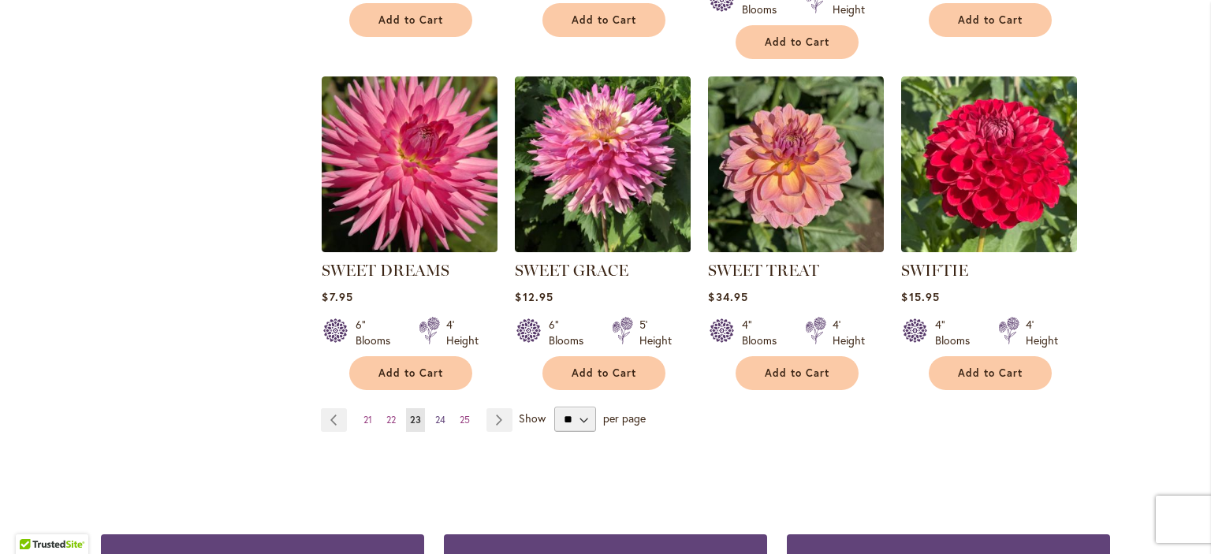
click at [443, 415] on span "24" at bounding box center [440, 420] width 10 height 12
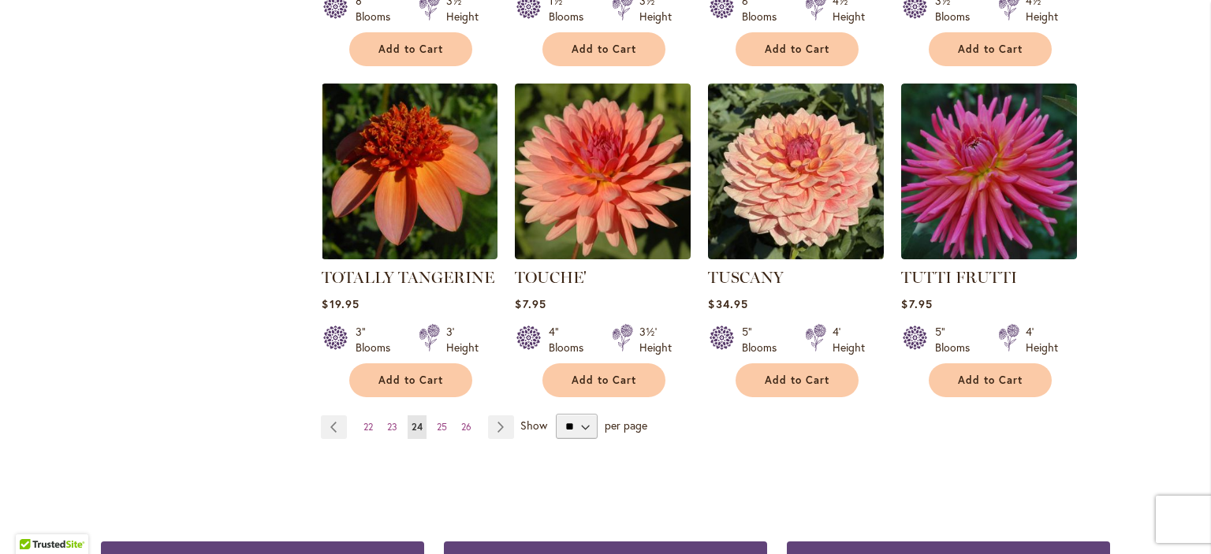
scroll to position [1381, 0]
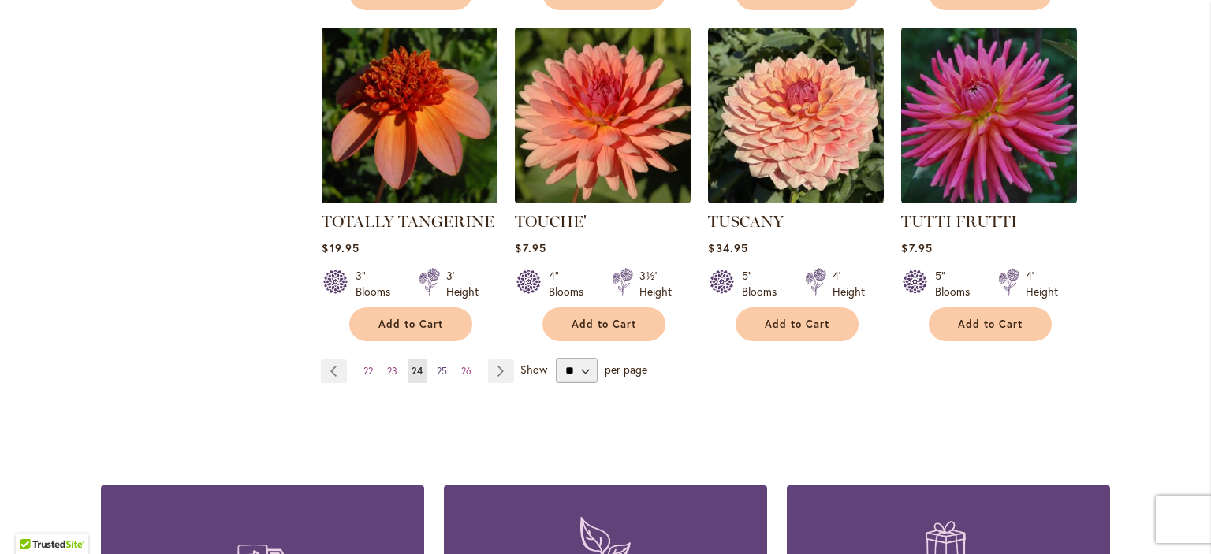
click at [438, 365] on span "25" at bounding box center [442, 371] width 10 height 12
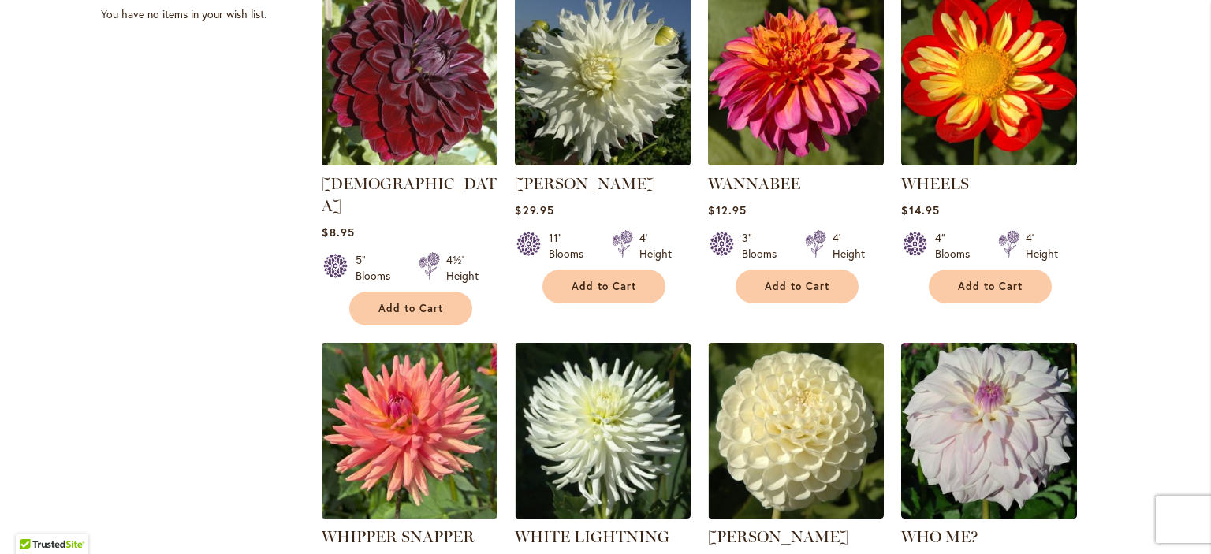
scroll to position [1142, 0]
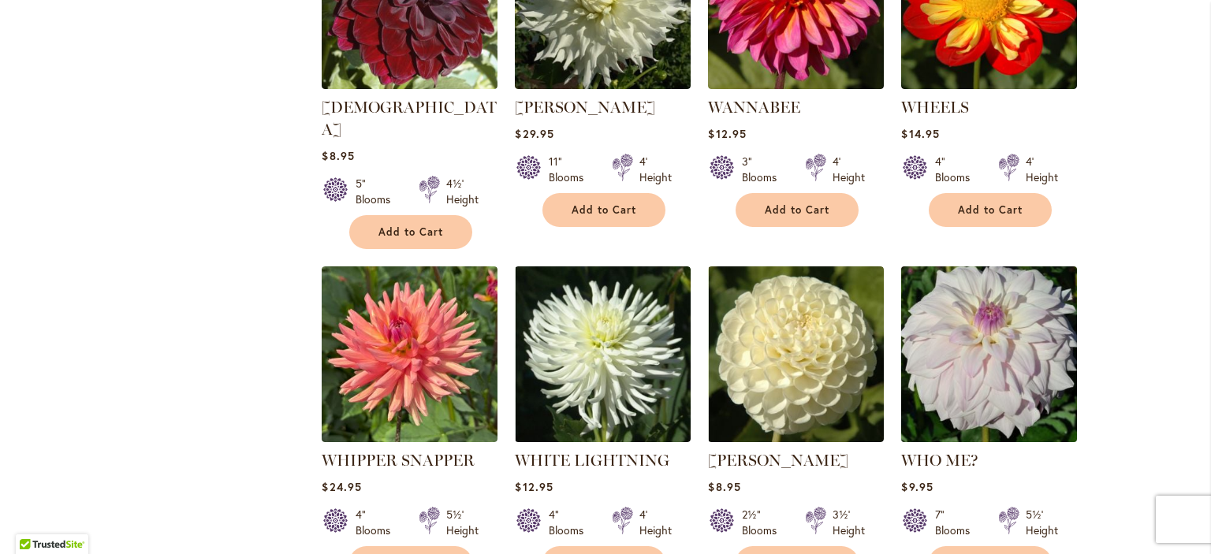
click at [1016, 359] on img at bounding box center [989, 355] width 184 height 184
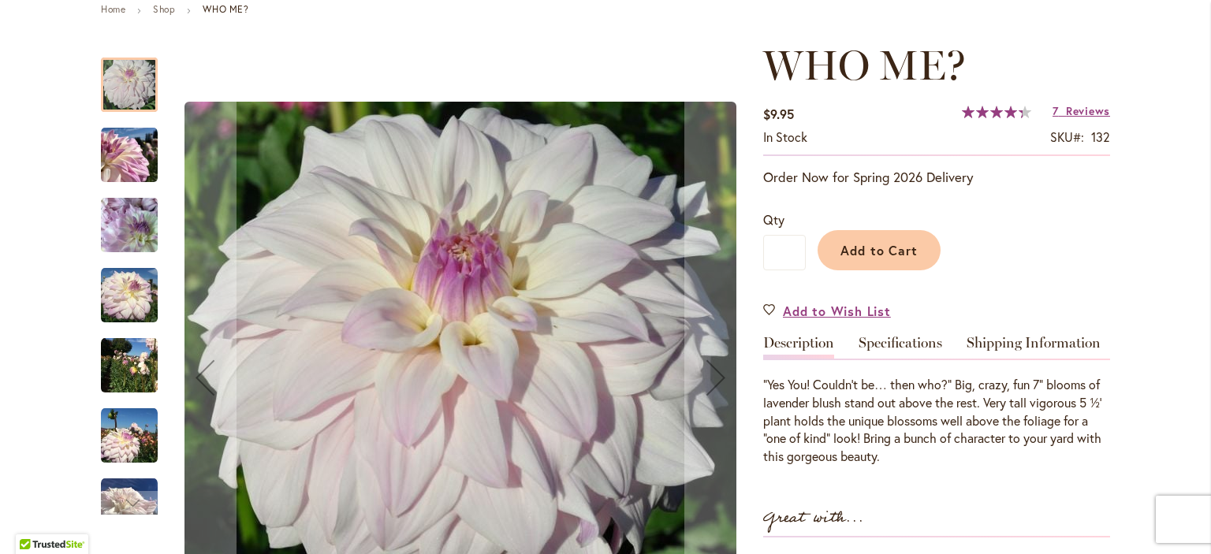
scroll to position [348, 0]
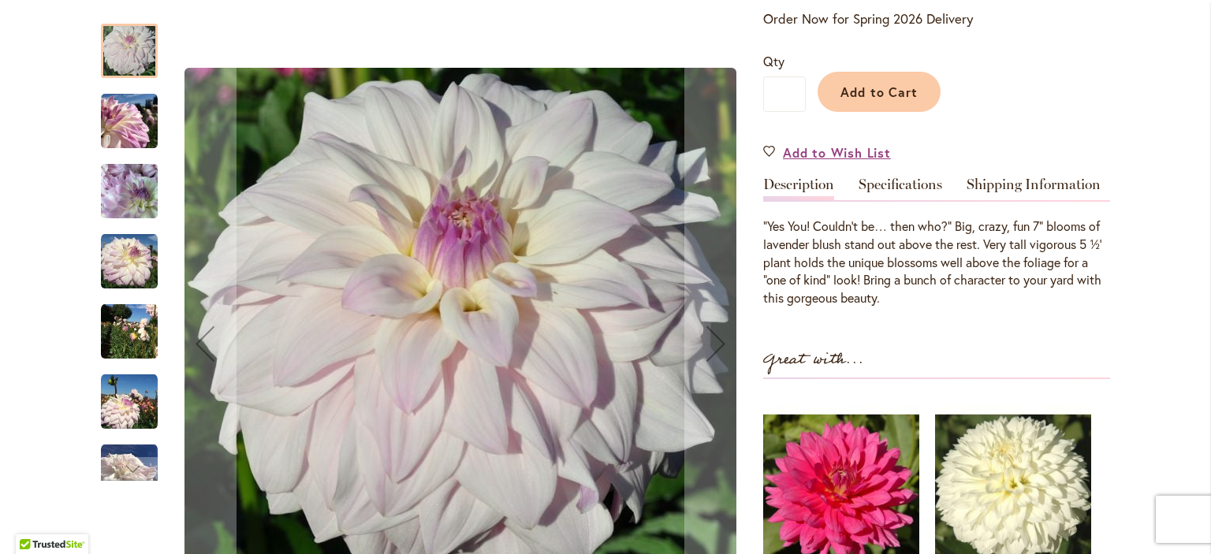
click at [128, 197] on img "Who Me?" at bounding box center [129, 192] width 57 height 76
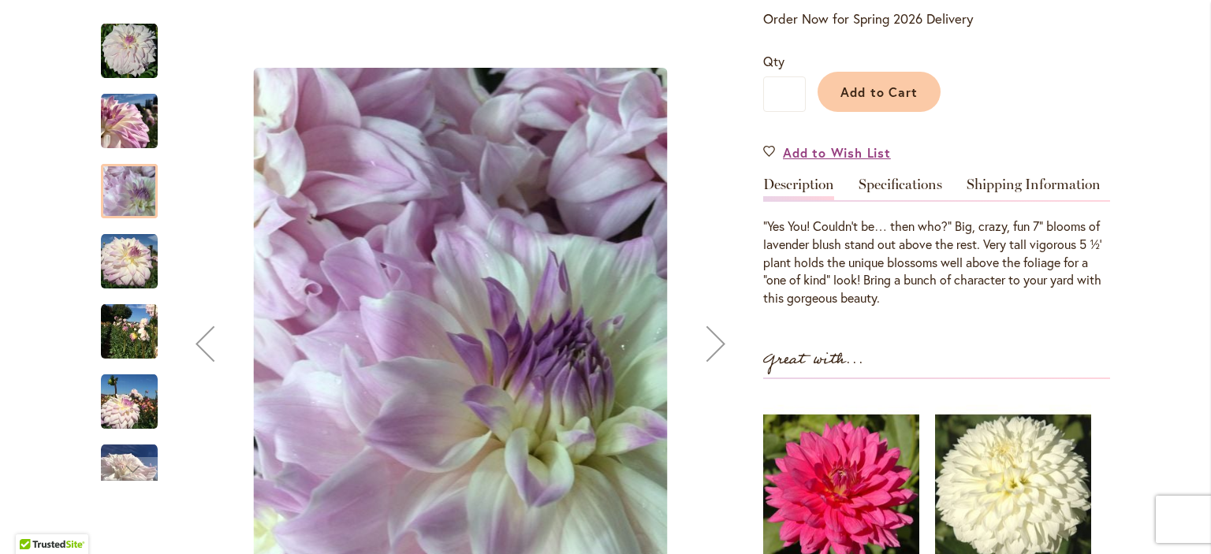
click at [141, 416] on img "Who Me?" at bounding box center [129, 402] width 57 height 57
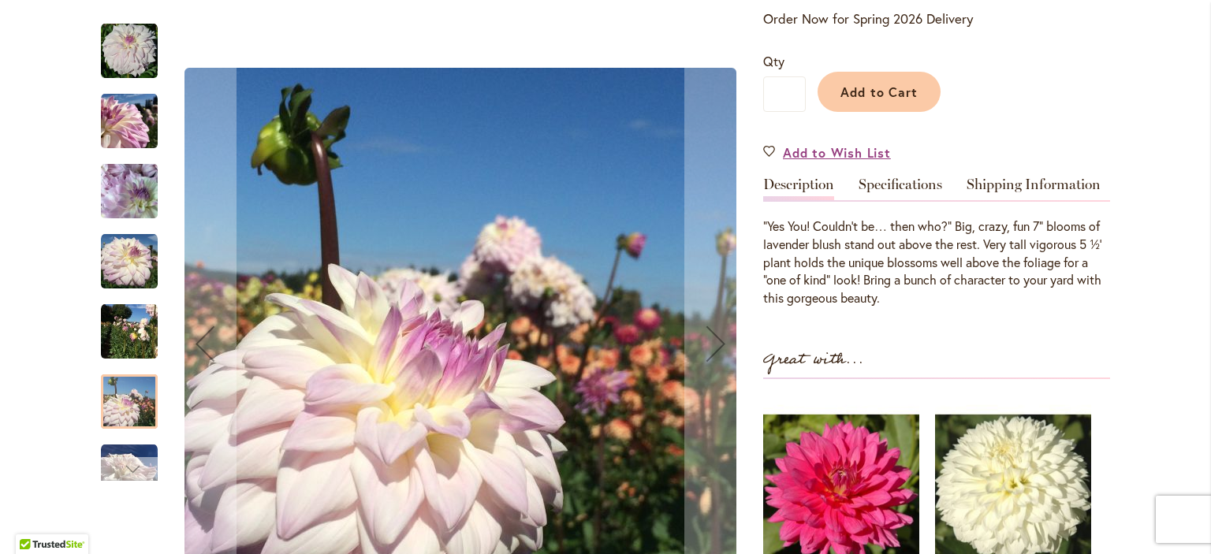
click at [118, 474] on div "Next" at bounding box center [129, 469] width 24 height 24
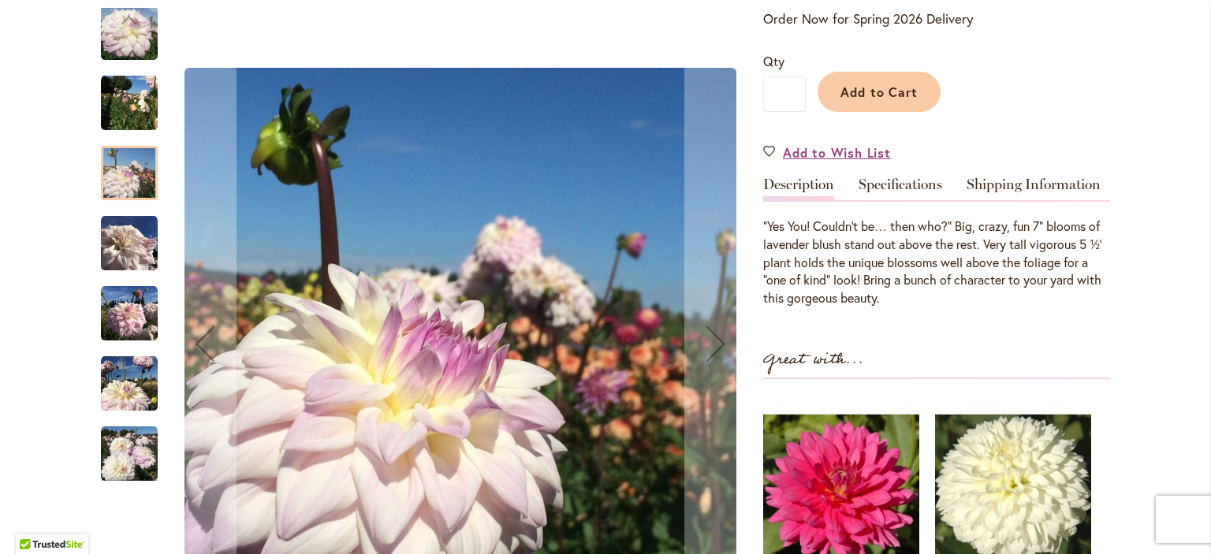
click at [127, 333] on img "Who Me?" at bounding box center [129, 313] width 57 height 57
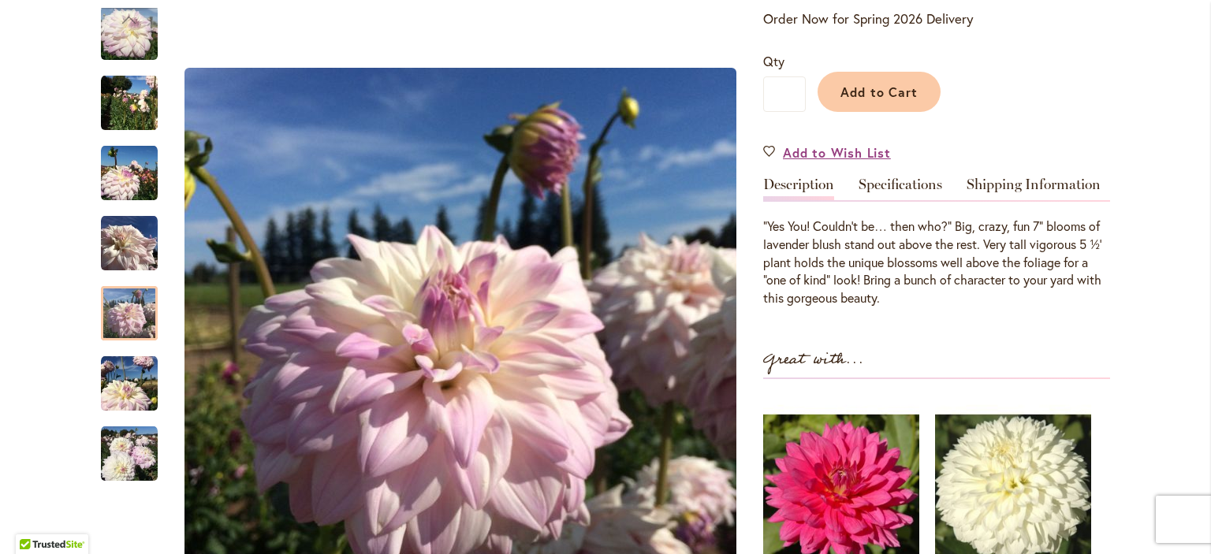
click at [135, 468] on img "Who Me?" at bounding box center [129, 454] width 57 height 57
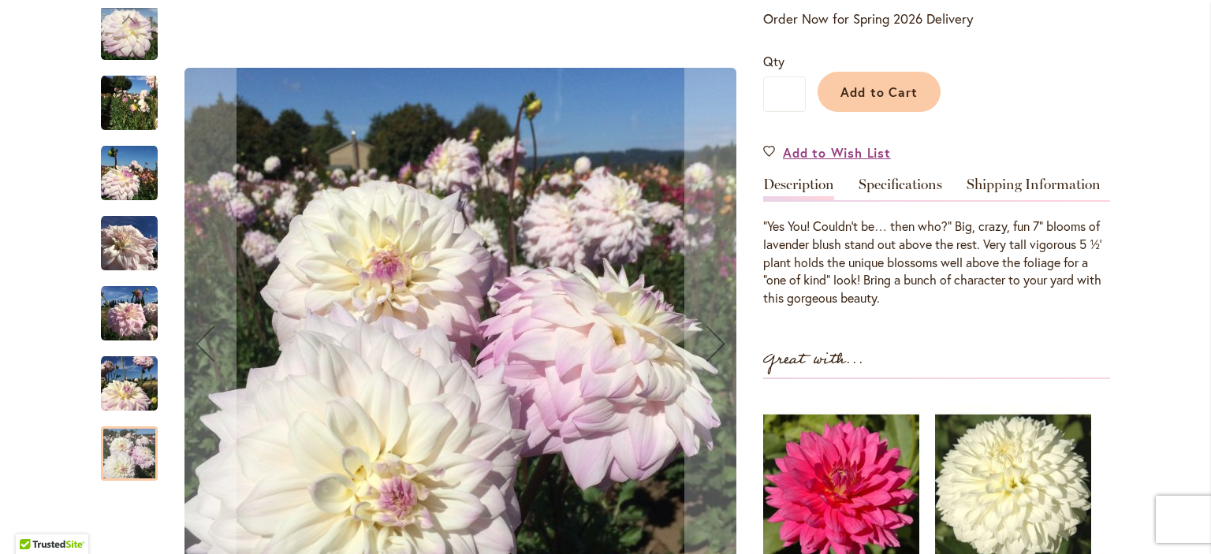
scroll to position [427, 0]
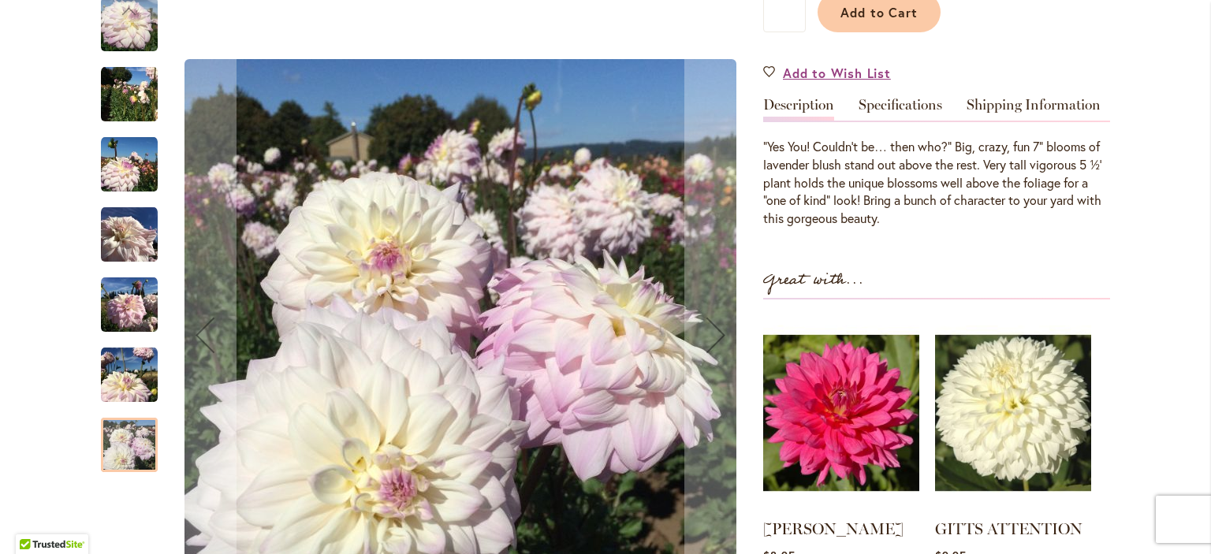
click at [117, 382] on img "Who Me?" at bounding box center [129, 374] width 57 height 57
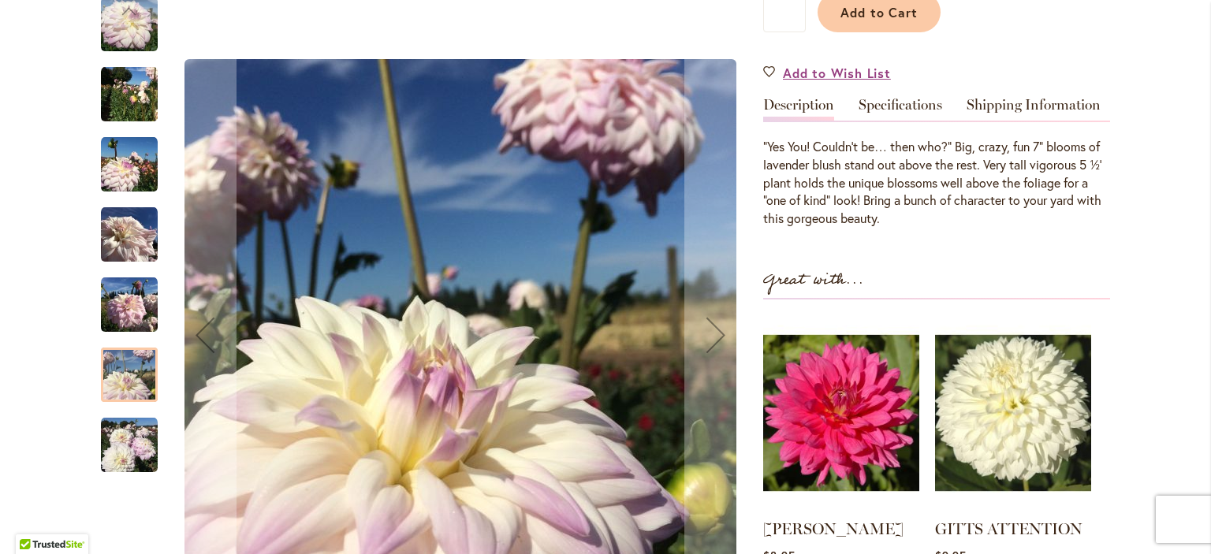
click at [128, 249] on img "Who Me?" at bounding box center [129, 234] width 57 height 57
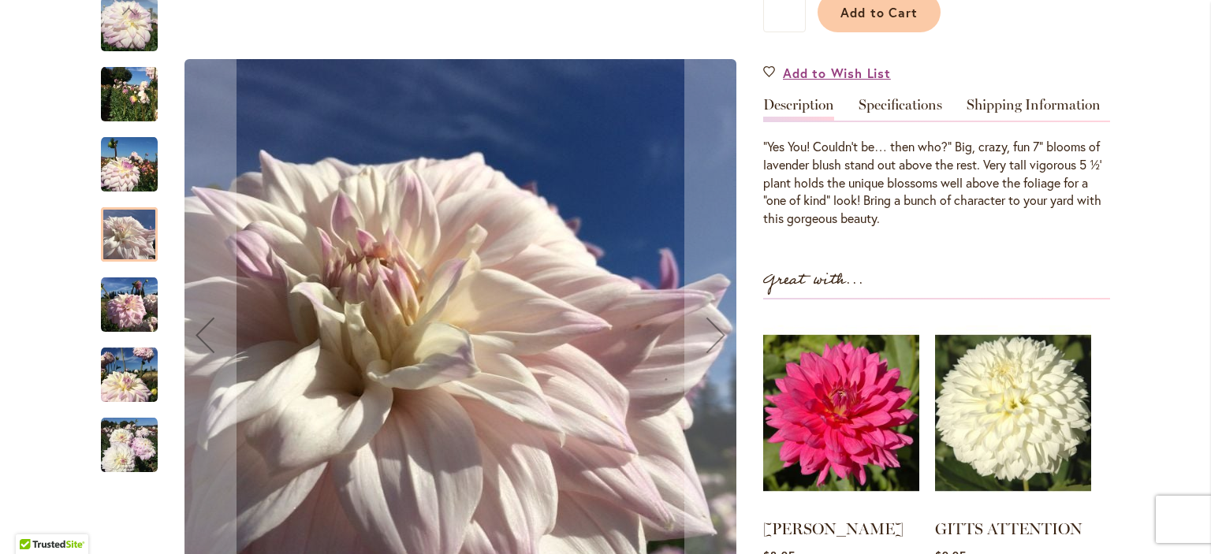
click at [134, 311] on img "Who Me?" at bounding box center [129, 304] width 57 height 57
